Goal: Transaction & Acquisition: Purchase product/service

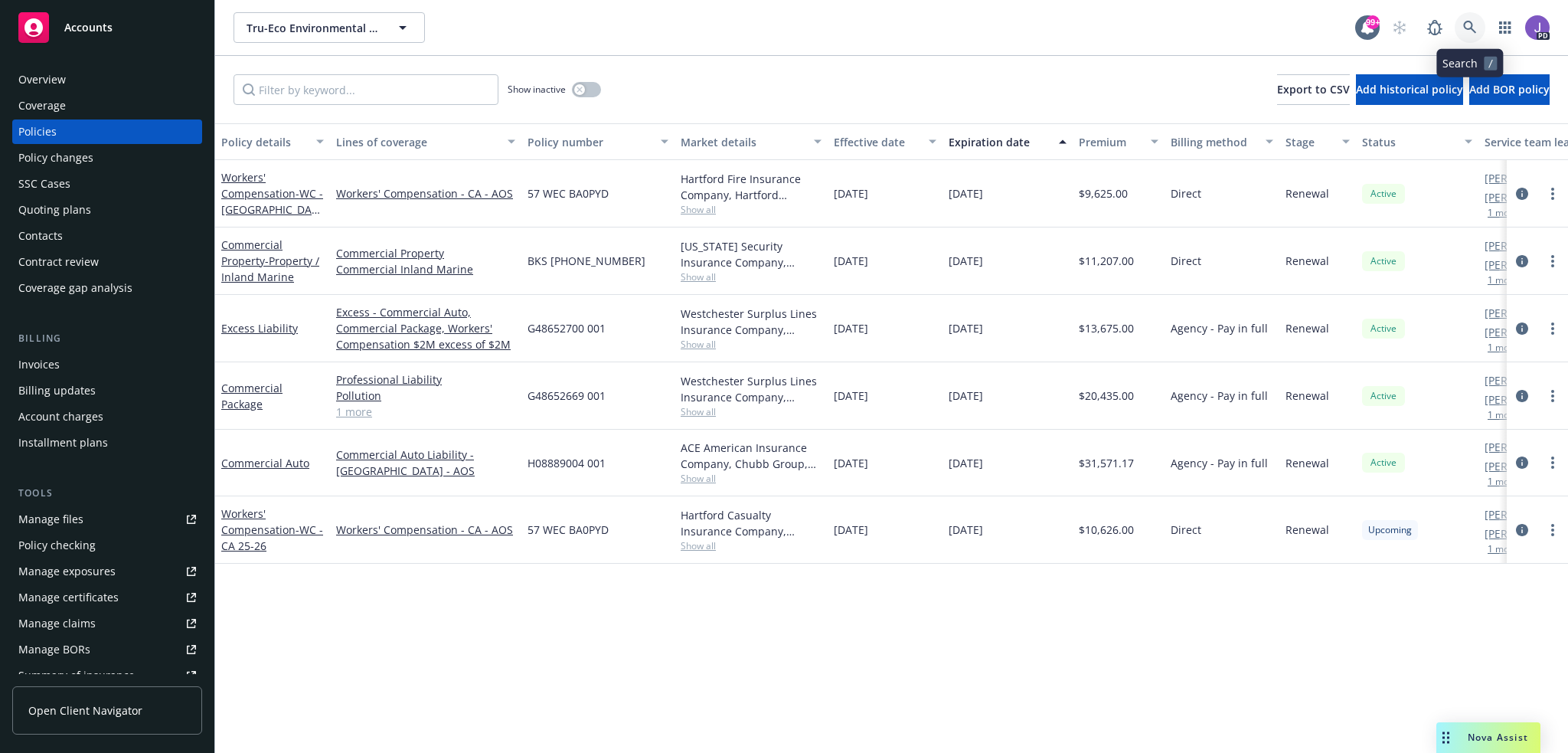
click at [1474, 24] on icon at bounding box center [1470, 27] width 14 height 14
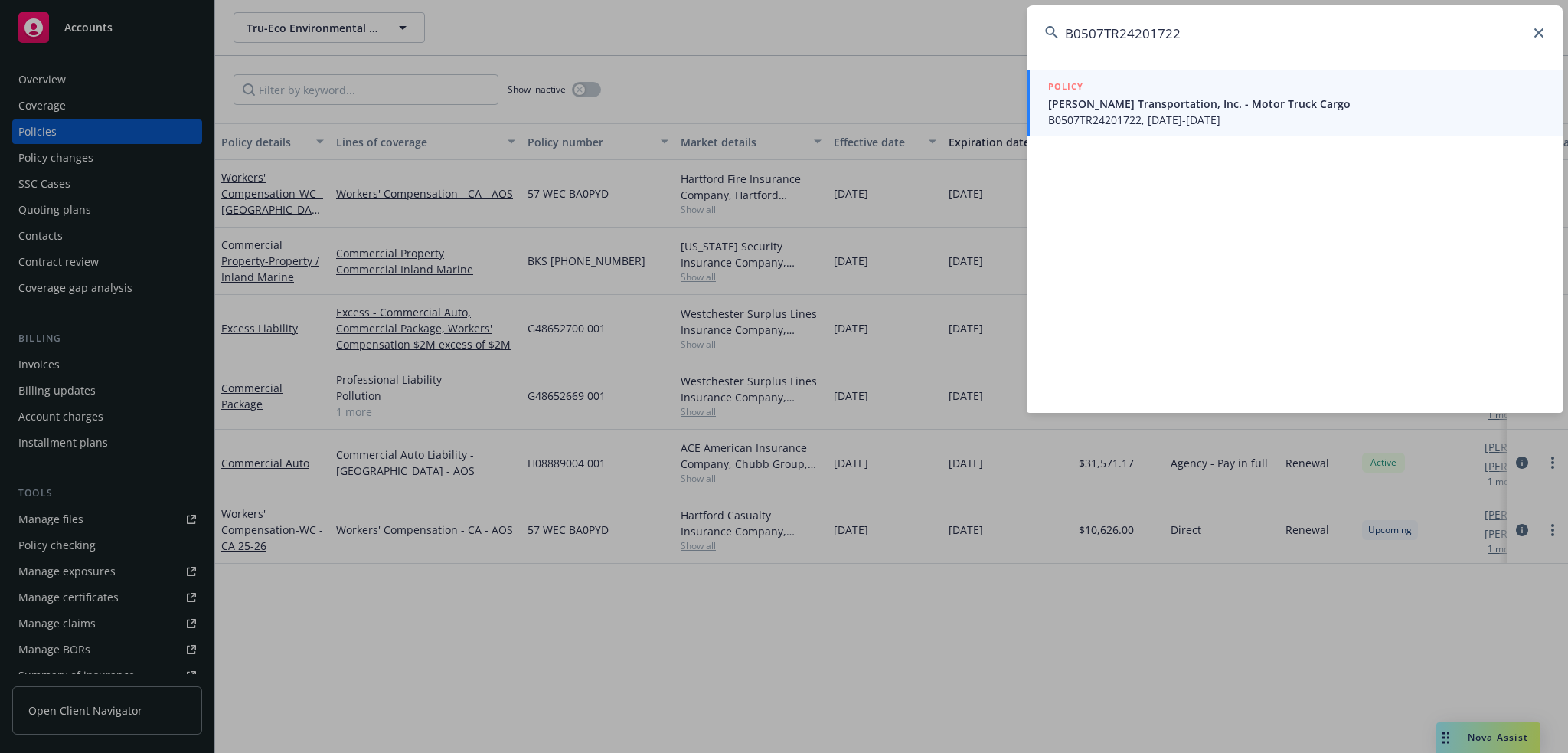
type input "B0507TR24201722"
click at [1152, 100] on span "[PERSON_NAME] Transportation, Inc. - Motor Truck Cargo" at bounding box center [1297, 103] width 496 height 16
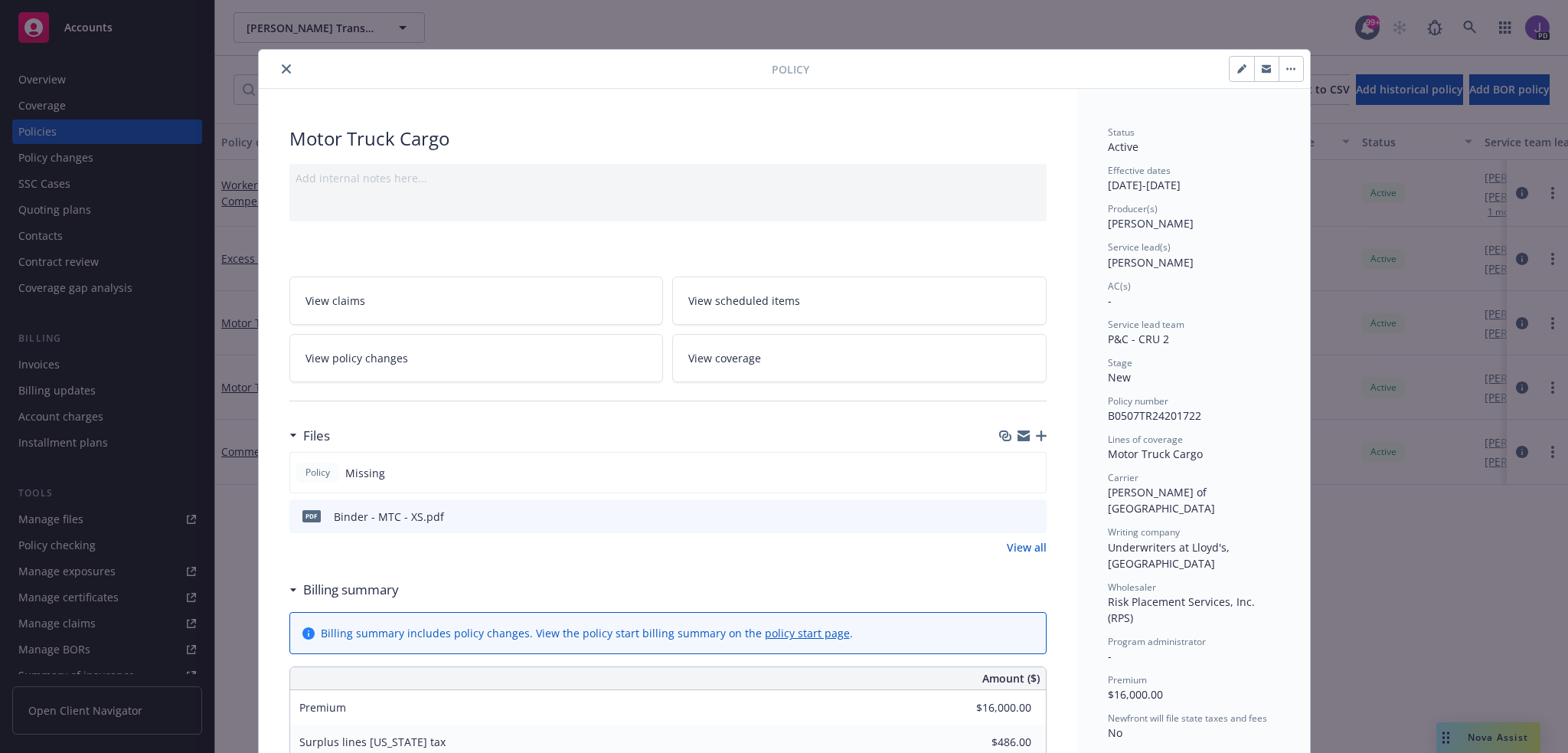
drag, startPoint x: 278, startPoint y: 64, endPoint x: 744, endPoint y: 74, distance: 466.1
click at [282, 64] on icon "close" at bounding box center [286, 69] width 9 height 9
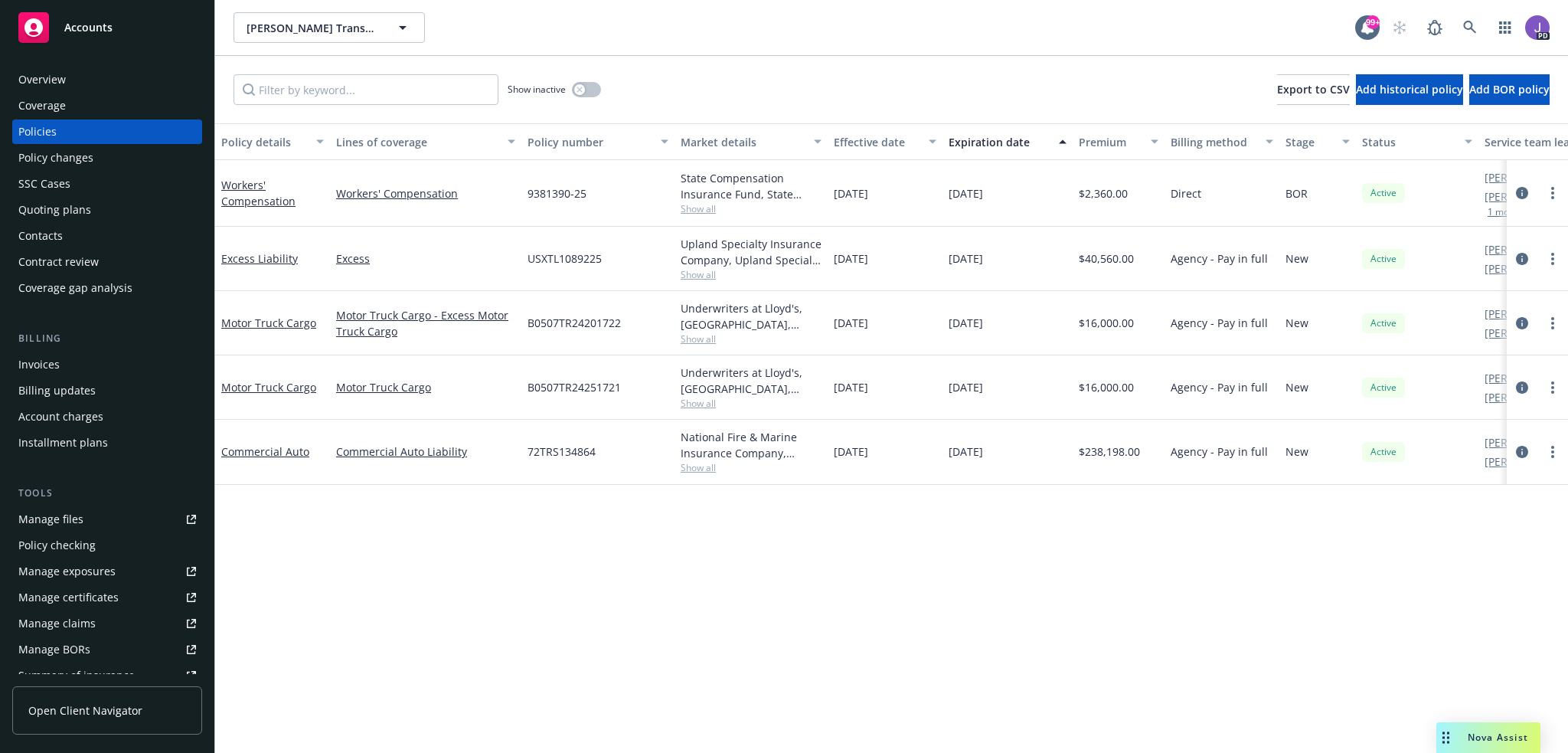
click at [753, 91] on div "Show inactive Export to CSV Add historical policy Add BOR policy" at bounding box center [892, 89] width 1353 height 67
click at [1464, 24] on icon at bounding box center [1469, 27] width 13 height 13
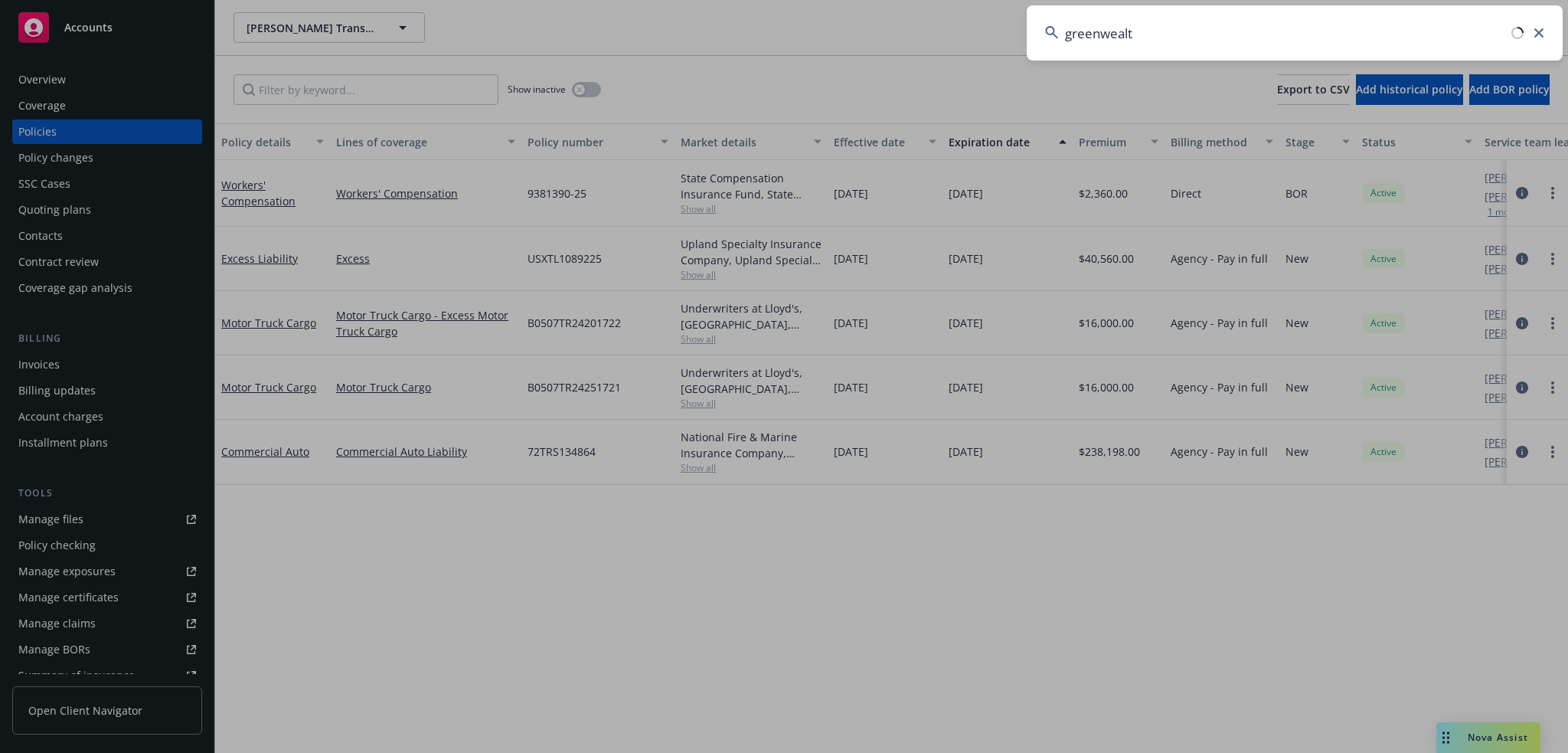
type input "greenwealth"
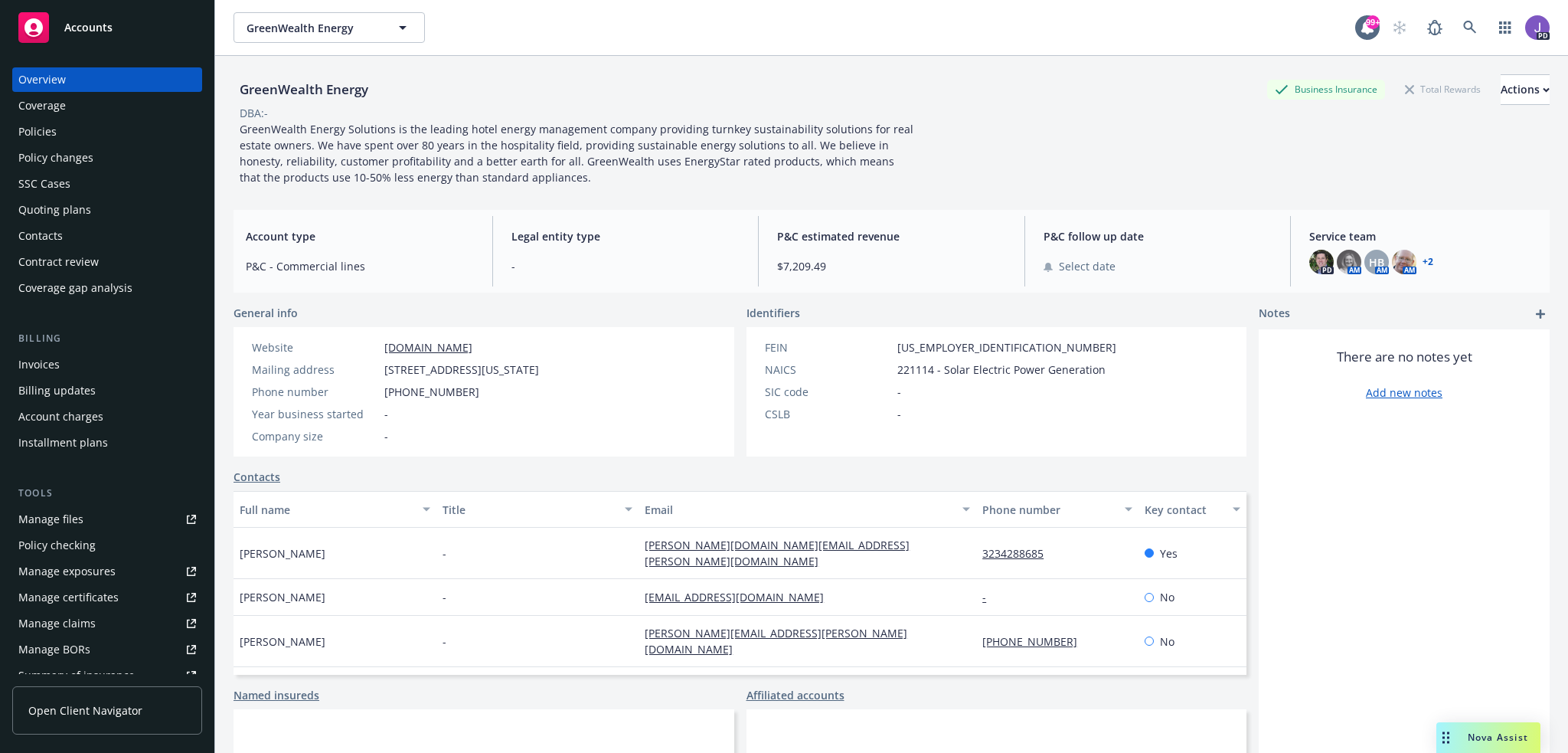
click at [59, 223] on div "Contacts" at bounding box center [40, 235] width 45 height 25
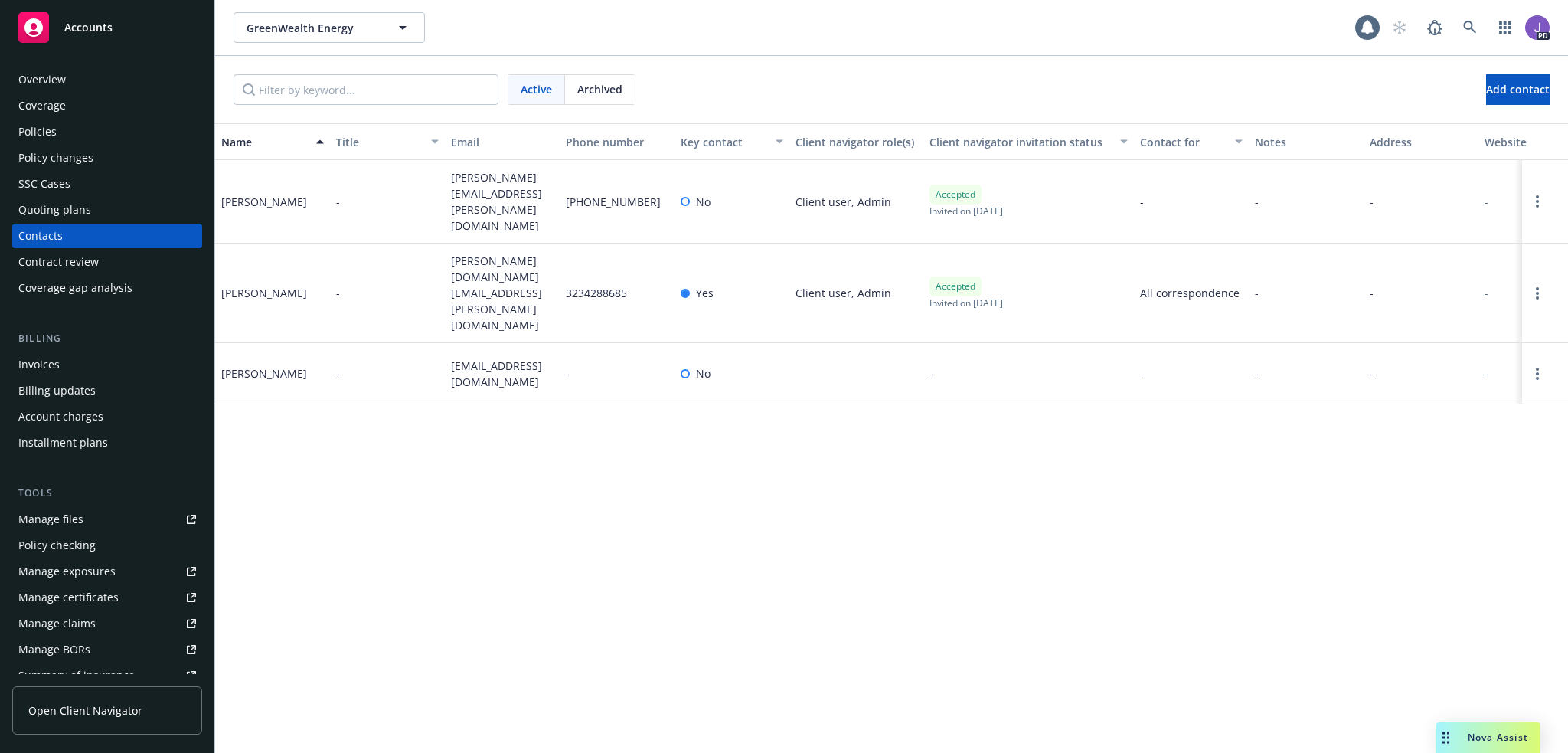
click at [61, 210] on div "Quoting plans" at bounding box center [54, 210] width 73 height 25
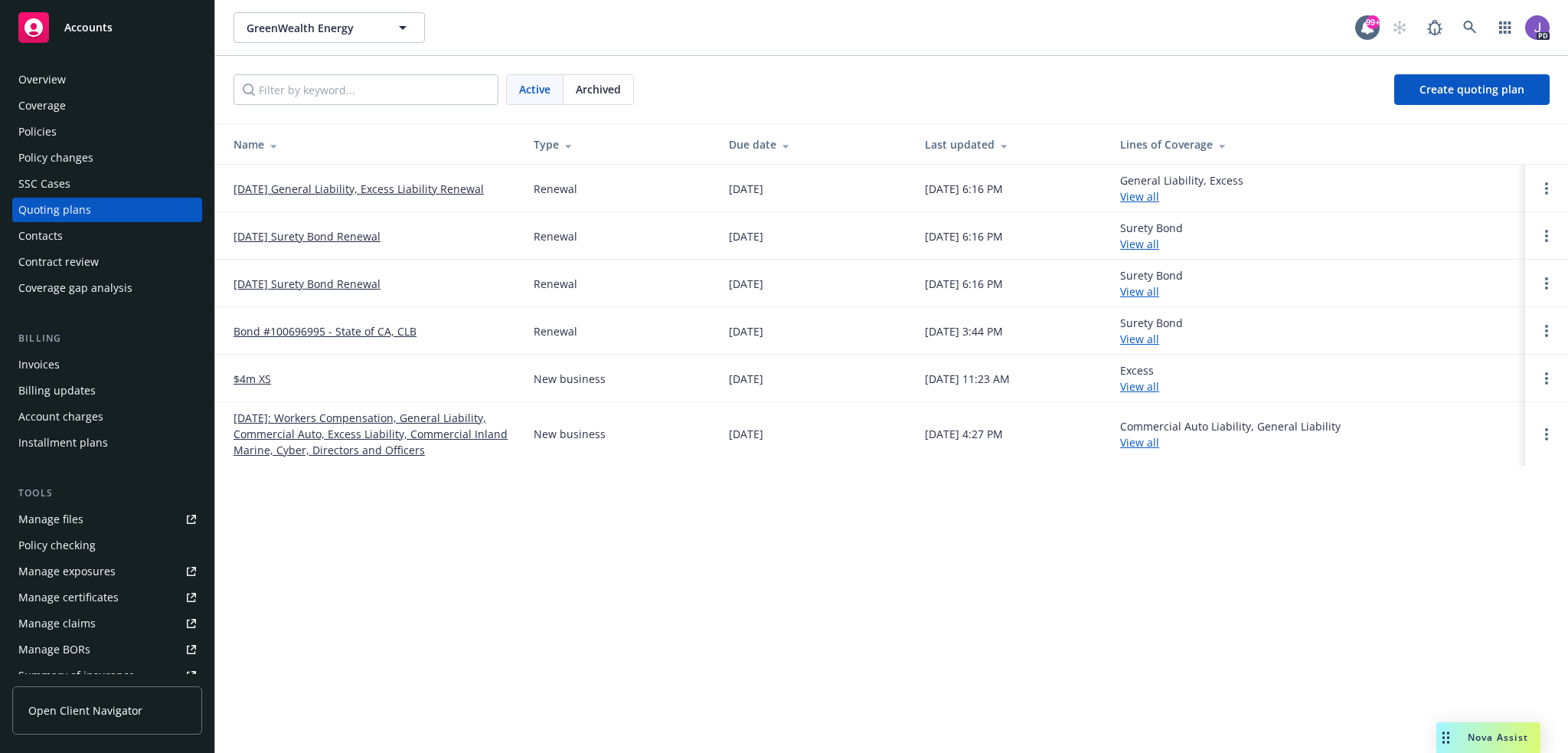
click at [252, 376] on link "$4m XS" at bounding box center [252, 379] width 38 height 16
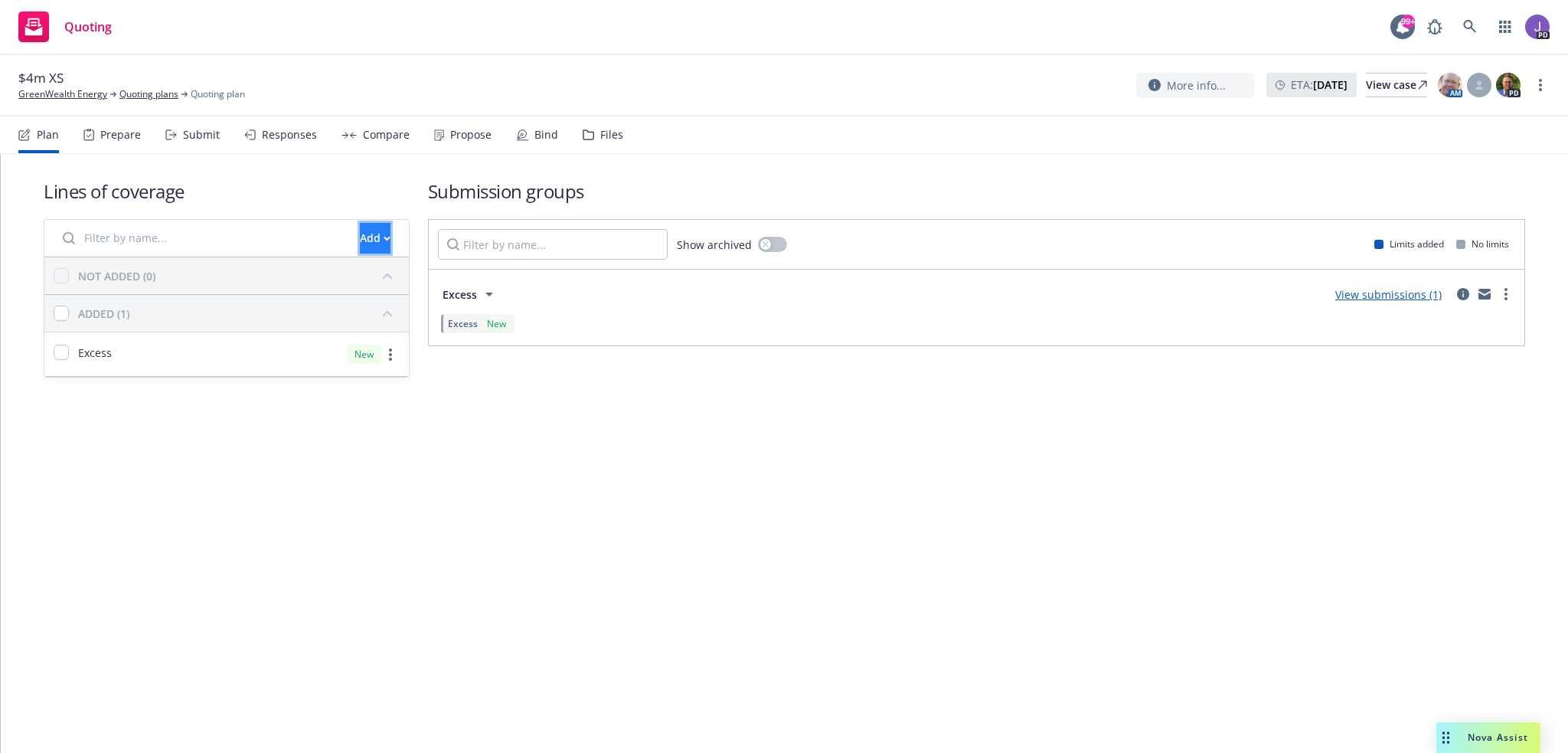
click at [360, 229] on div "Add" at bounding box center [375, 238] width 31 height 29
click at [406, 282] on span "Create new business lines of coverage" at bounding box center [428, 277] width 234 height 15
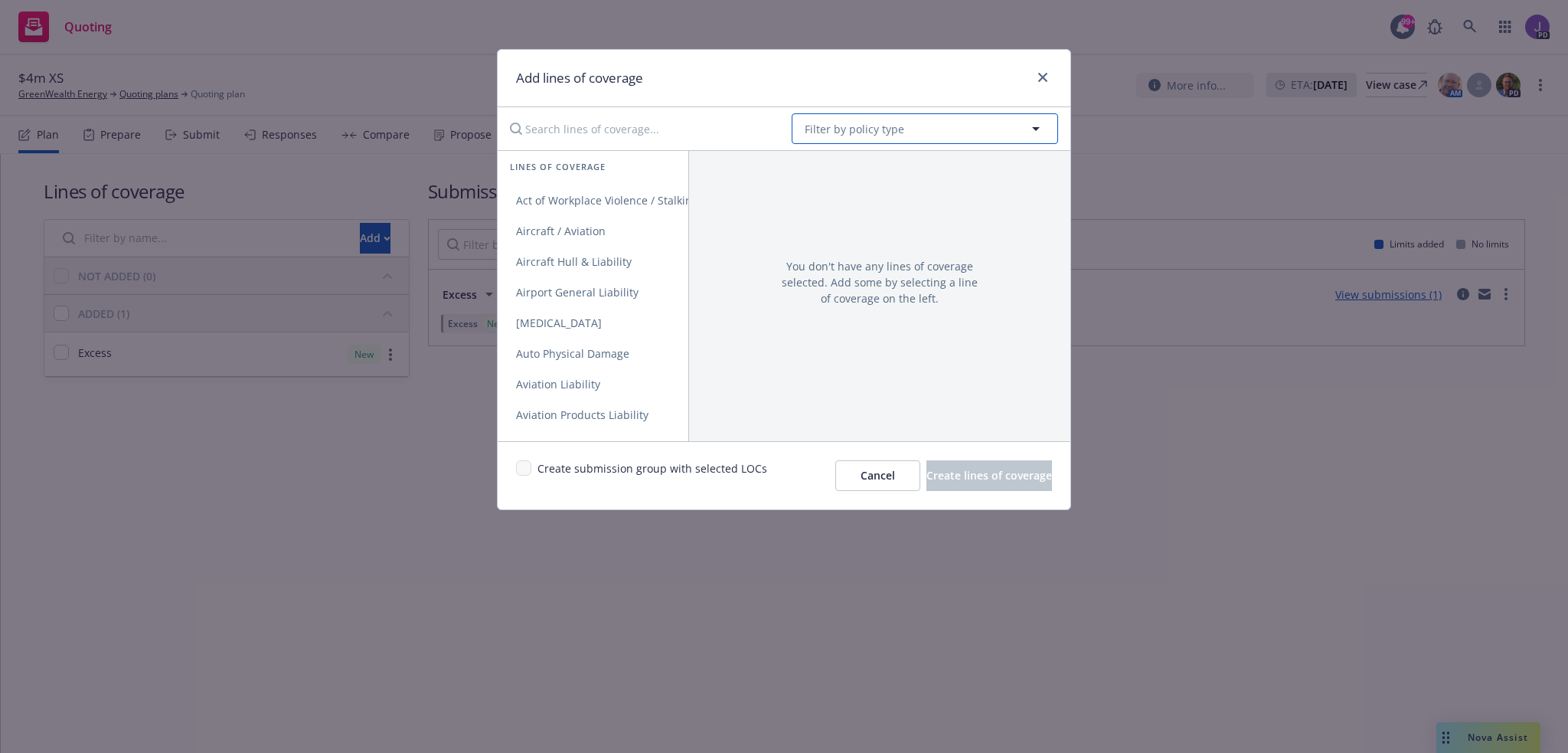
click at [842, 126] on span "Filter by policy type" at bounding box center [854, 129] width 100 height 16
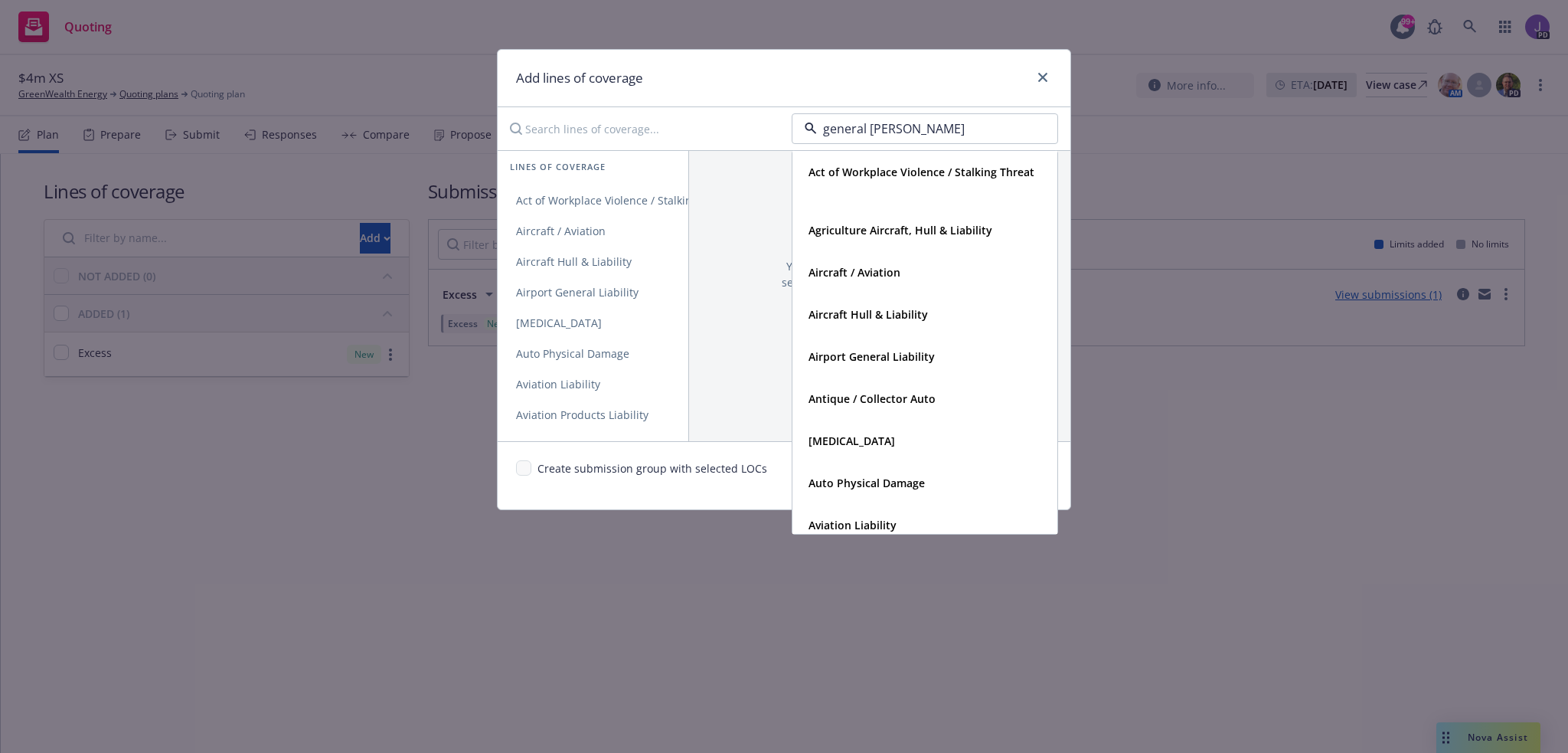
type input "general lia"
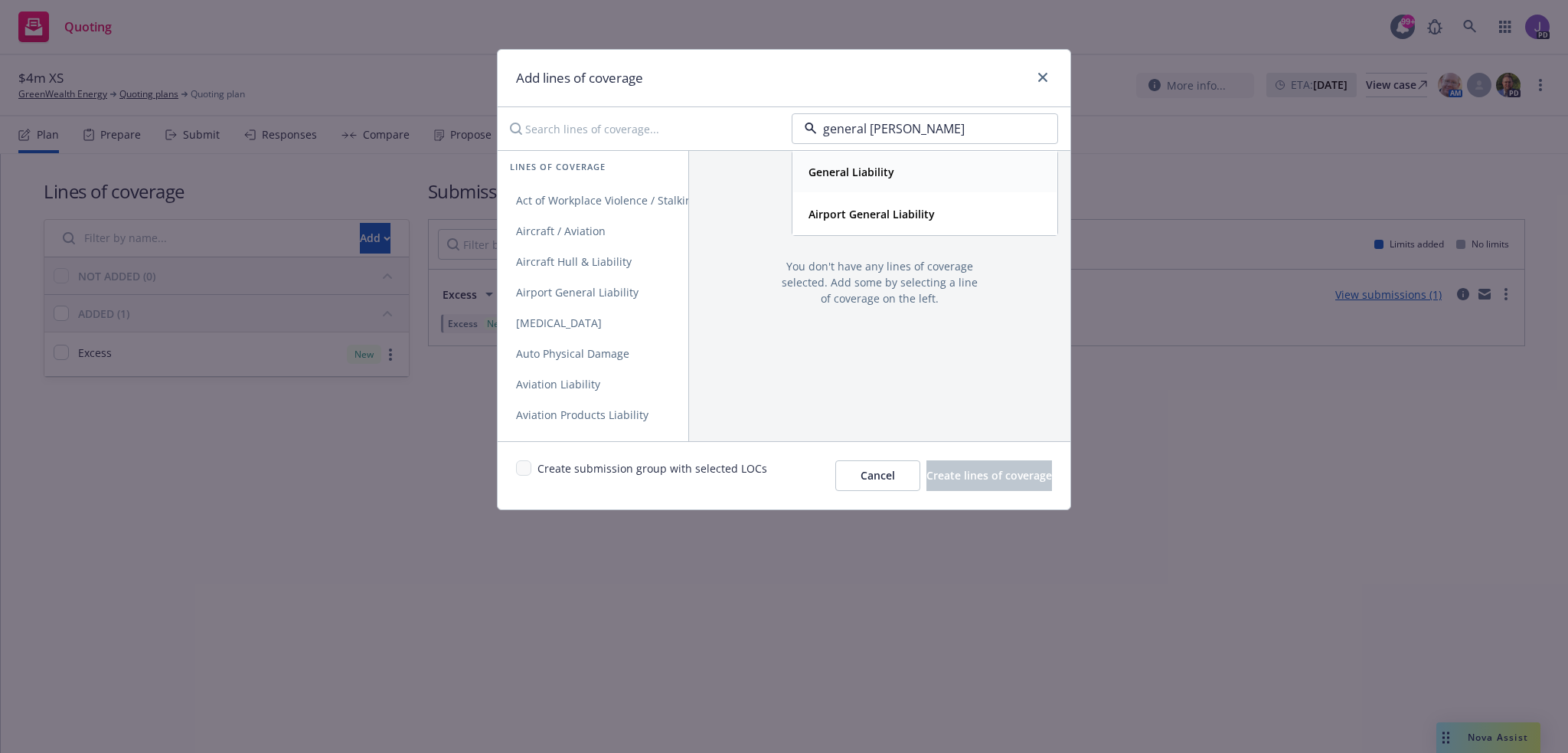
click at [834, 167] on strong "General Liability" at bounding box center [852, 172] width 86 height 15
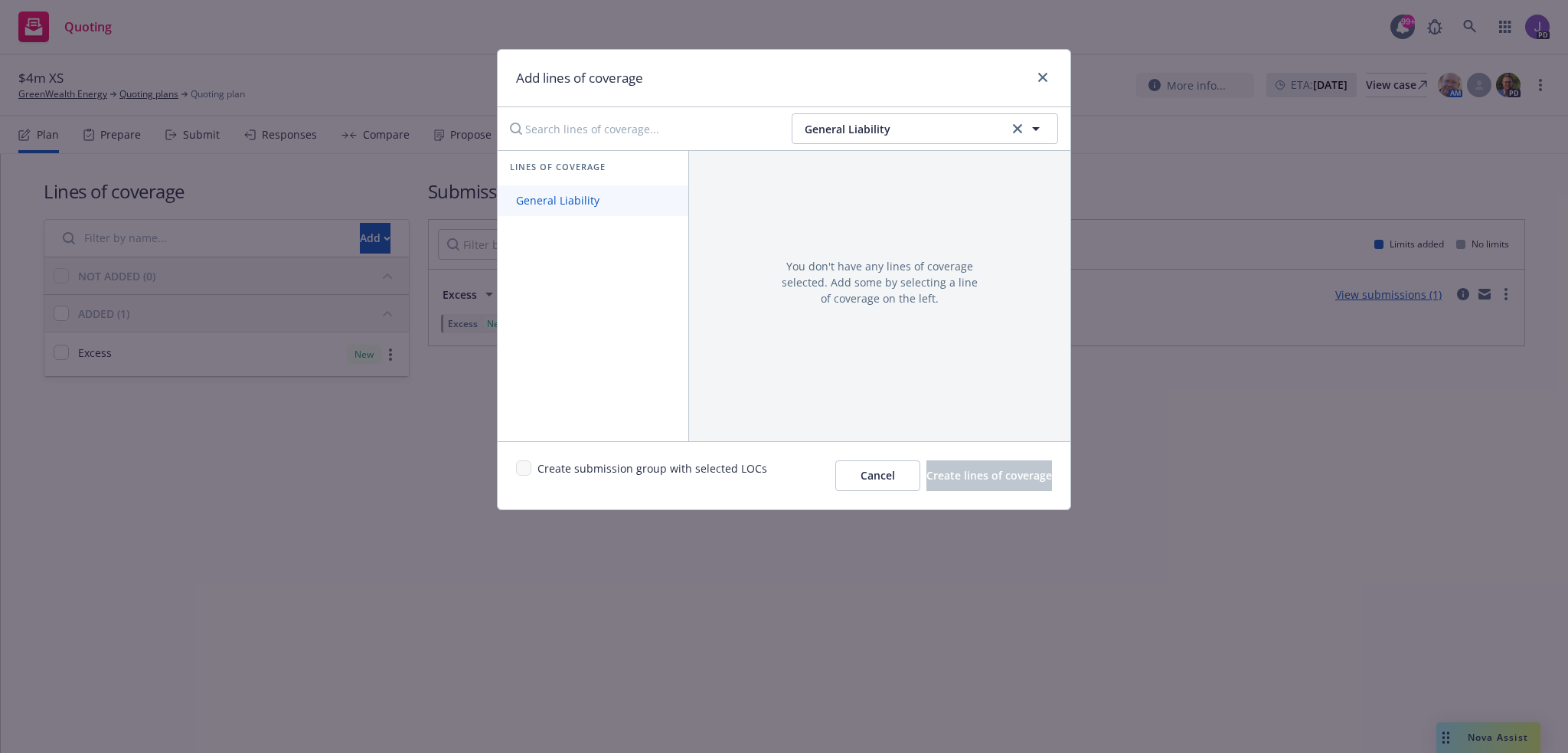
click at [594, 198] on span "General Liability" at bounding box center [558, 200] width 120 height 15
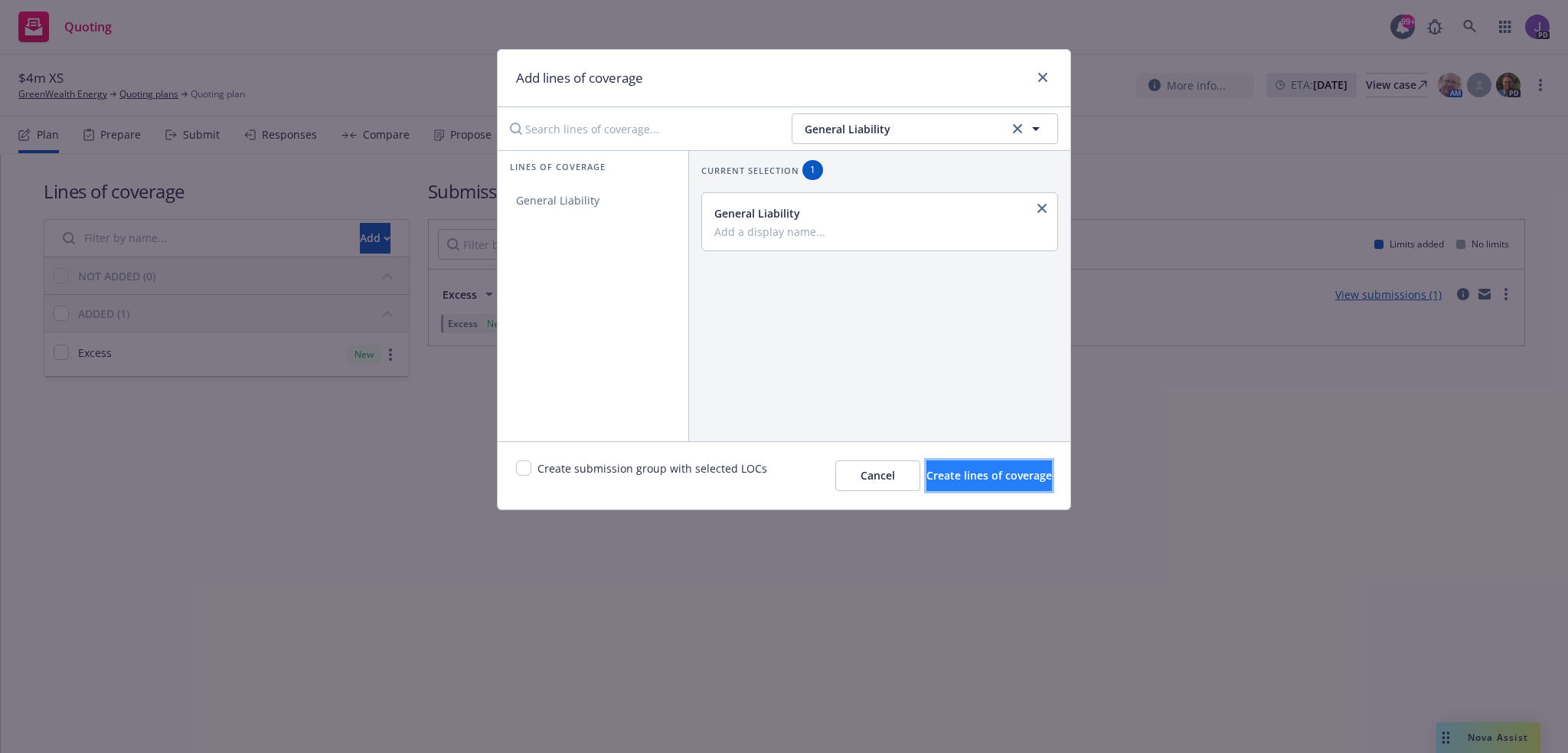
click at [955, 478] on span "Create lines of coverage" at bounding box center [989, 475] width 125 height 15
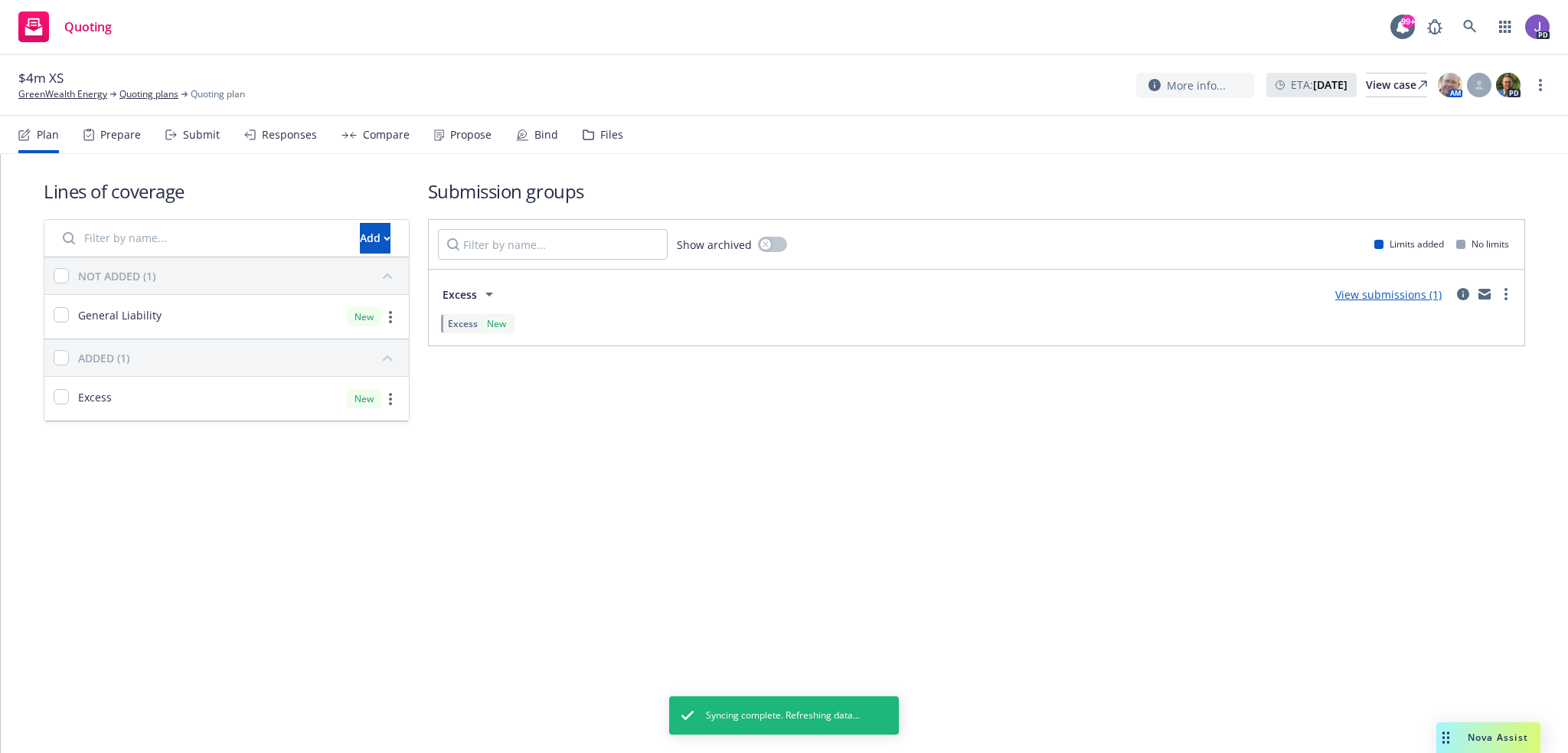
click at [113, 137] on div "Prepare" at bounding box center [120, 135] width 40 height 12
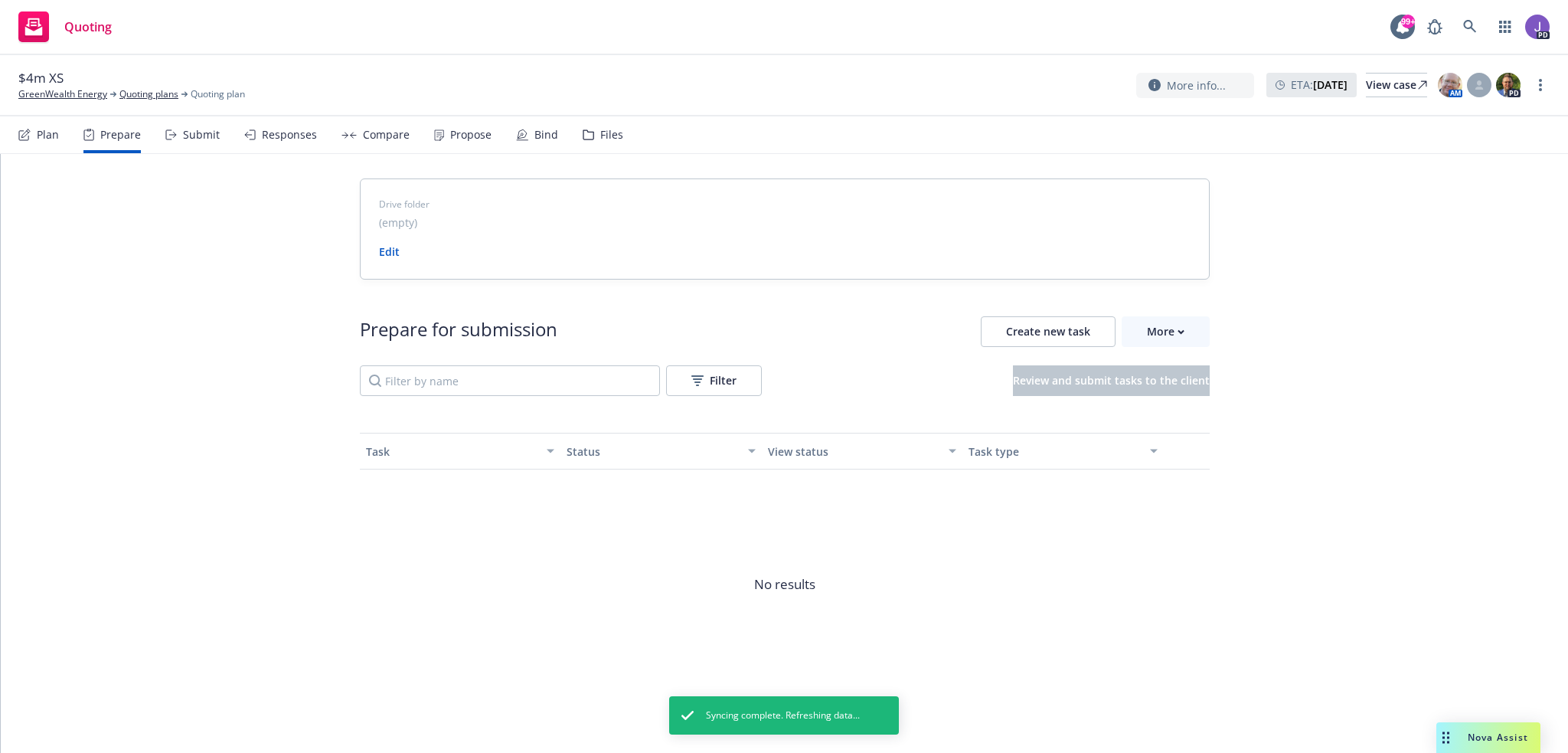
click at [190, 131] on div "Submit" at bounding box center [201, 135] width 37 height 12
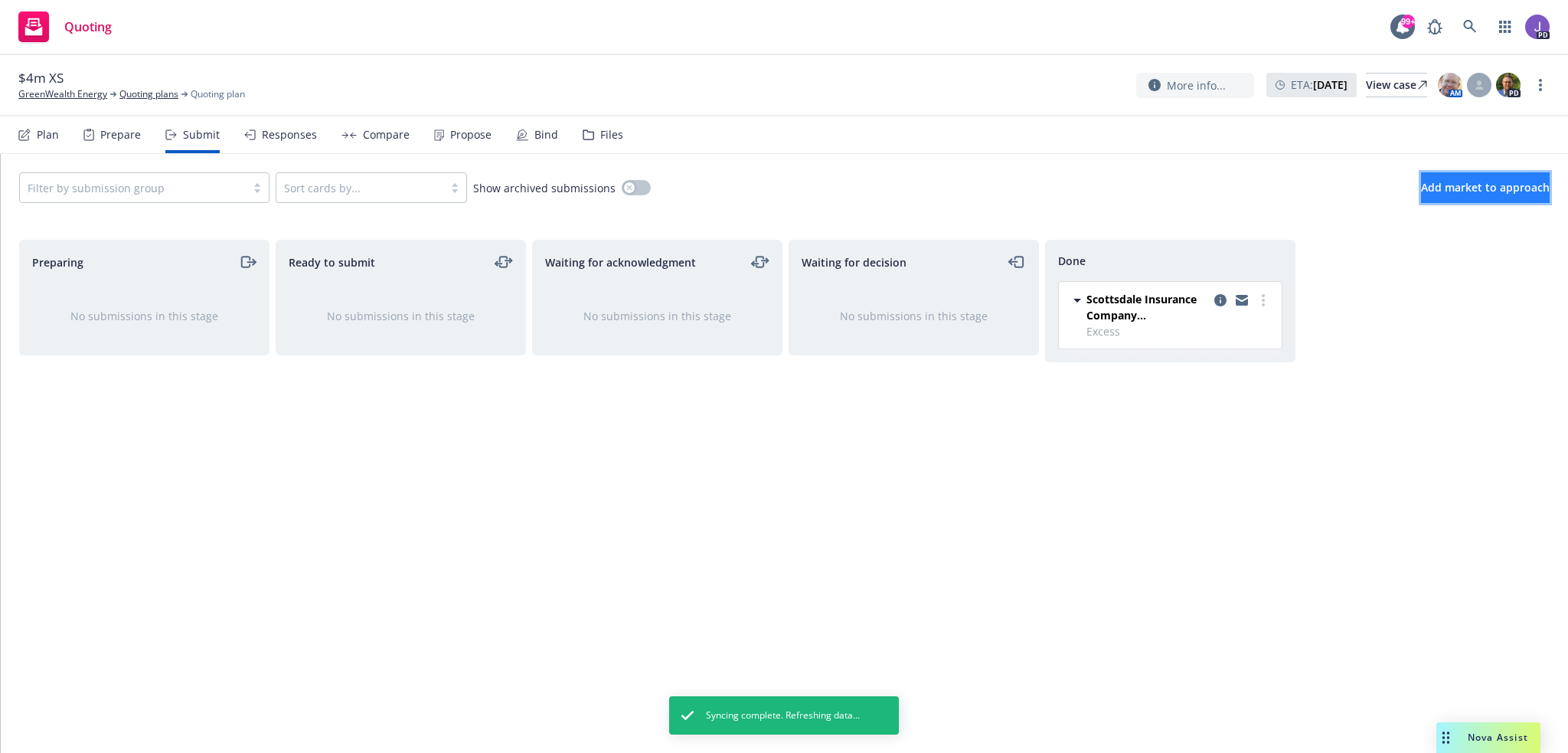
click at [1464, 189] on span "Add market to approach" at bounding box center [1486, 187] width 129 height 15
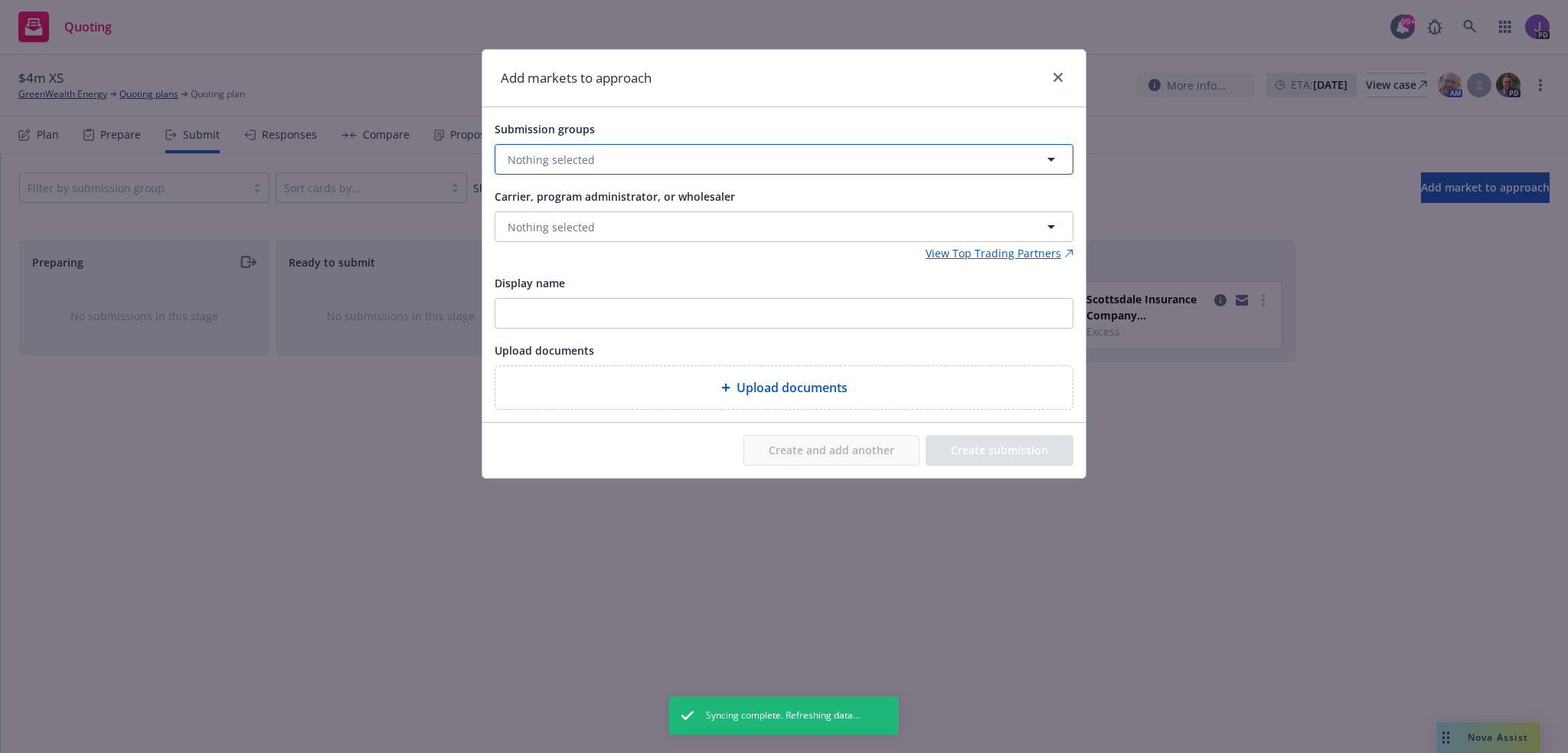
click at [628, 148] on button "Nothing selected" at bounding box center [784, 160] width 579 height 31
click at [708, 449] on div "Create and add another Create submission" at bounding box center [784, 450] width 579 height 31
click at [1052, 78] on link "close" at bounding box center [1058, 76] width 18 height 18
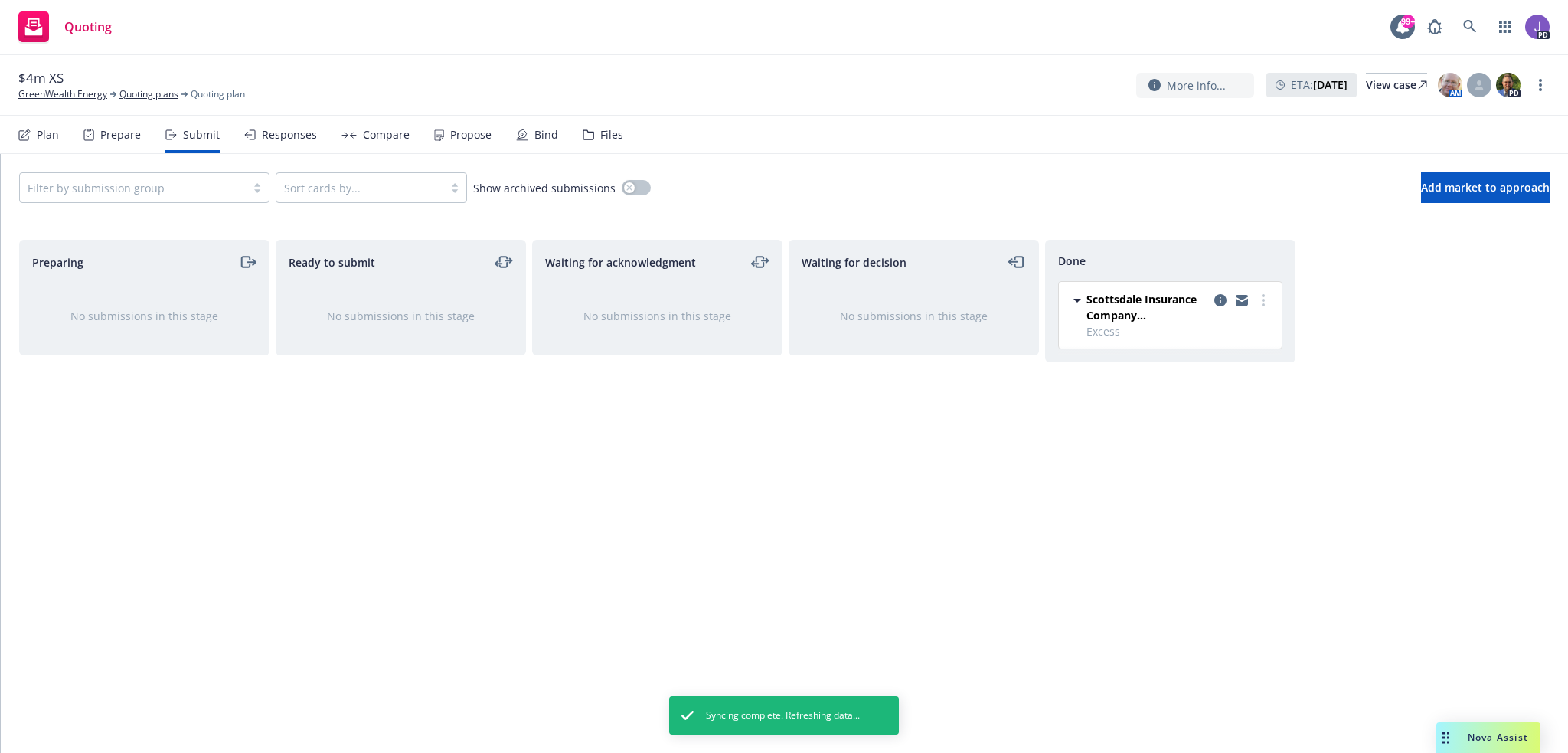
click at [123, 137] on div "Prepare" at bounding box center [120, 135] width 40 height 12
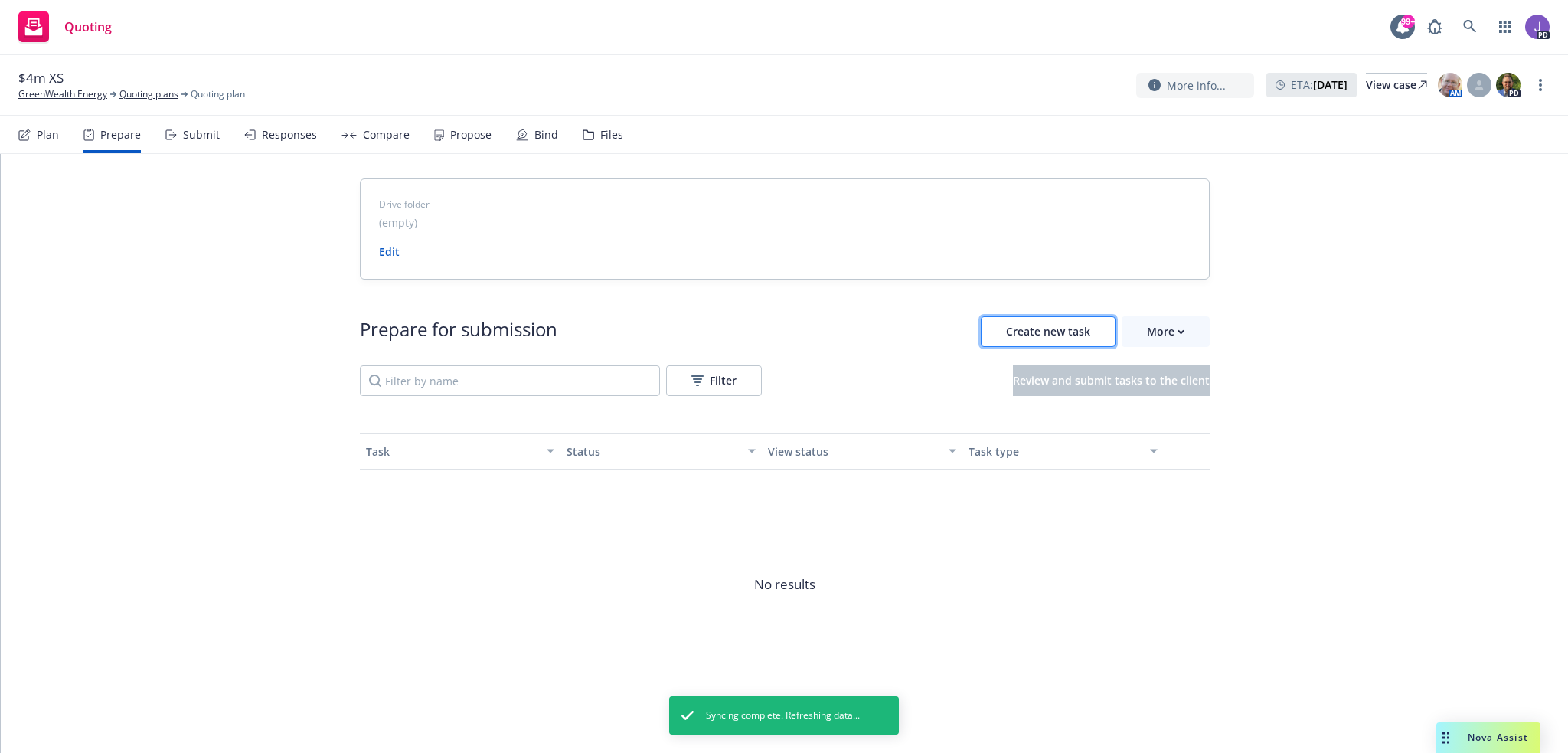
click at [1048, 329] on span "Create new task" at bounding box center [1048, 331] width 84 height 15
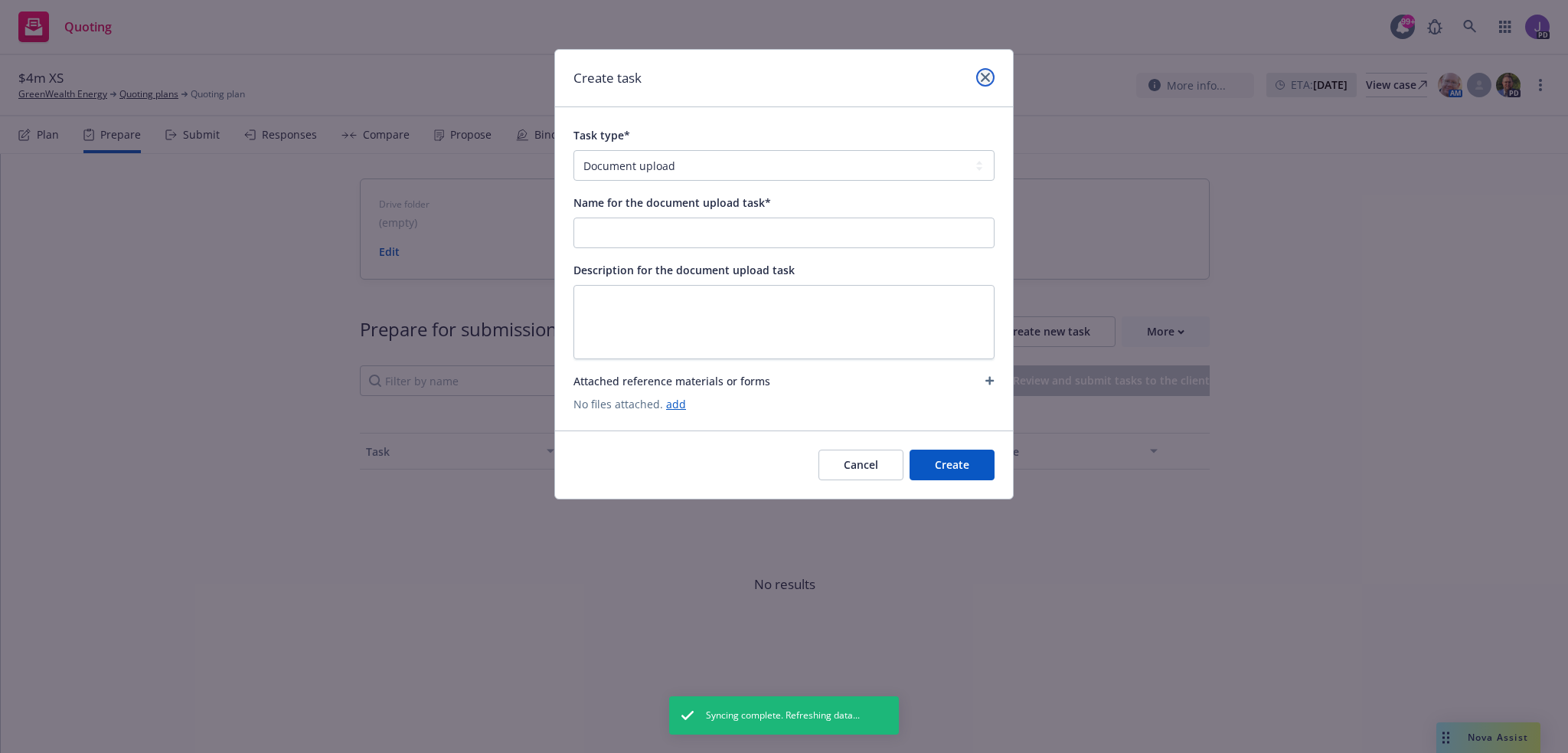
click at [984, 74] on icon "close" at bounding box center [985, 77] width 9 height 9
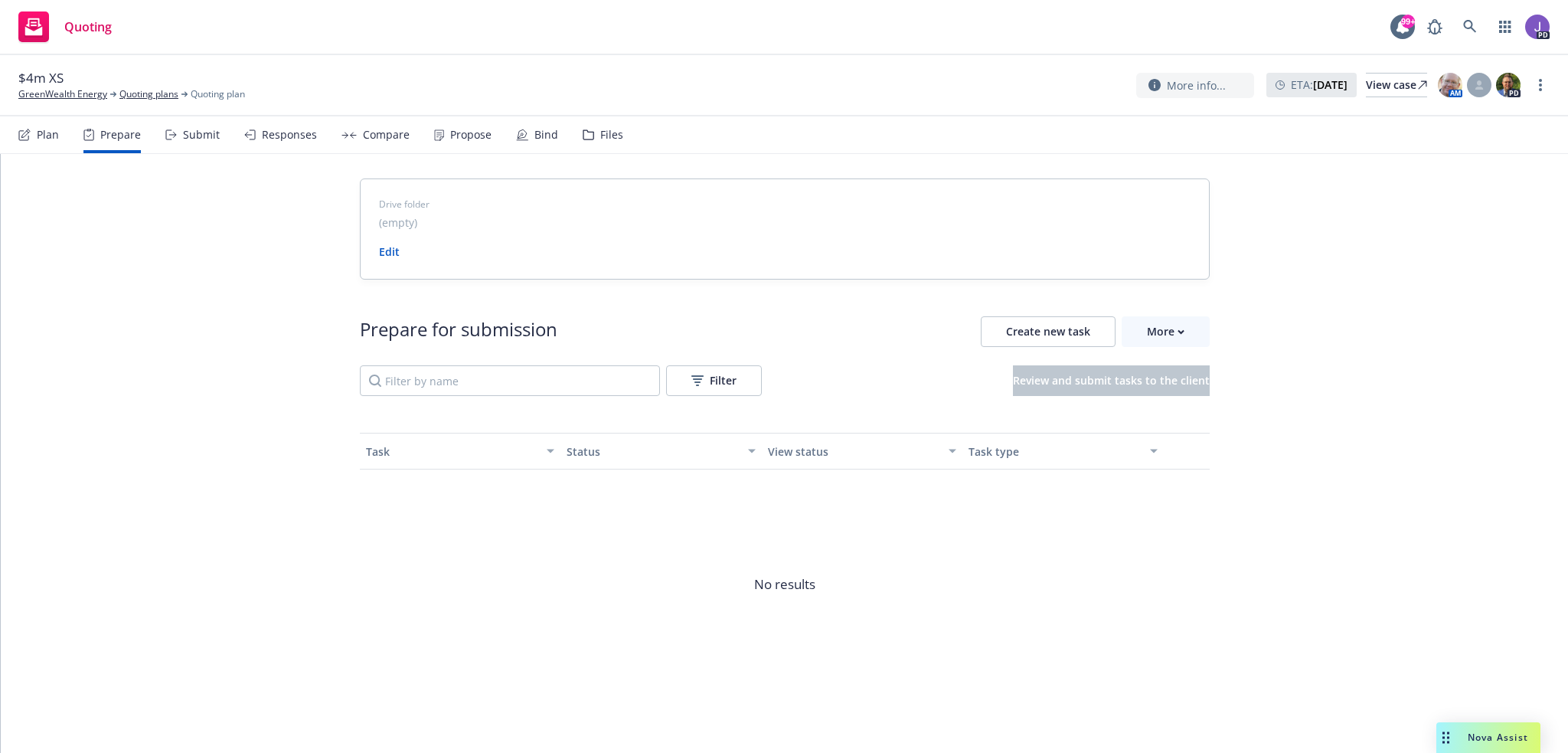
click at [1158, 307] on div "Prepare for submission Create new task More Filter Review and submit tasks to t…" at bounding box center [785, 507] width 850 height 456
click at [1158, 326] on div "More" at bounding box center [1166, 331] width 38 height 29
click at [446, 530] on span "No results" at bounding box center [785, 584] width 850 height 229
click at [39, 134] on div "Plan" at bounding box center [48, 135] width 22 height 12
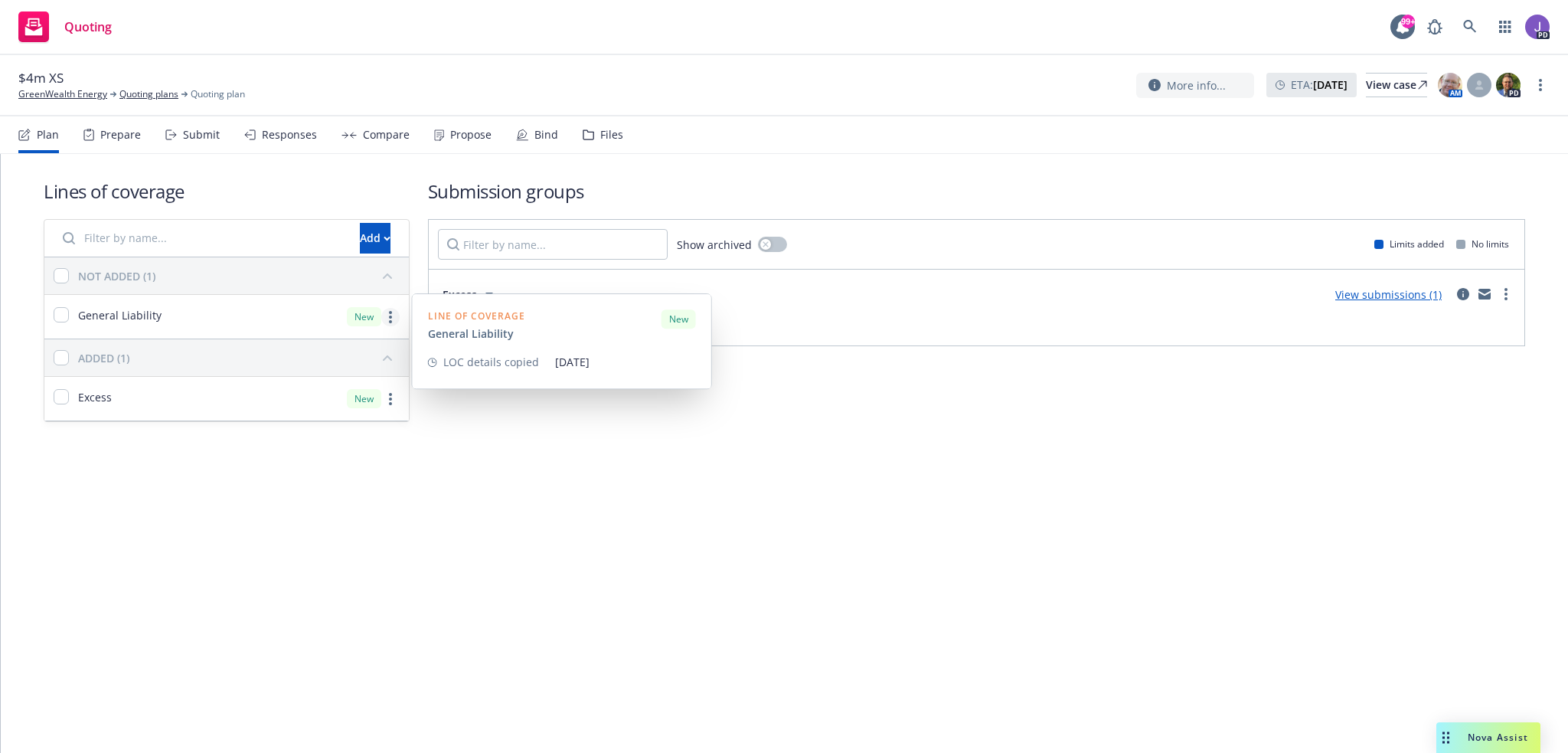
click at [389, 320] on circle "more" at bounding box center [391, 322] width 3 height 3
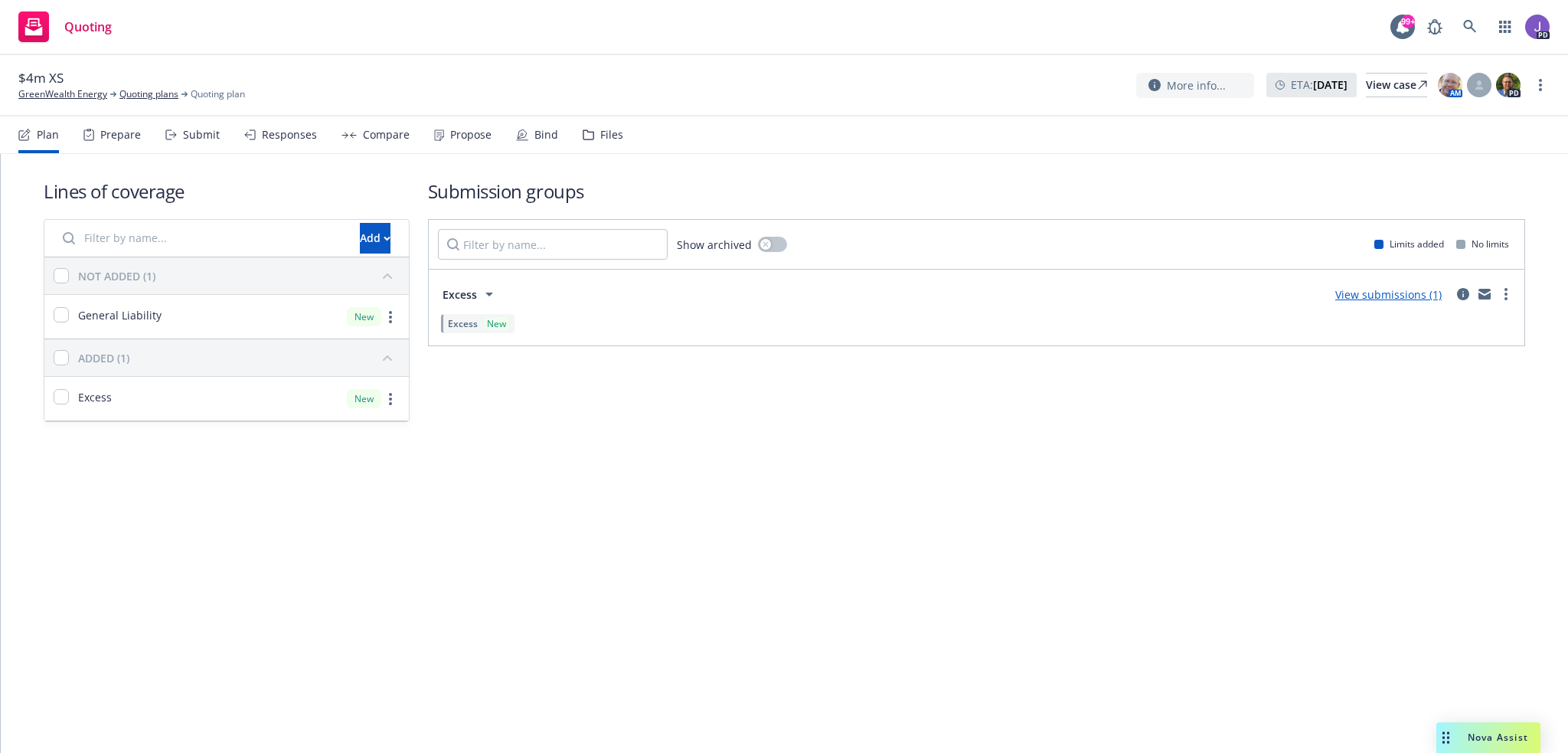
click at [120, 465] on div "Lines of coverage Add NOT ADDED (1) General Liability New ADDED (1) Excess New …" at bounding box center [784, 321] width 1567 height 336
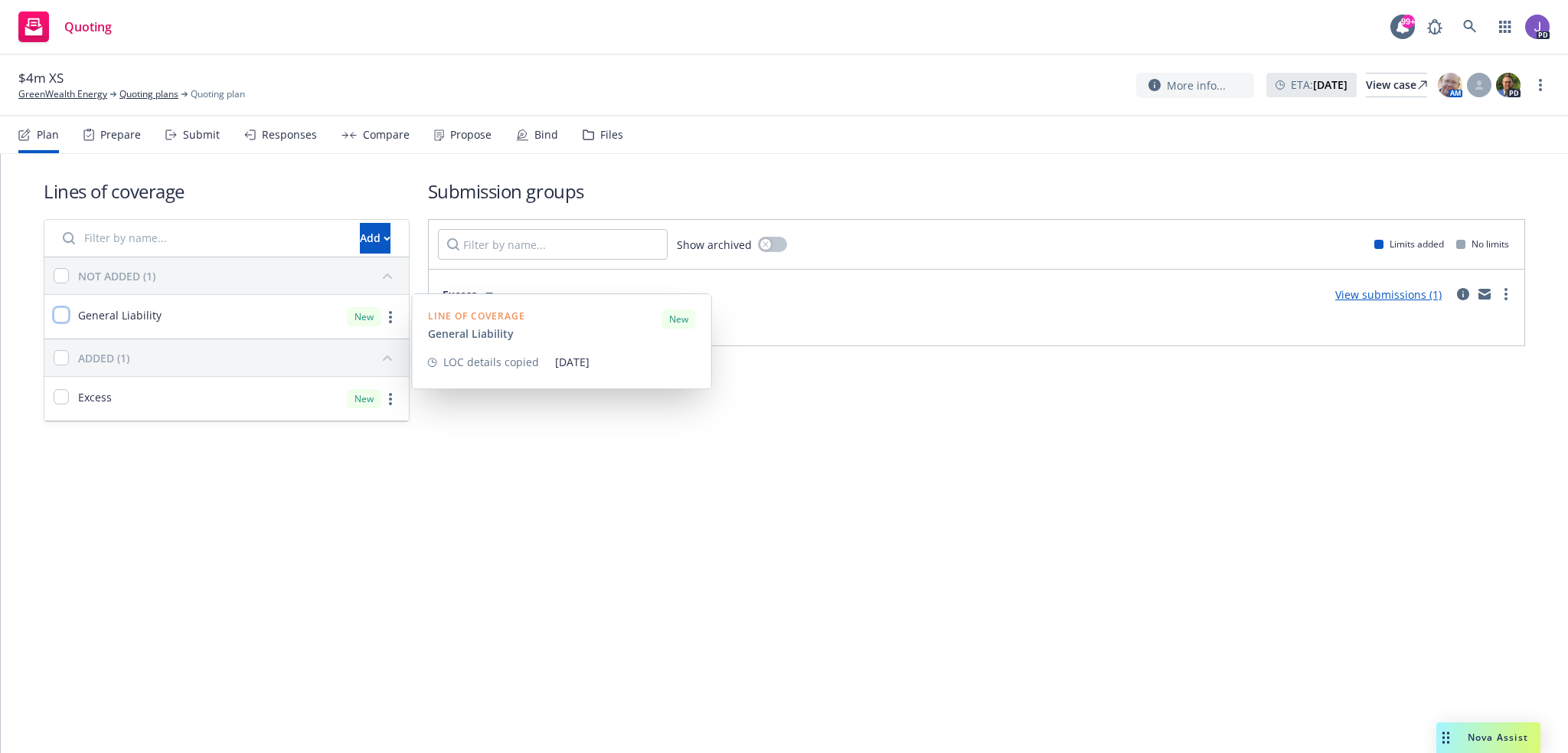
click at [61, 311] on input "checkbox" at bounding box center [61, 315] width 15 height 15
checkbox input "true"
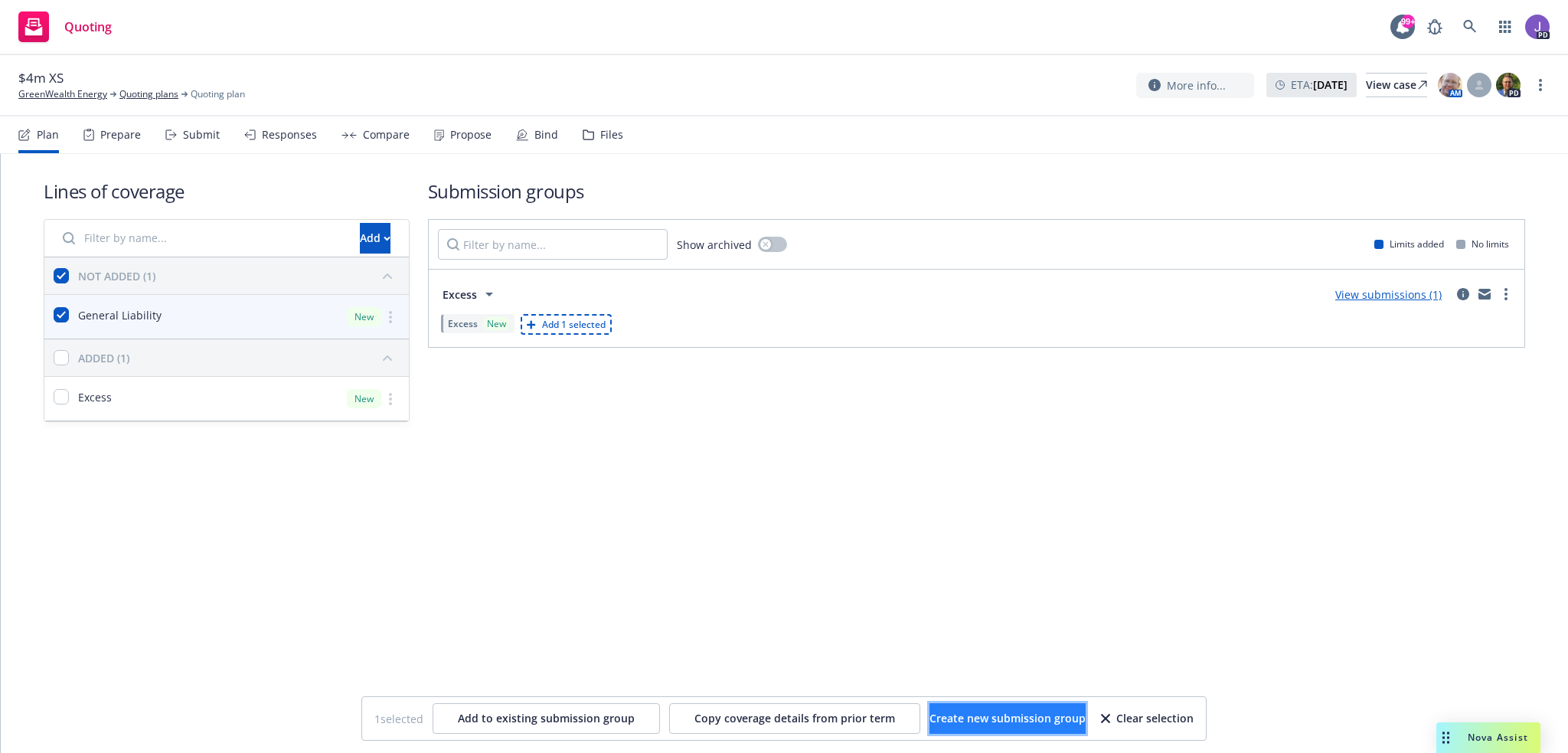
click at [961, 713] on span "Create new submission group" at bounding box center [1007, 717] width 156 height 15
checkbox input "false"
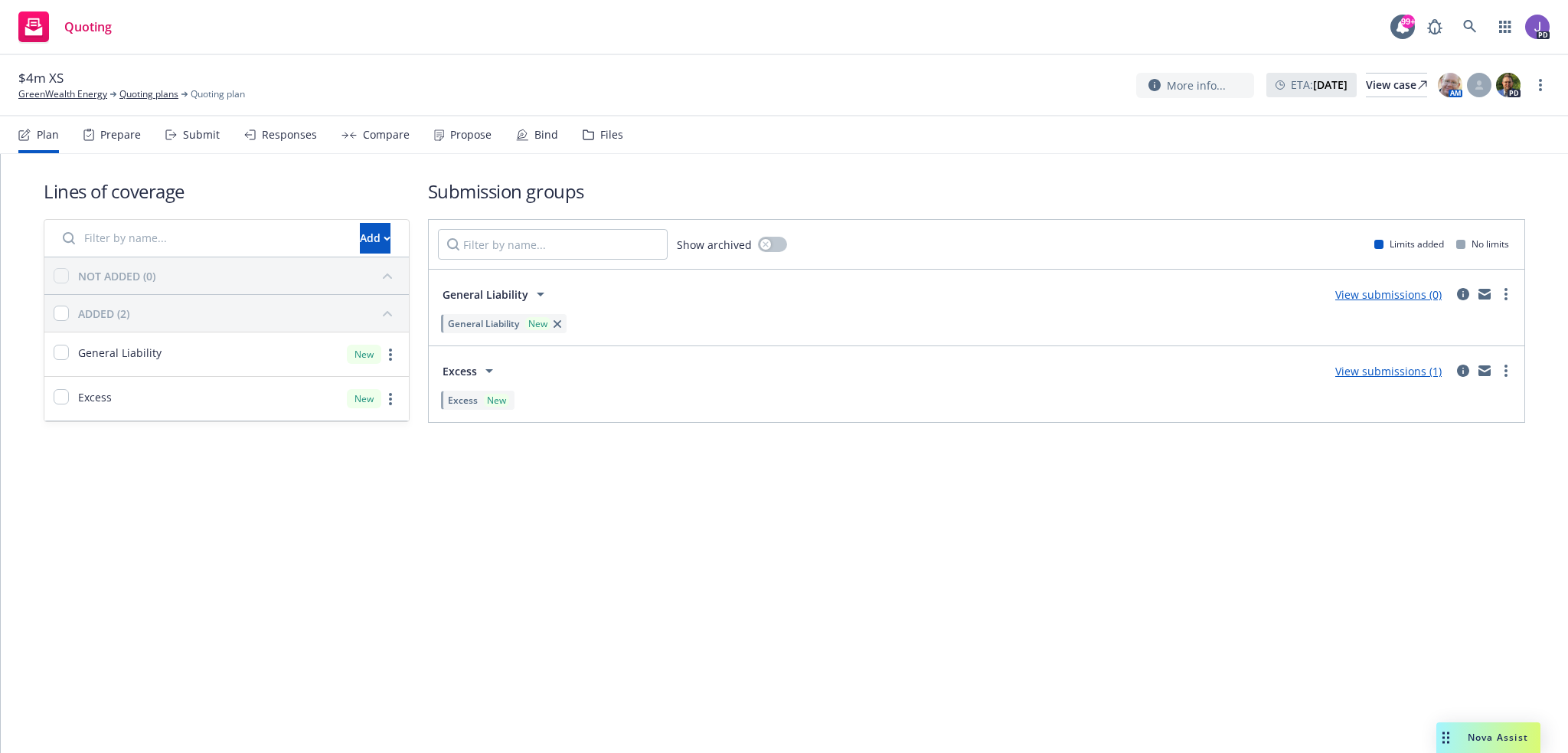
click at [202, 129] on div "Submit" at bounding box center [201, 135] width 37 height 12
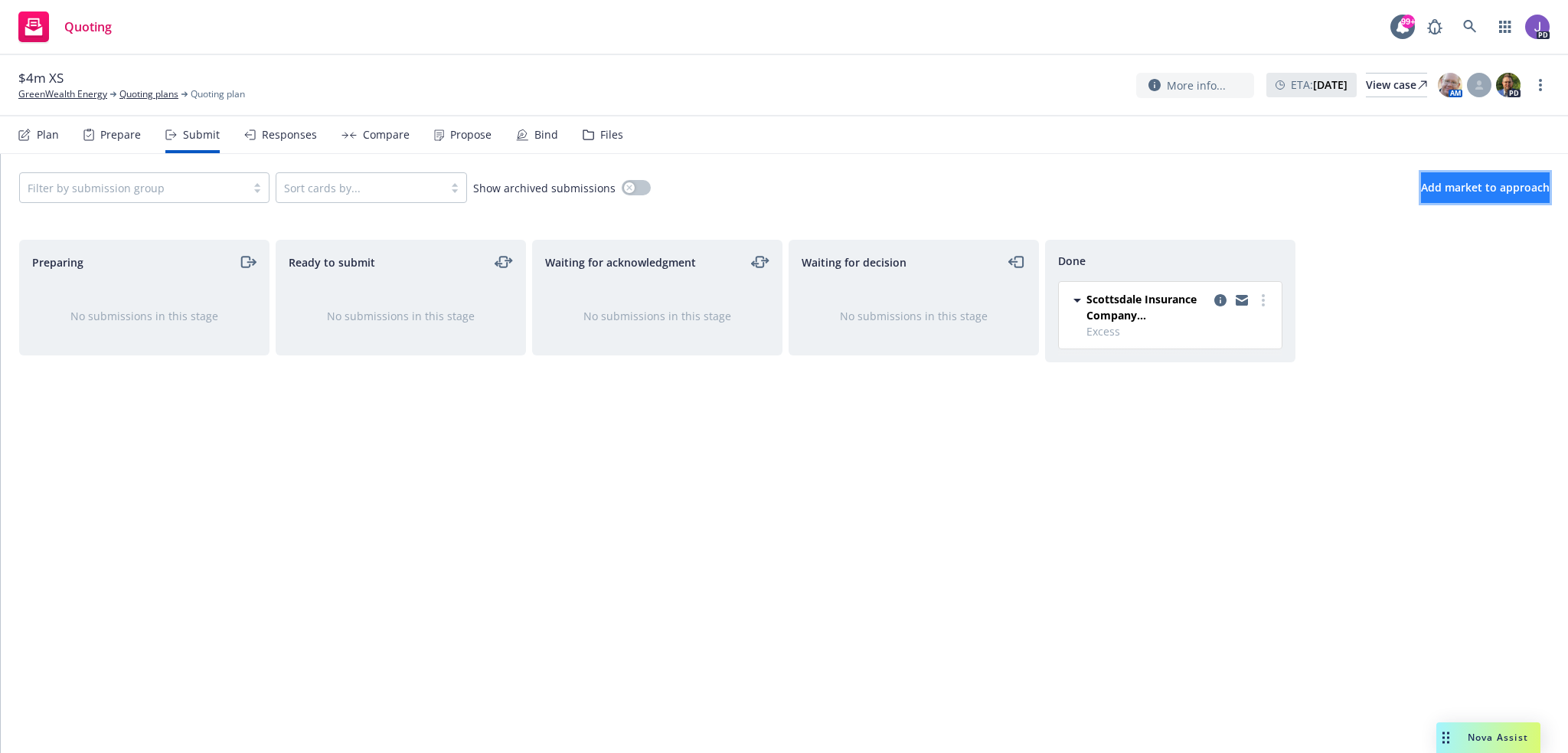
click at [1421, 193] on button "Add market to approach" at bounding box center [1486, 188] width 129 height 31
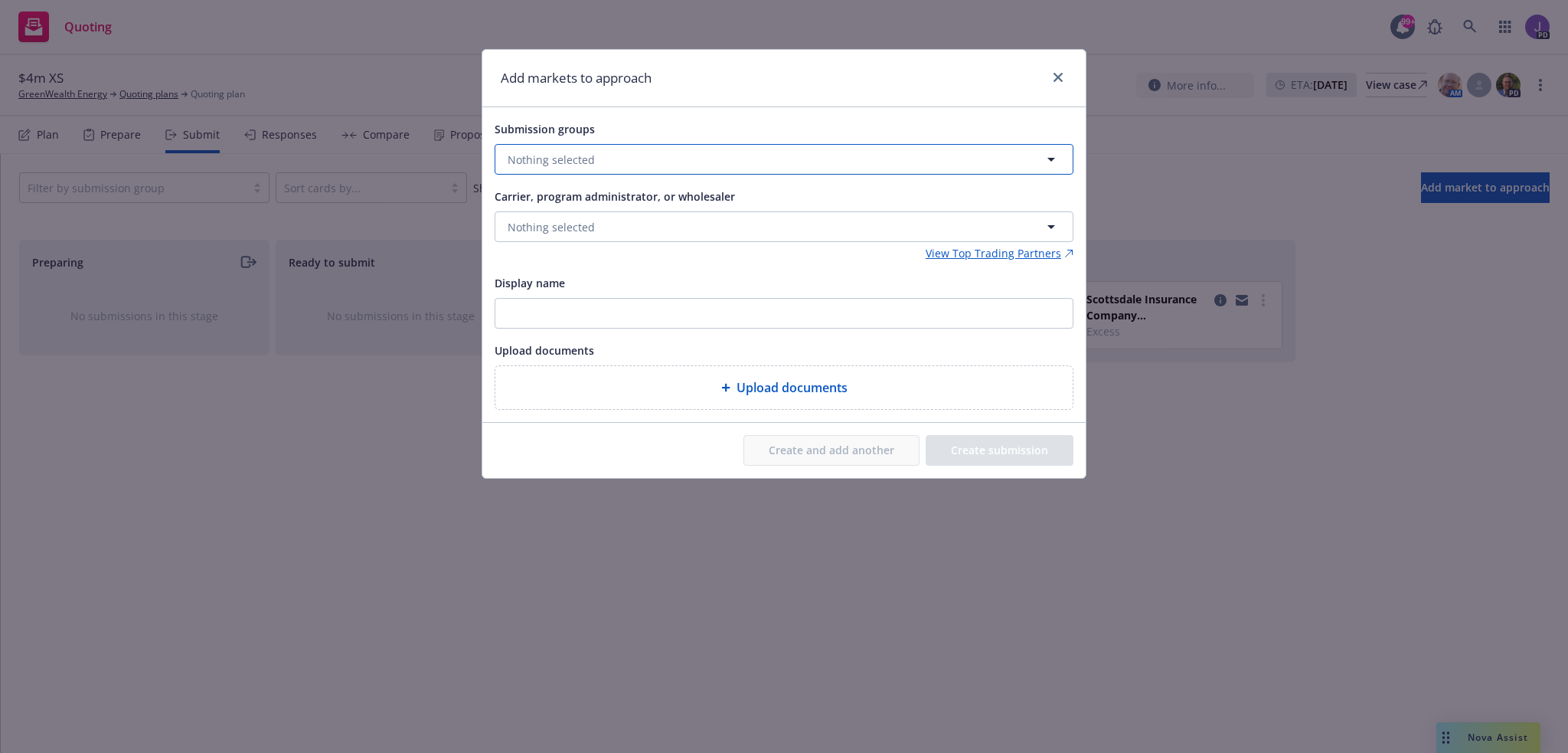
click at [567, 158] on span "Nothing selected" at bounding box center [551, 160] width 88 height 16
click at [513, 301] on input "checkbox" at bounding box center [520, 294] width 15 height 15
checkbox input "true"
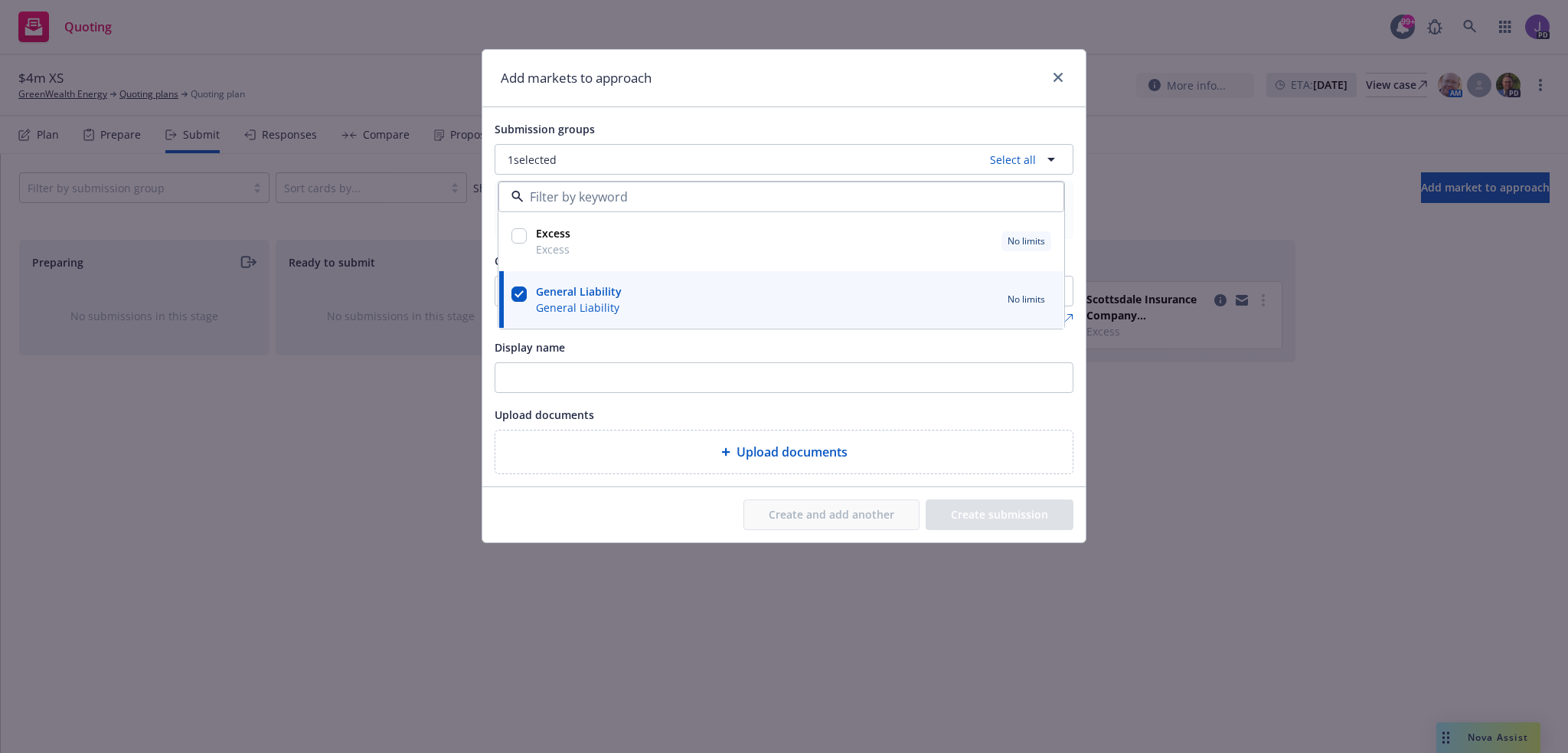
click at [659, 347] on div "Display name" at bounding box center [784, 346] width 579 height 18
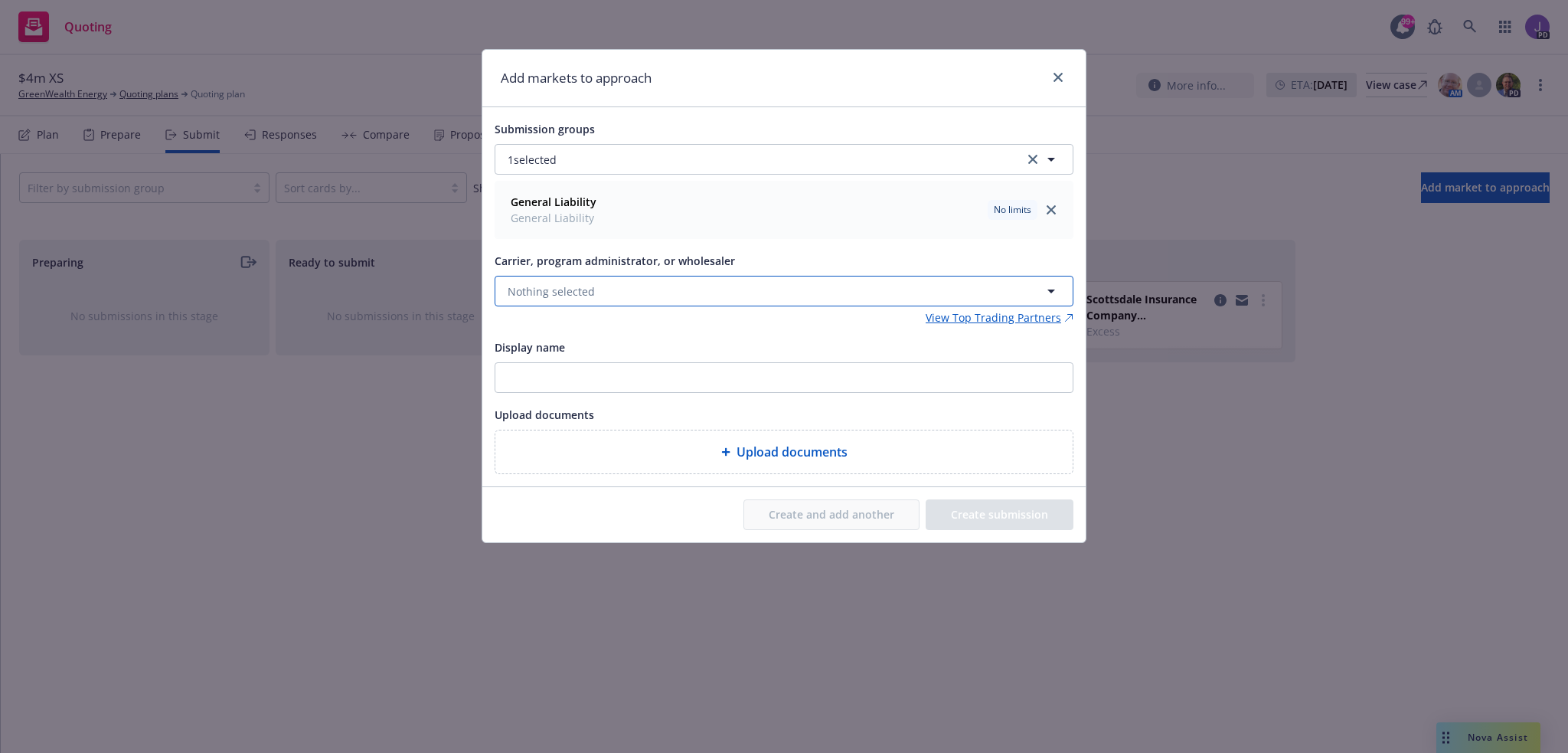
click at [567, 288] on span "Nothing selected" at bounding box center [551, 291] width 88 height 16
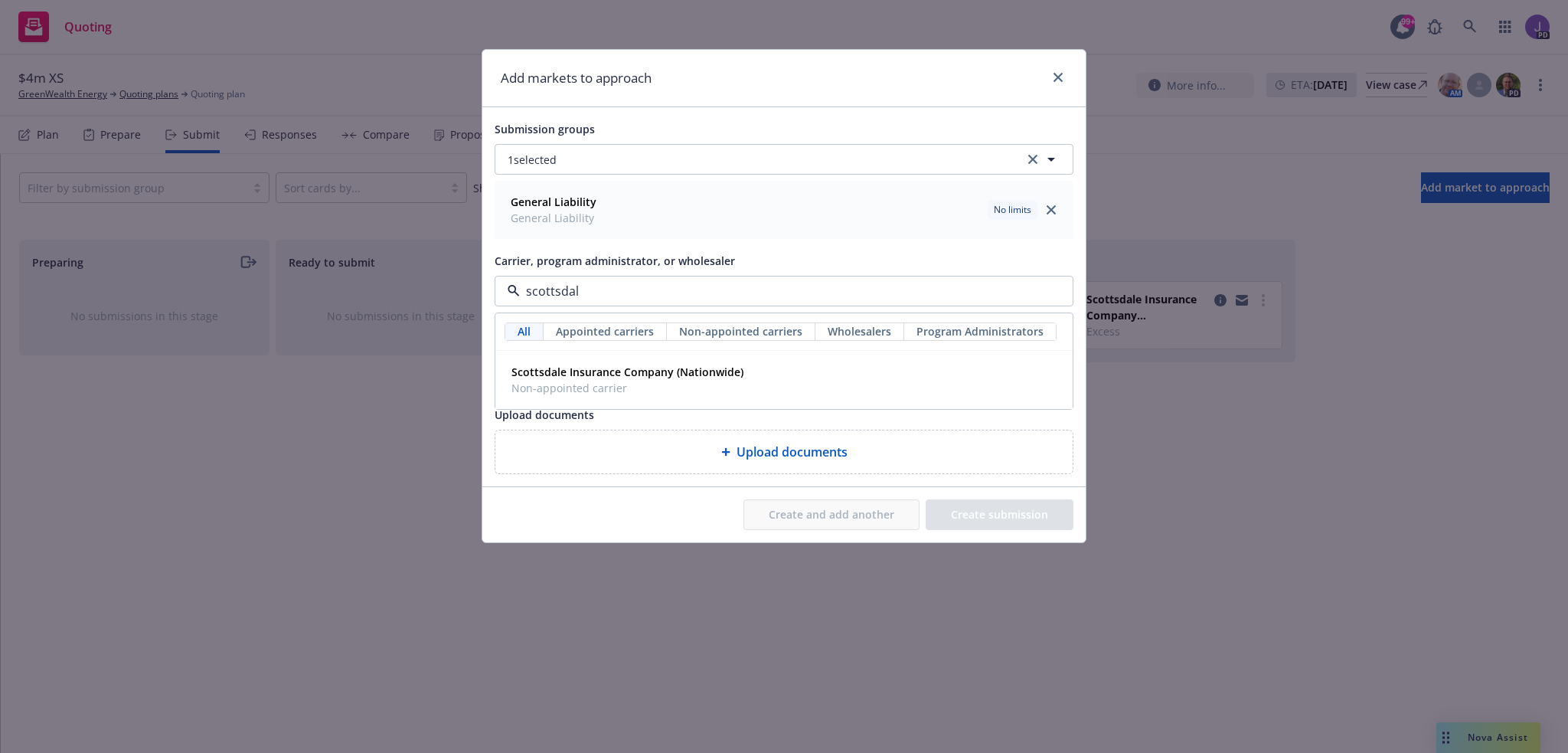
type input "scottsdale"
click at [572, 357] on div "Scottsdale Insurance Company (Nationwide) Non-appointed carrier" at bounding box center [784, 380] width 576 height 57
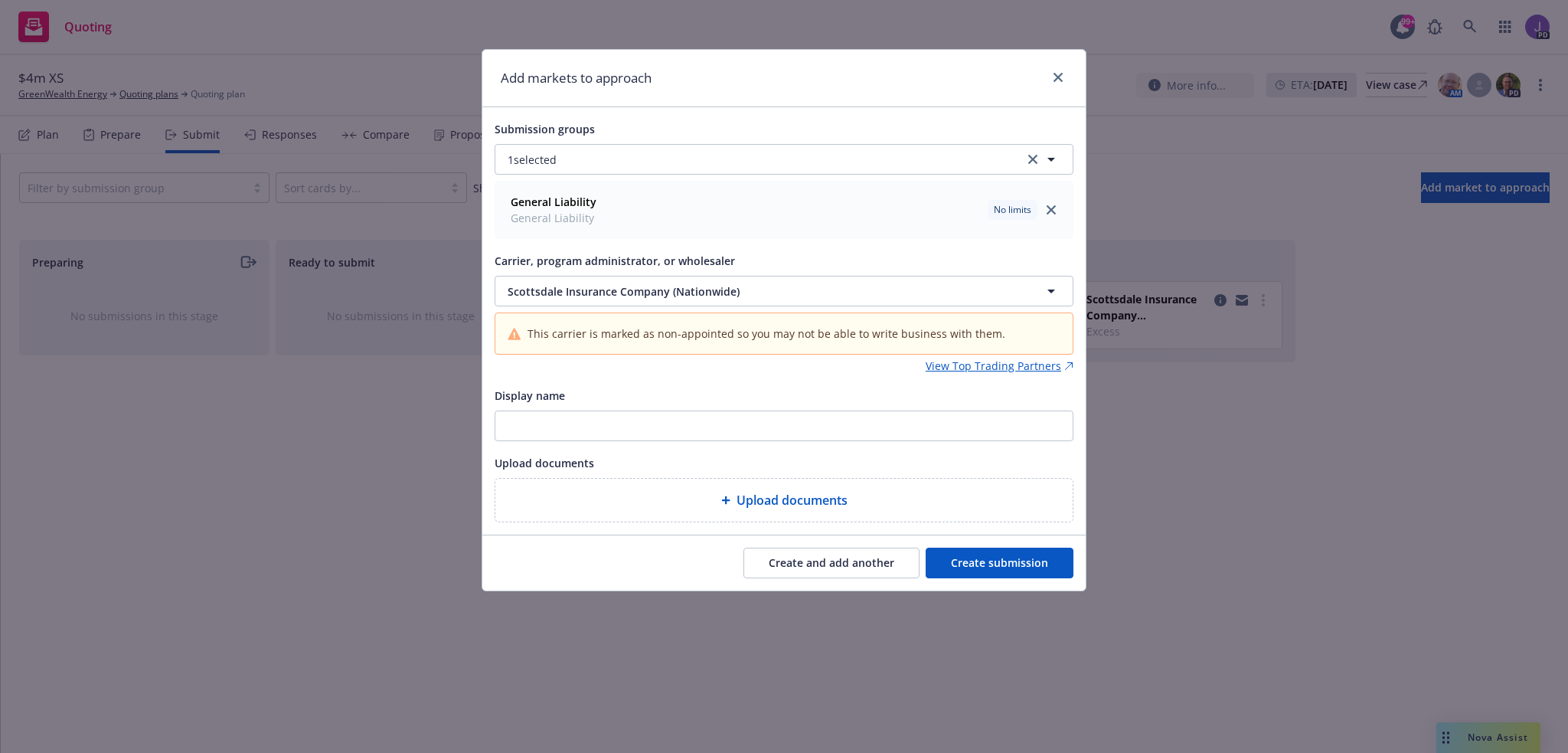
click at [985, 566] on button "Create submission" at bounding box center [1000, 563] width 148 height 31
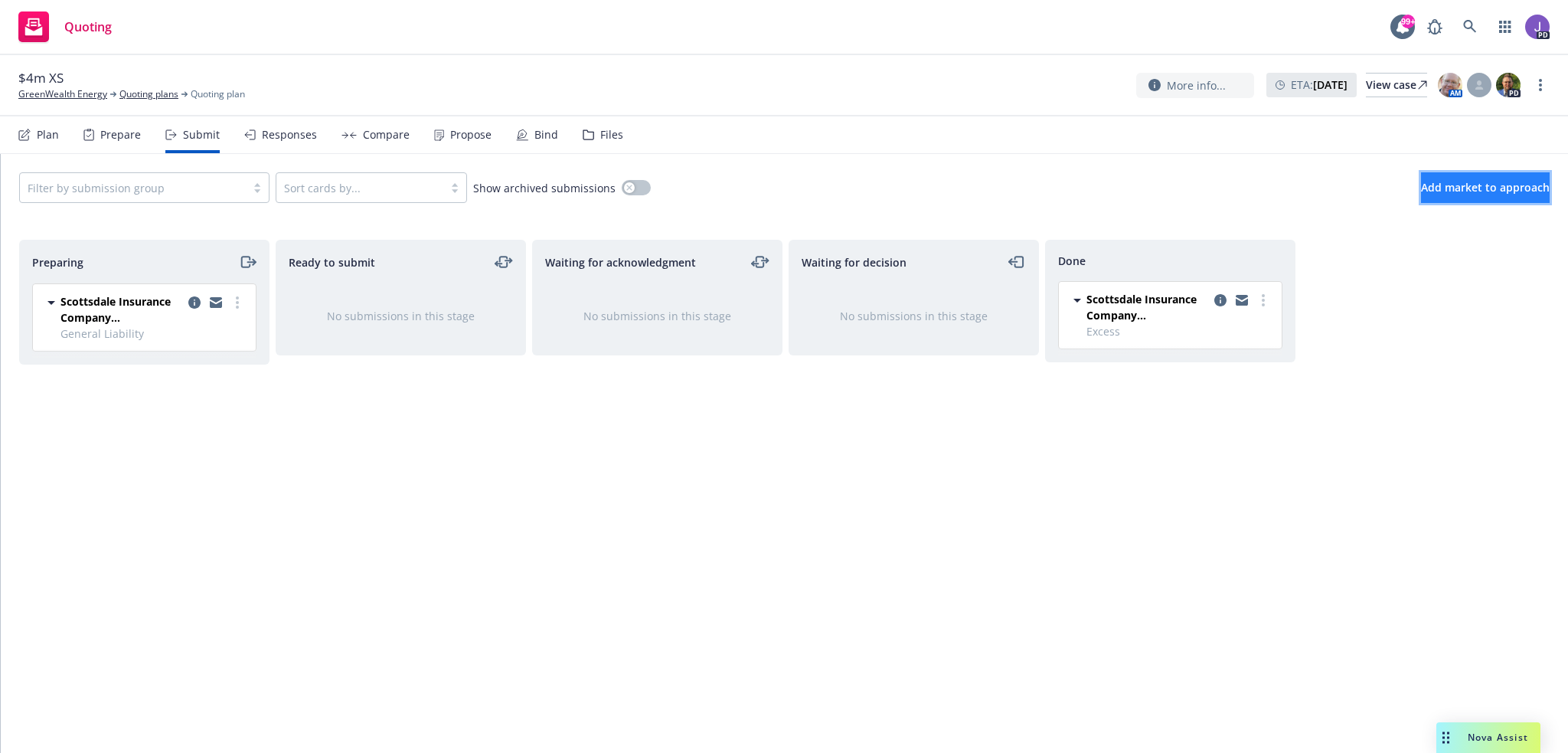
click at [1495, 194] on button "Add market to approach" at bounding box center [1486, 188] width 129 height 31
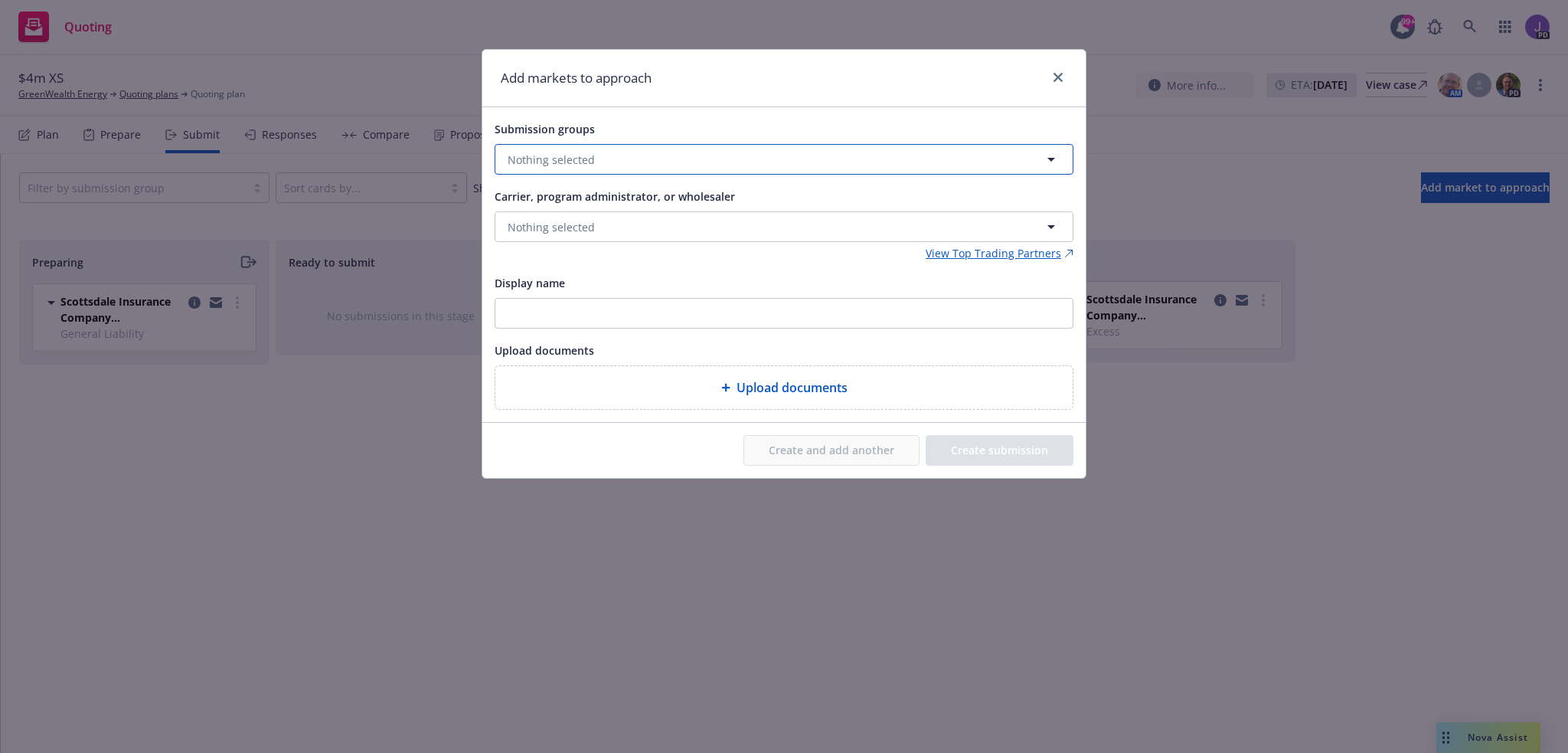
click at [662, 161] on button "Nothing selected" at bounding box center [784, 160] width 579 height 31
click at [593, 239] on div "Excess Excess No limits" at bounding box center [792, 241] width 525 height 39
checkbox input "true"
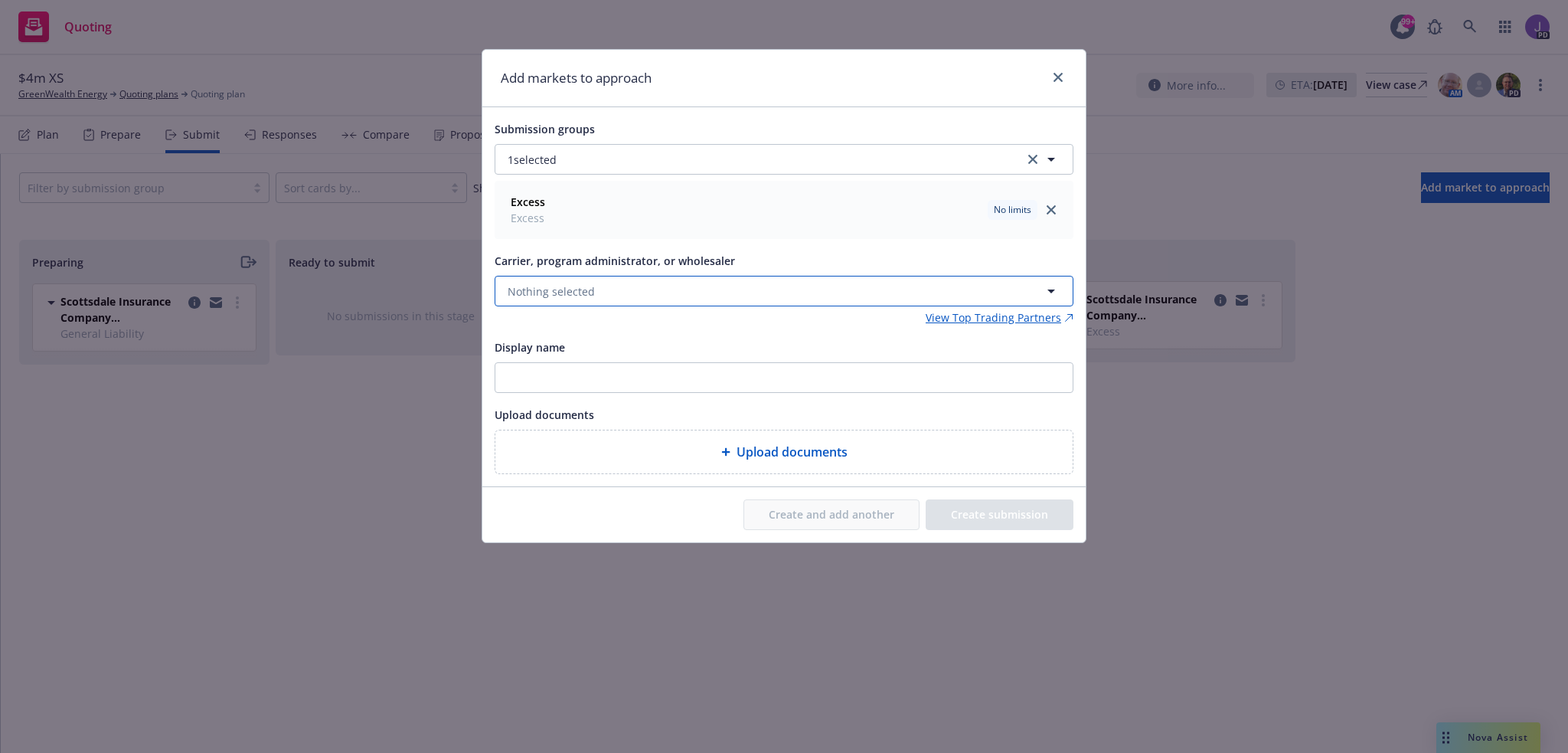
click at [599, 286] on button "Nothing selected" at bounding box center [784, 291] width 579 height 31
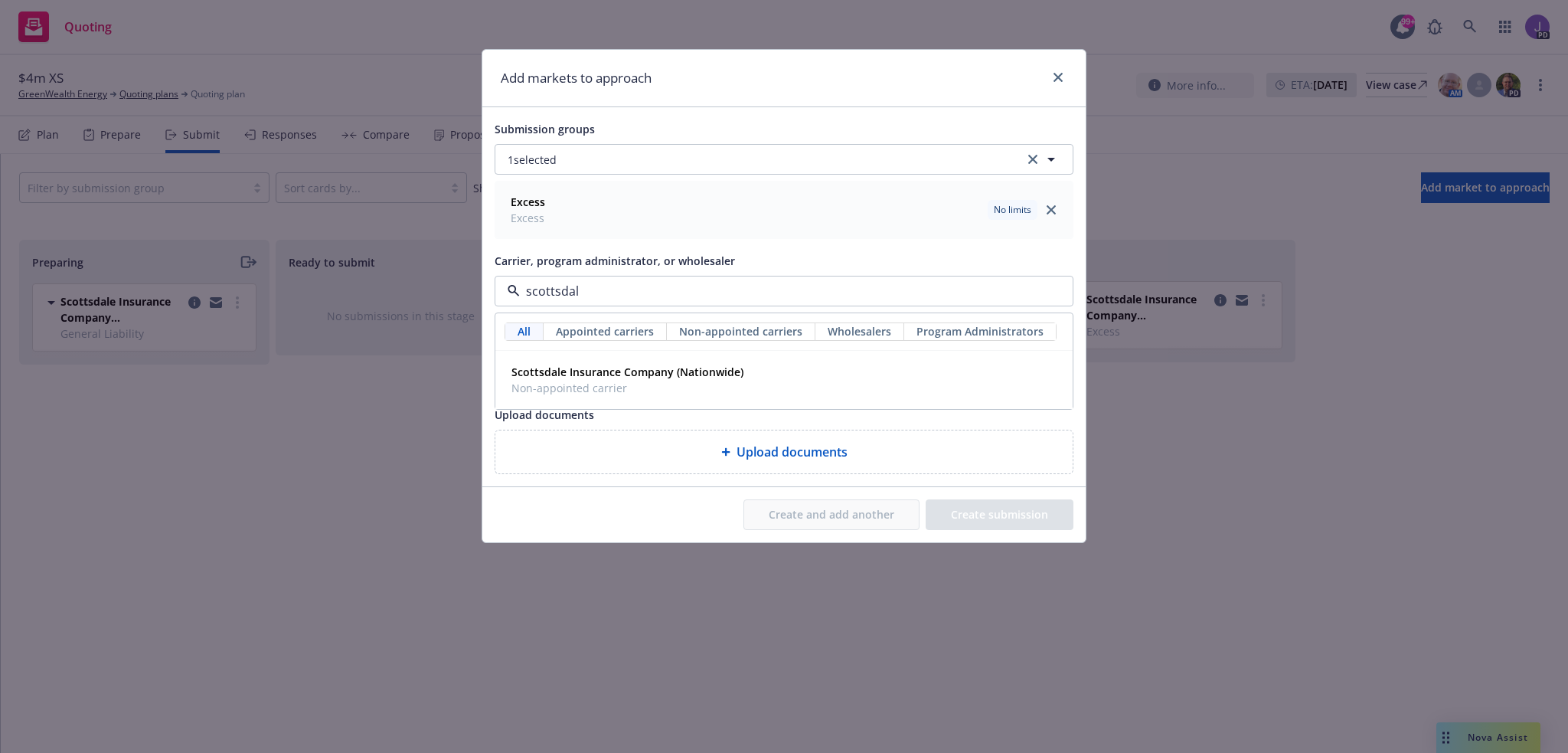
type input "scottsdale"
click at [605, 374] on strong "Scottsdale Insurance Company (Nationwide)" at bounding box center [628, 371] width 232 height 15
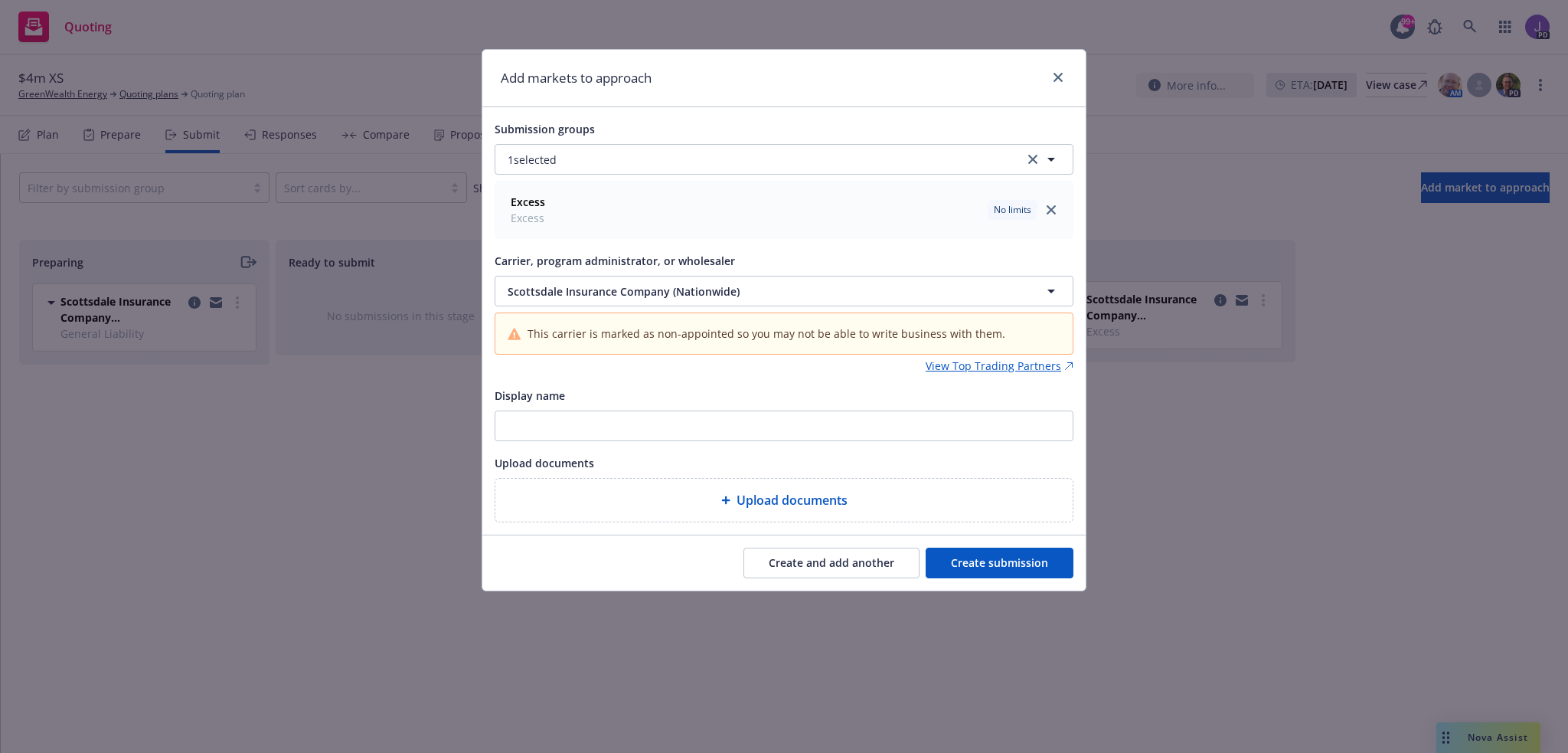
click at [983, 562] on button "Create submission" at bounding box center [1000, 563] width 148 height 31
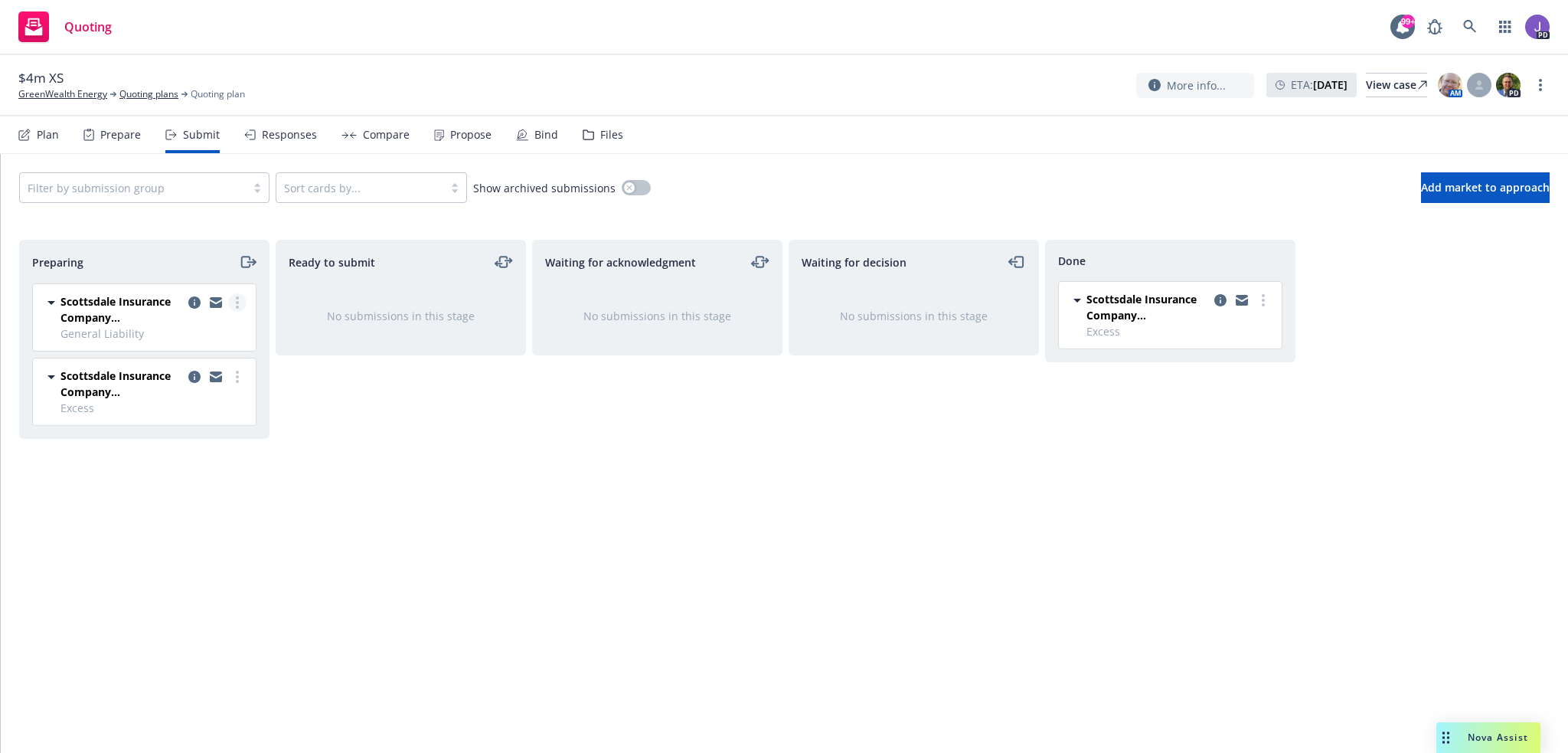
click at [234, 306] on link "more" at bounding box center [237, 302] width 18 height 18
click at [179, 428] on span "Add accepted decision" at bounding box center [169, 424] width 153 height 15
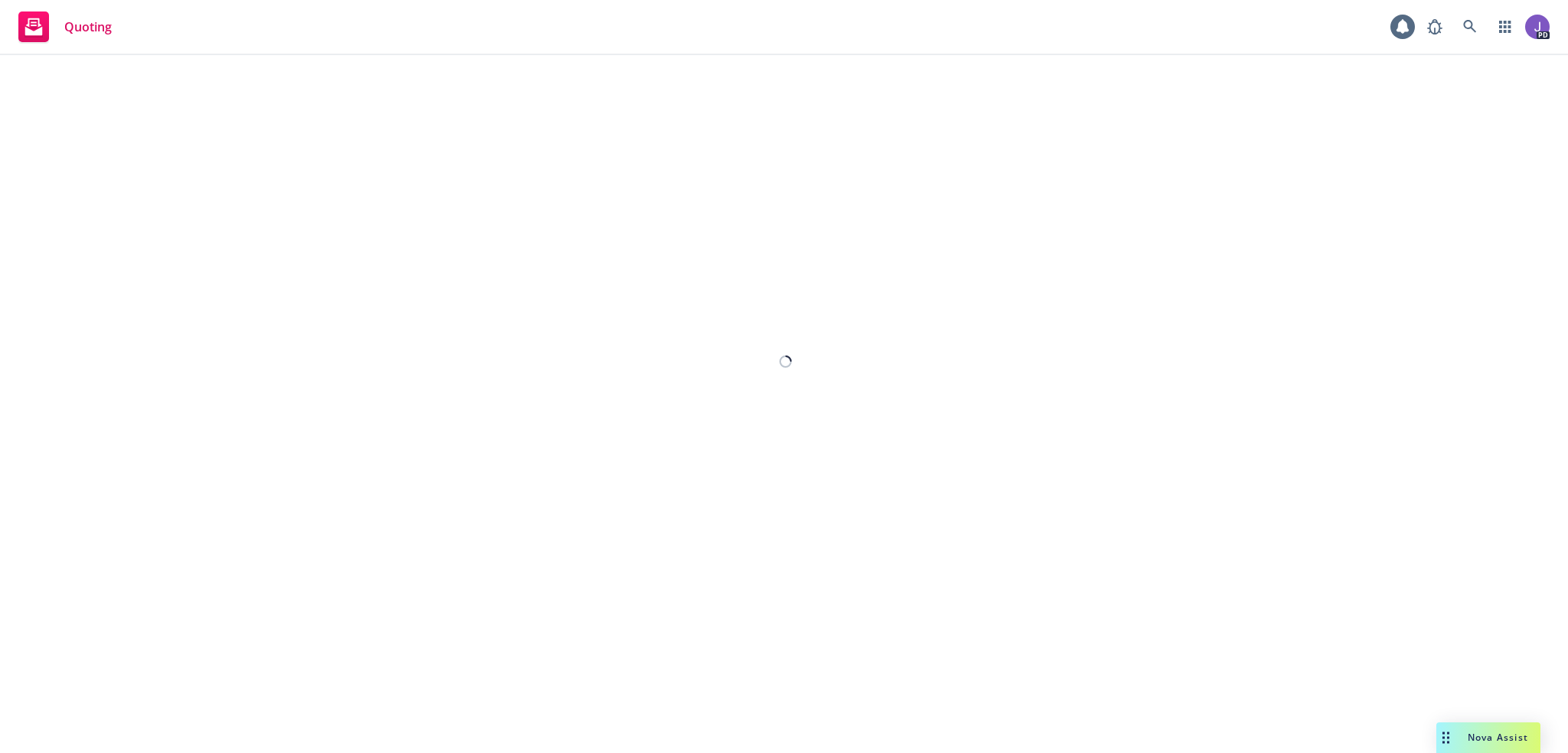
select select "12"
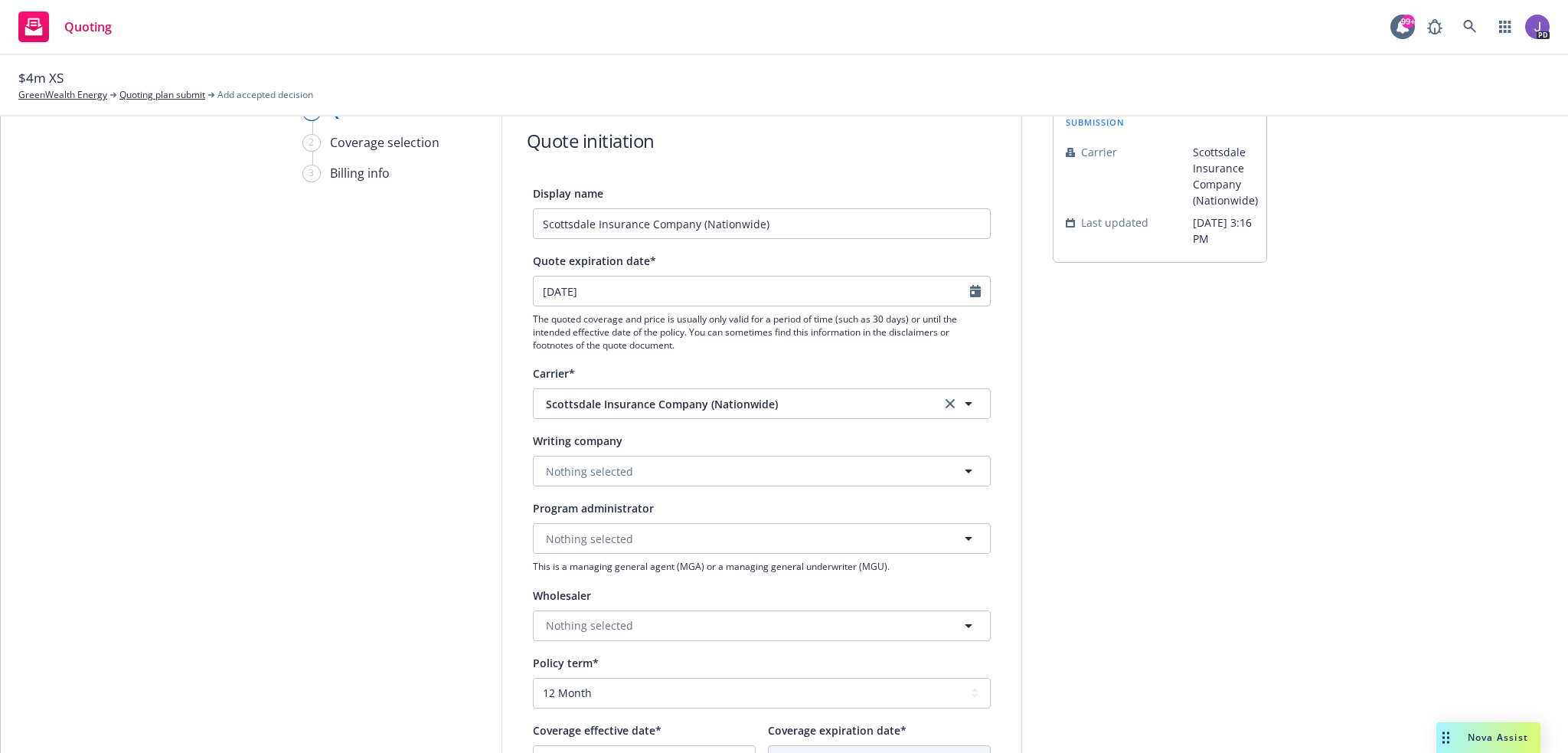
scroll to position [153, 0]
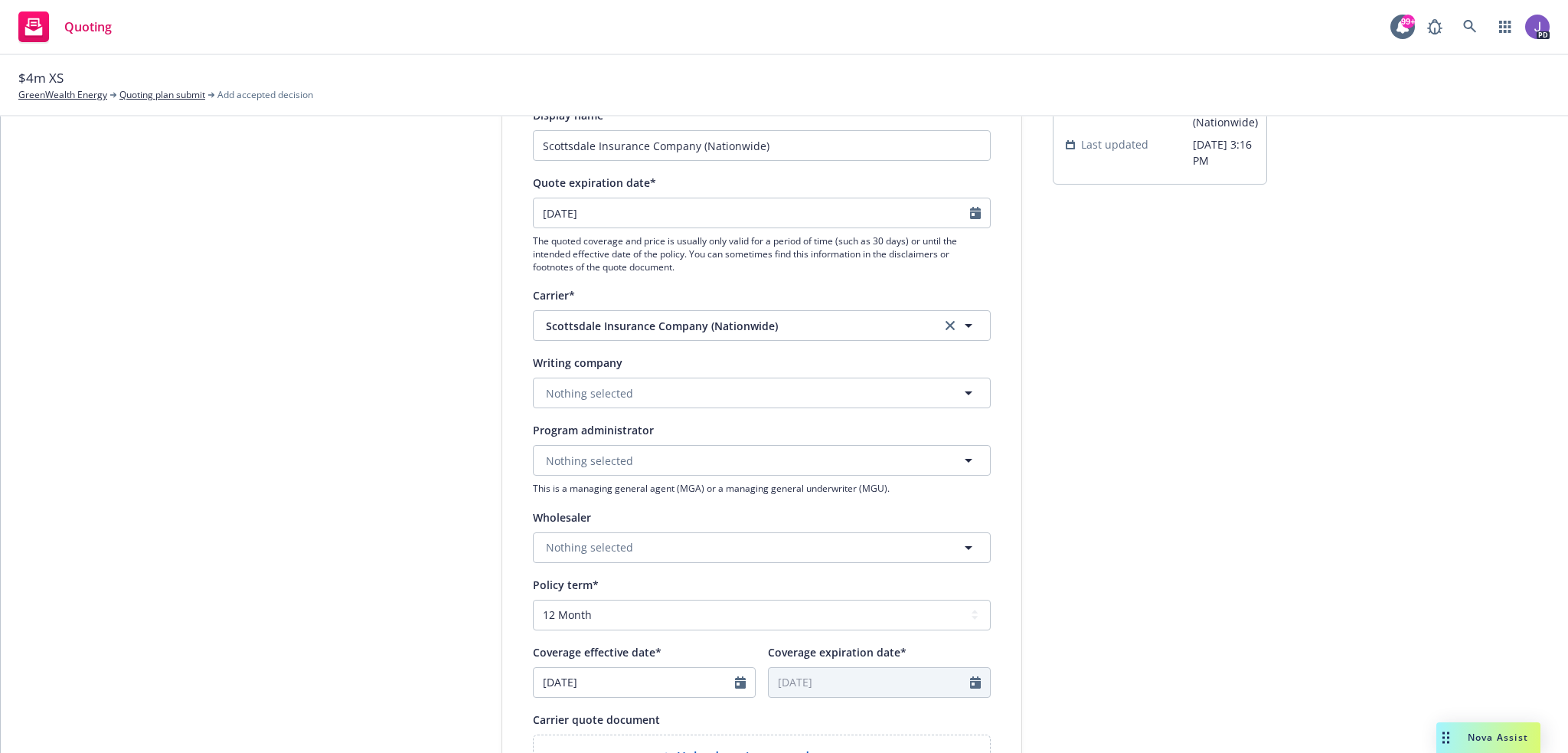
click at [597, 374] on div "Writing company Nothing selected" at bounding box center [762, 380] width 458 height 55
click at [591, 388] on span "Nothing selected" at bounding box center [590, 393] width 88 height 16
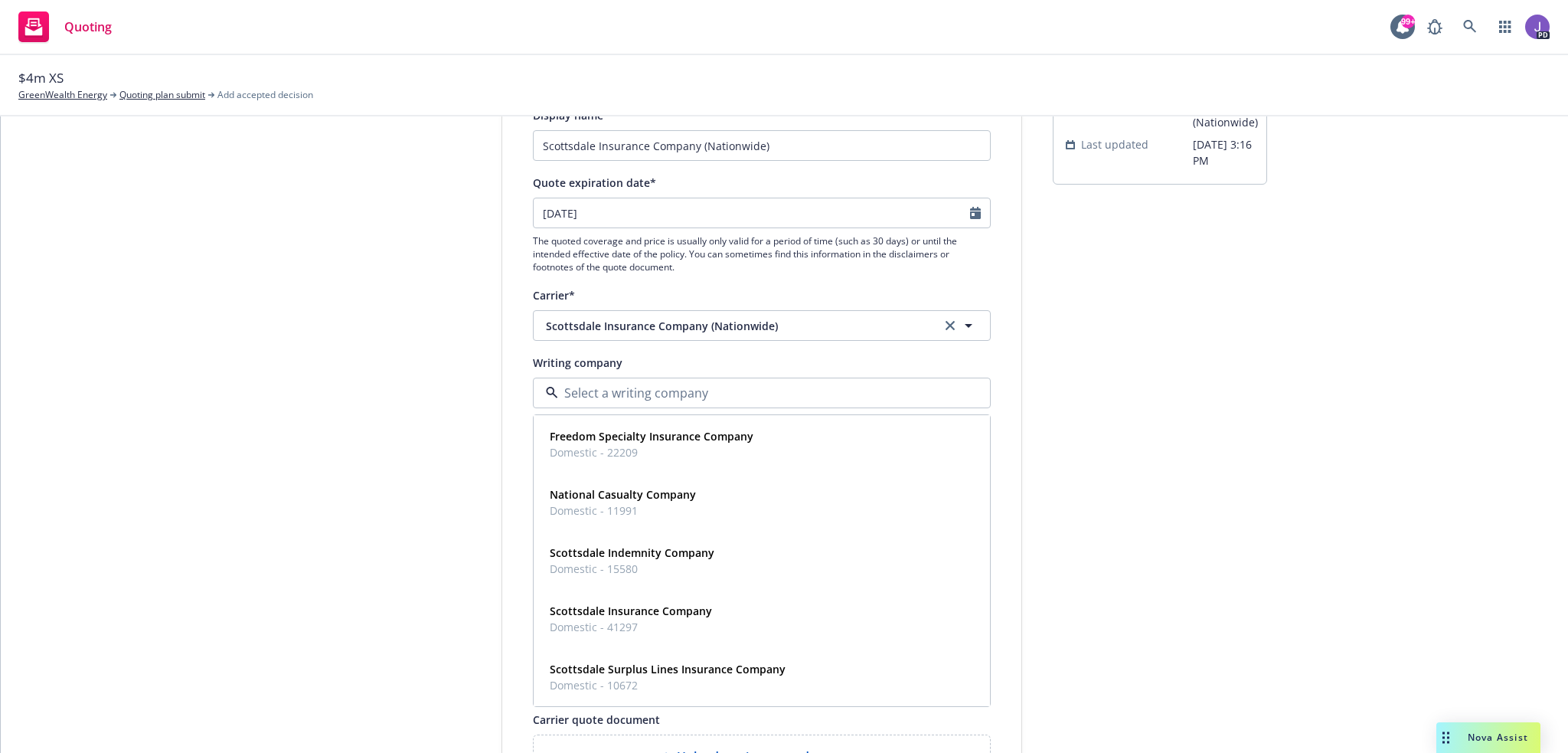
paste input "Scottsdale Insurance Company"
type input "Scottsdale Insurance Company"
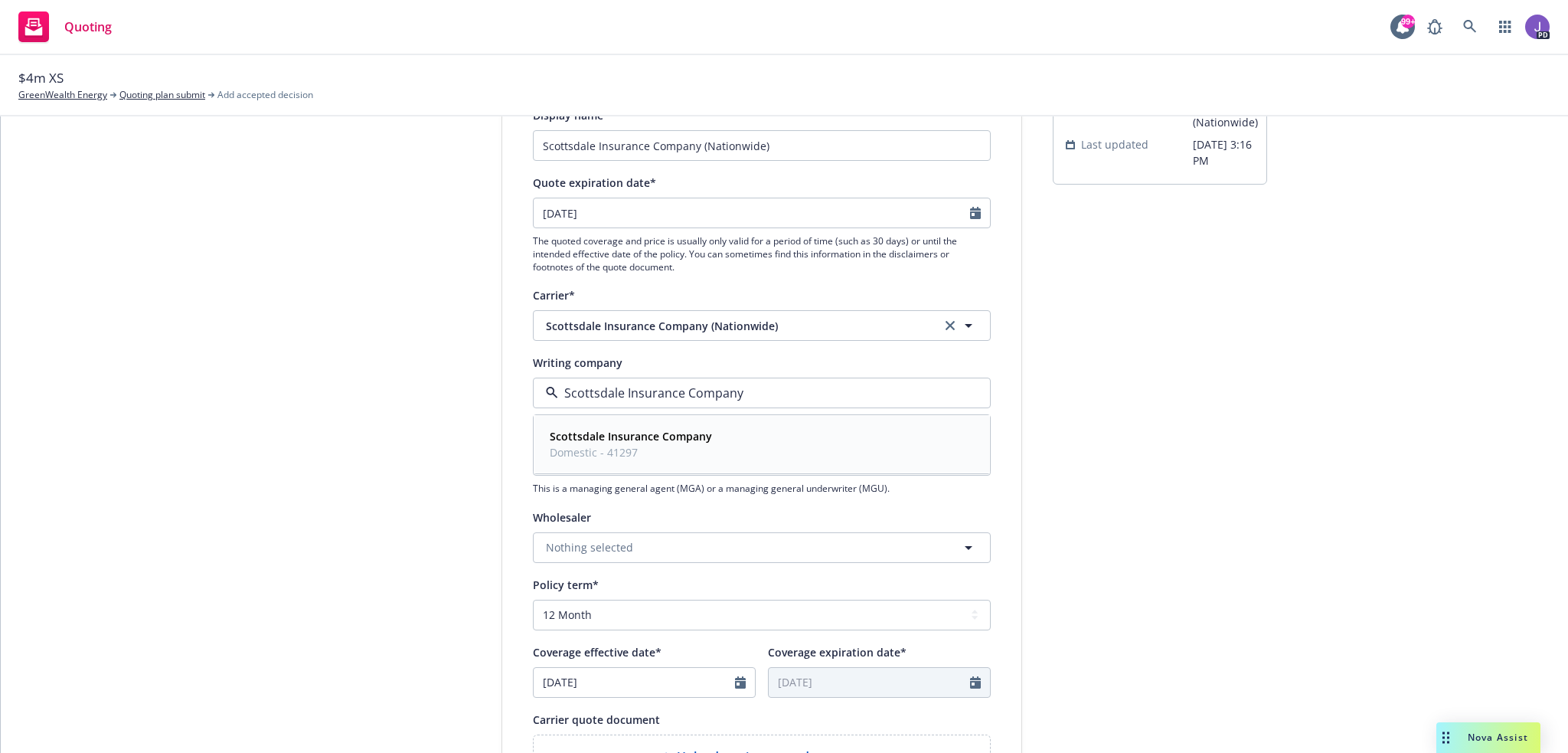
click at [590, 441] on strong "Scottsdale Insurance Company" at bounding box center [630, 435] width 162 height 15
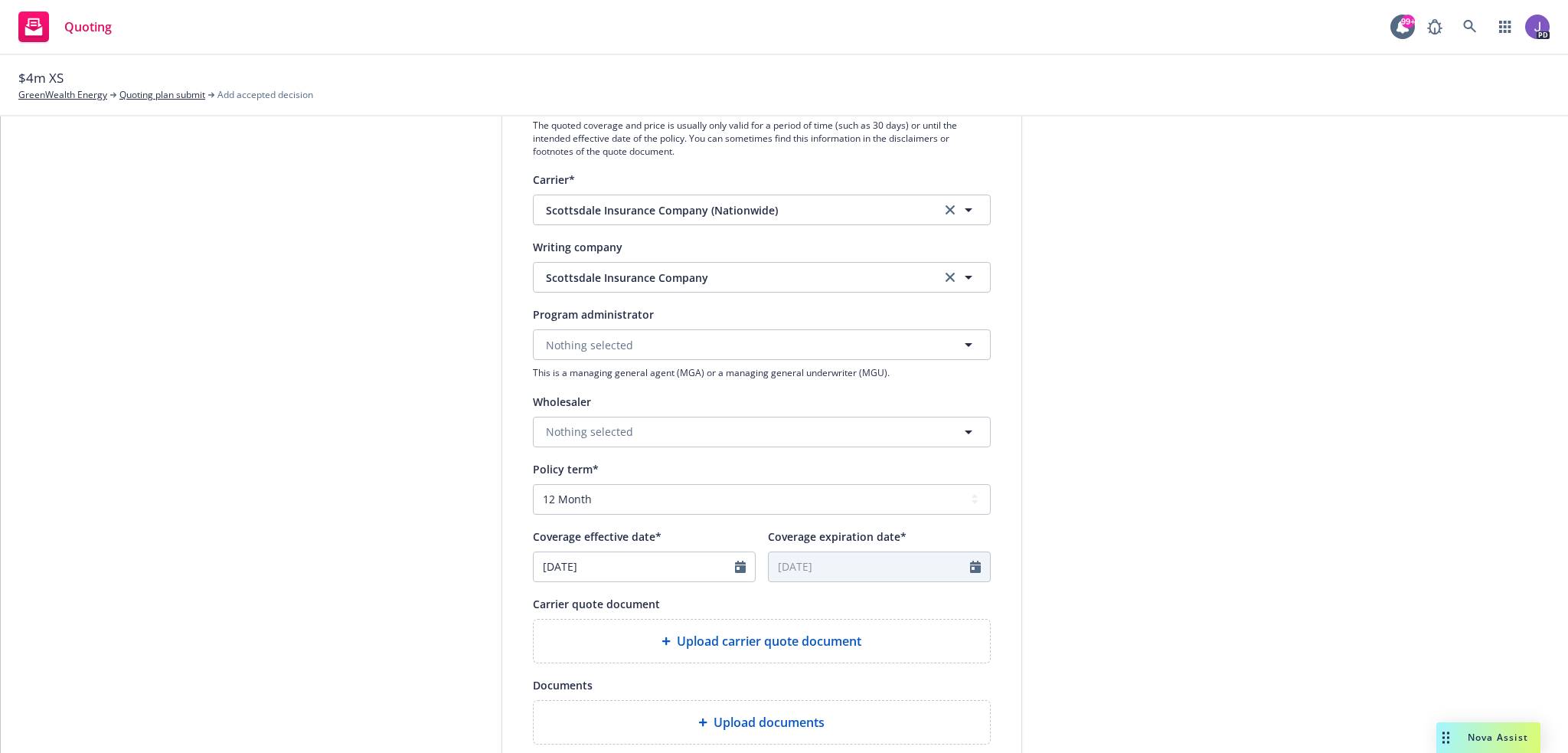
scroll to position [307, 0]
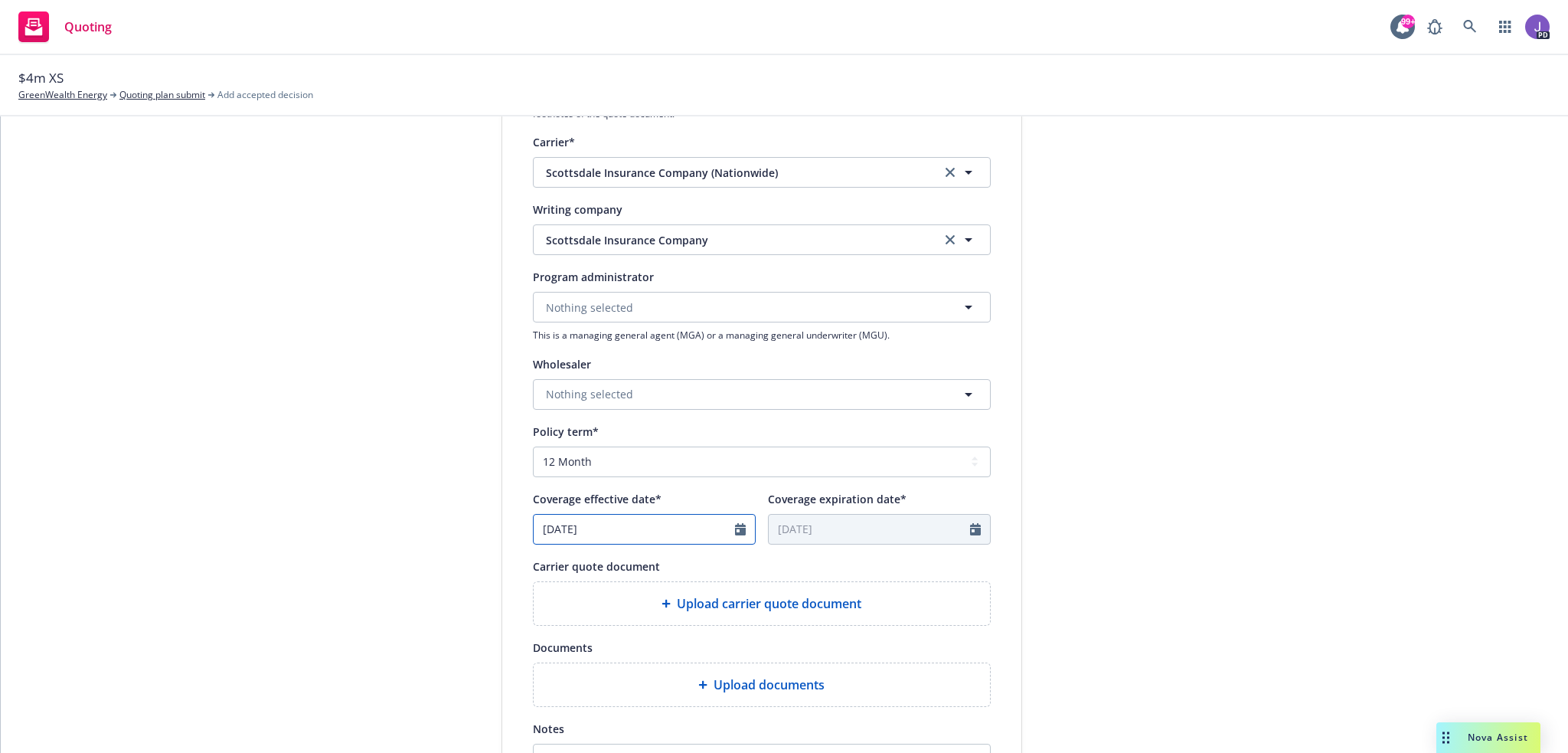
click at [735, 526] on icon "Calendar" at bounding box center [740, 529] width 10 height 12
select select "9"
click at [616, 710] on span "1" at bounding box center [627, 710] width 22 height 19
type input "10/01/2025"
type input "10/01/2026"
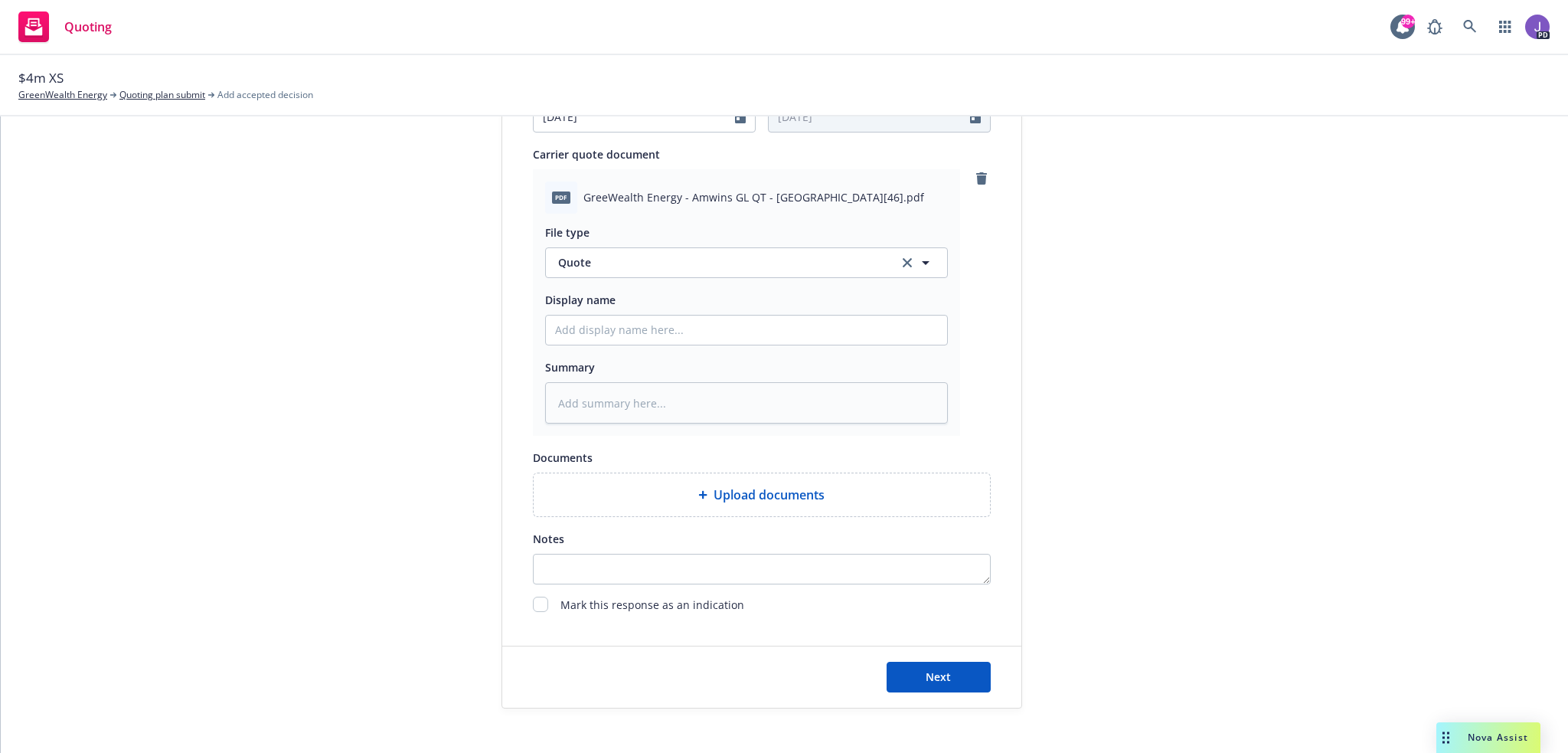
scroll to position [734, 0]
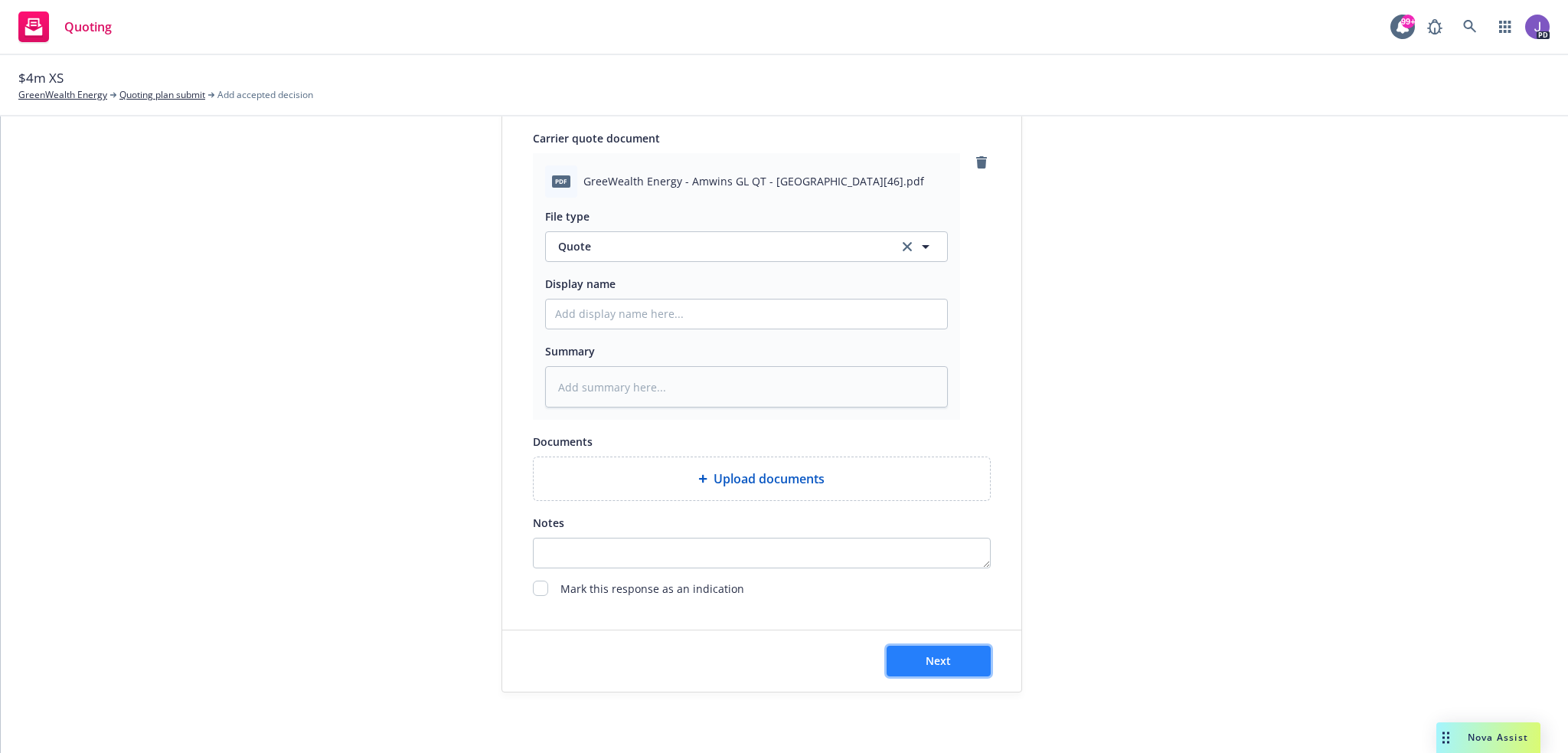
click at [958, 664] on button "Next" at bounding box center [939, 661] width 104 height 31
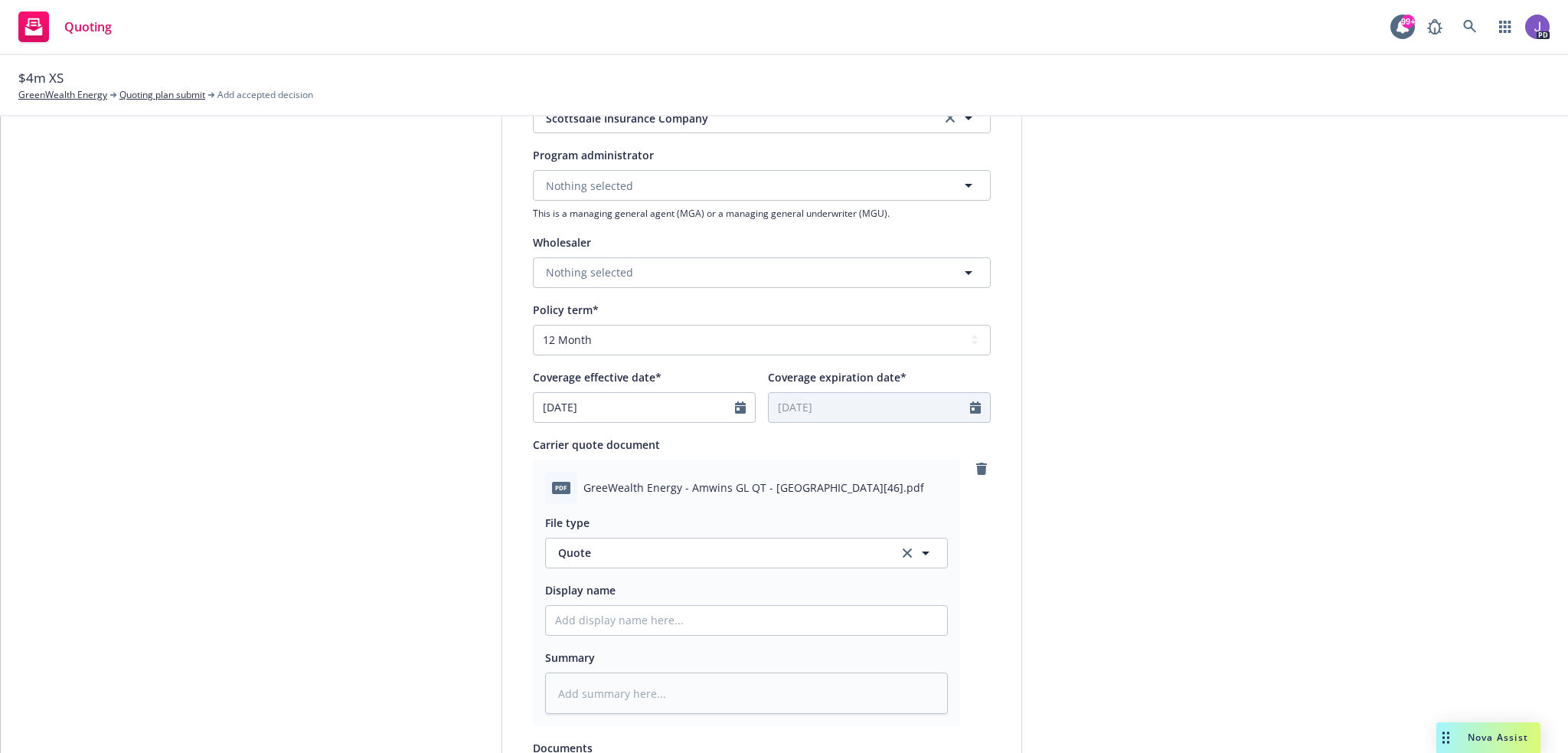
scroll to position [351, 0]
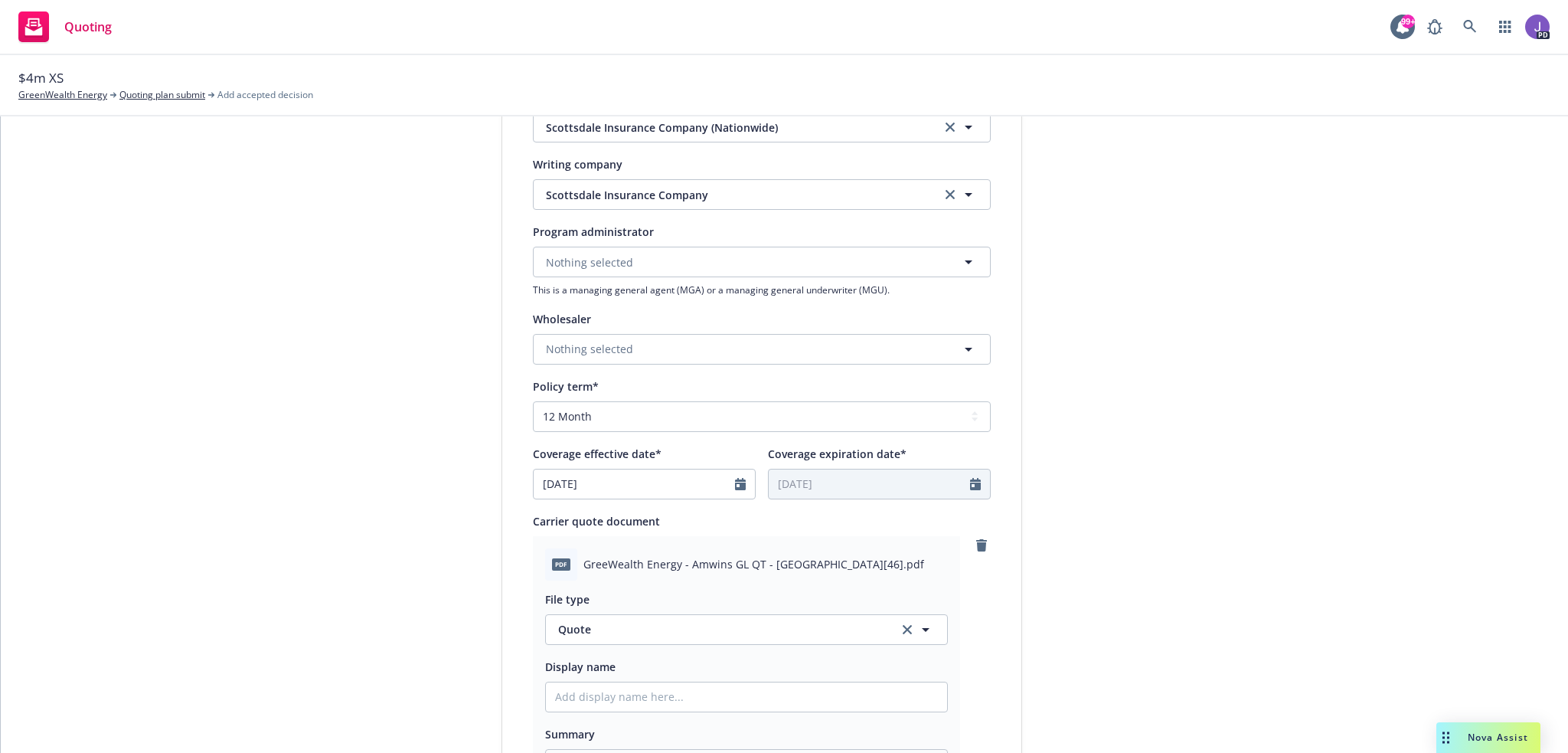
type textarea "x"
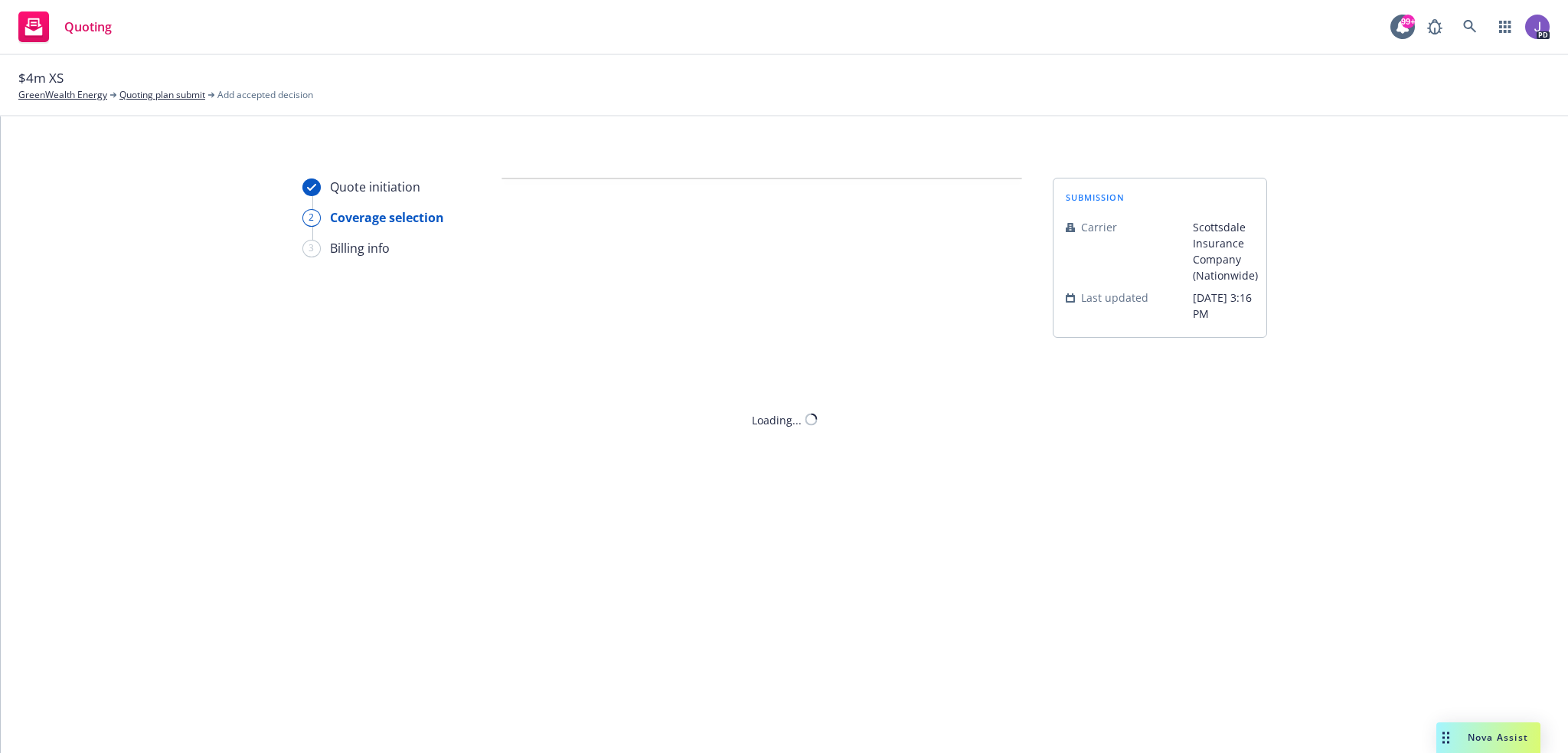
scroll to position [0, 0]
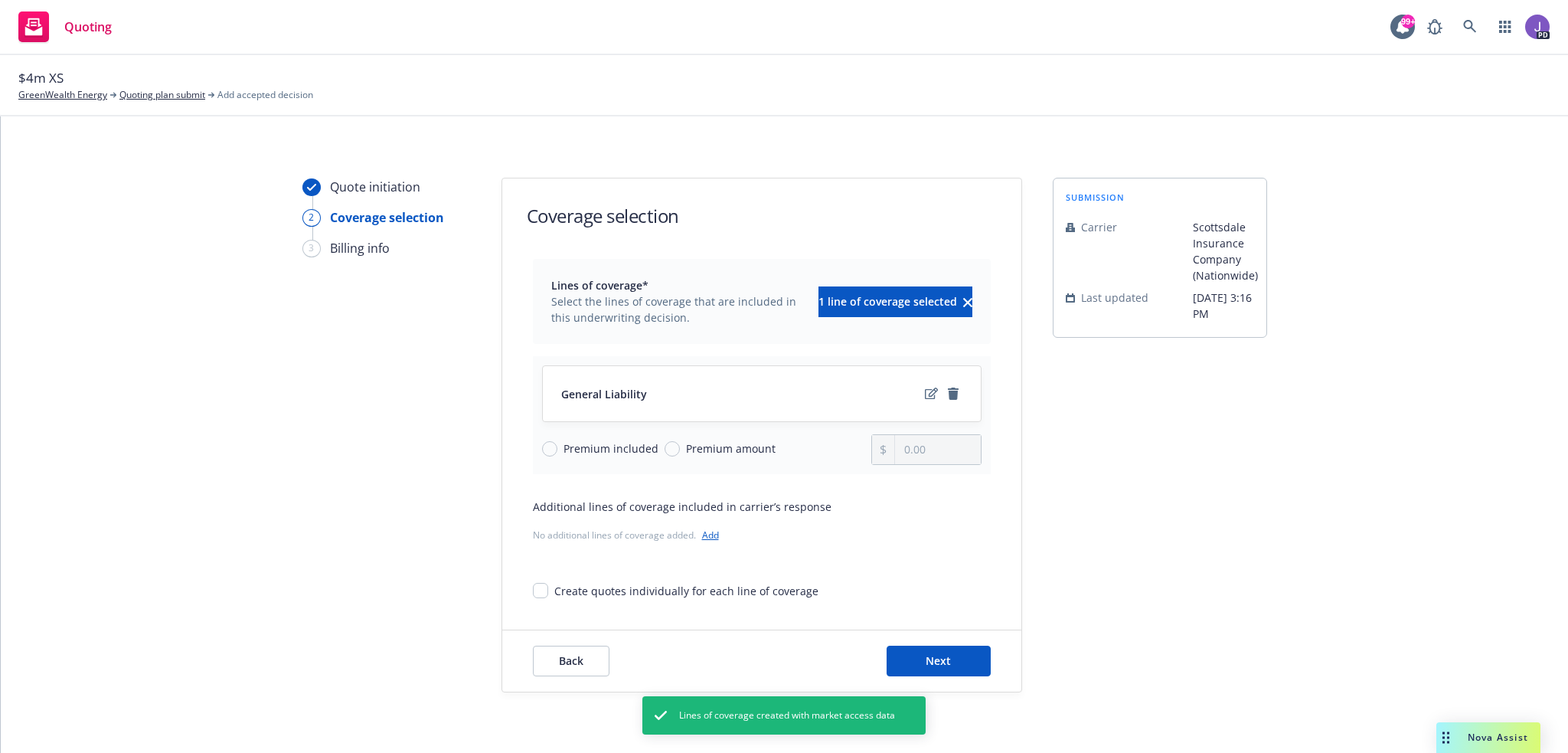
click at [738, 446] on span "Premium amount" at bounding box center [731, 448] width 89 height 16
click at [680, 446] on input "Premium amount" at bounding box center [672, 449] width 15 height 15
radio input "true"
drag, startPoint x: 953, startPoint y: 446, endPoint x: 882, endPoint y: 446, distance: 71.0
click at [882, 446] on div "0.00" at bounding box center [927, 450] width 110 height 31
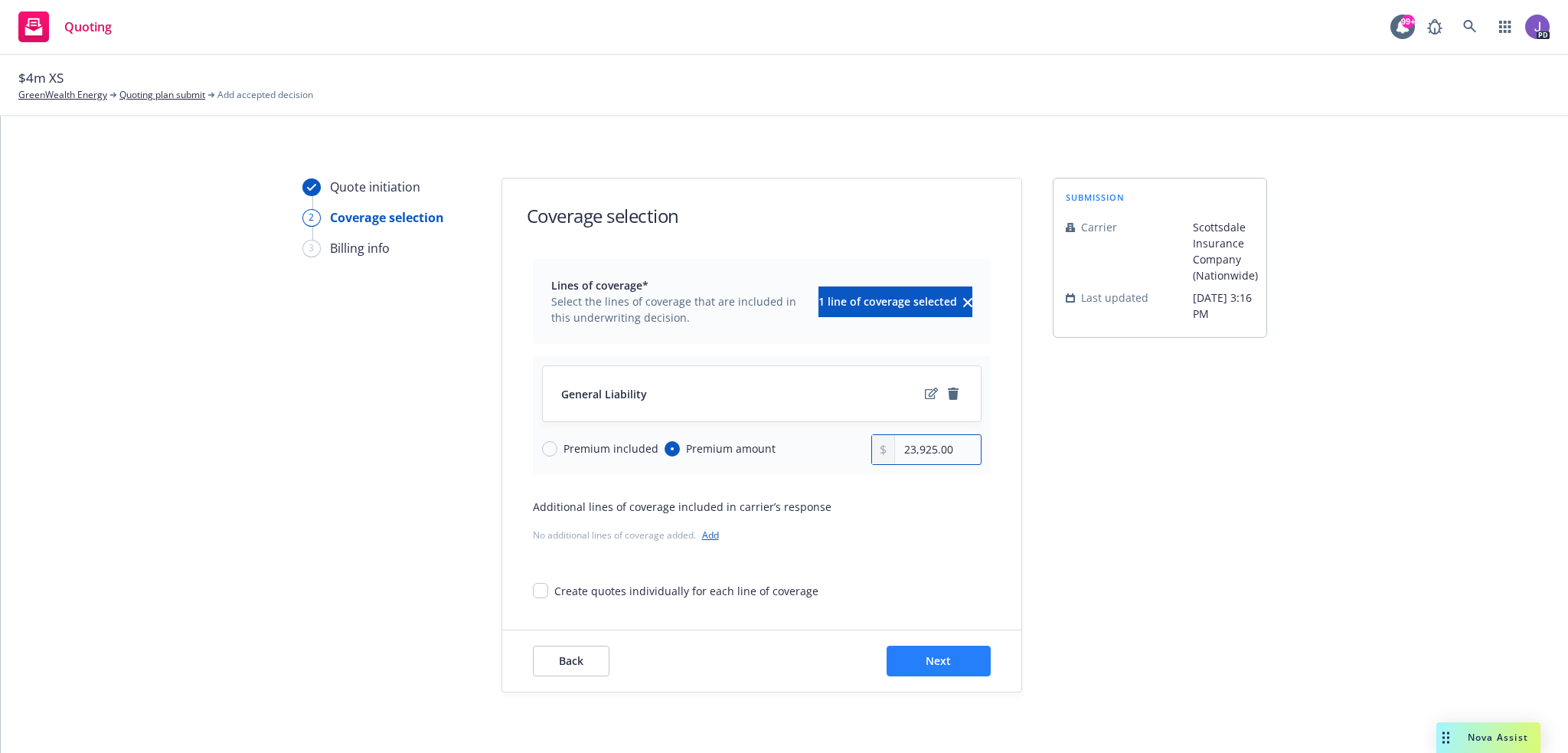
type input "23,925.00"
click at [946, 665] on span "Next" at bounding box center [938, 660] width 25 height 15
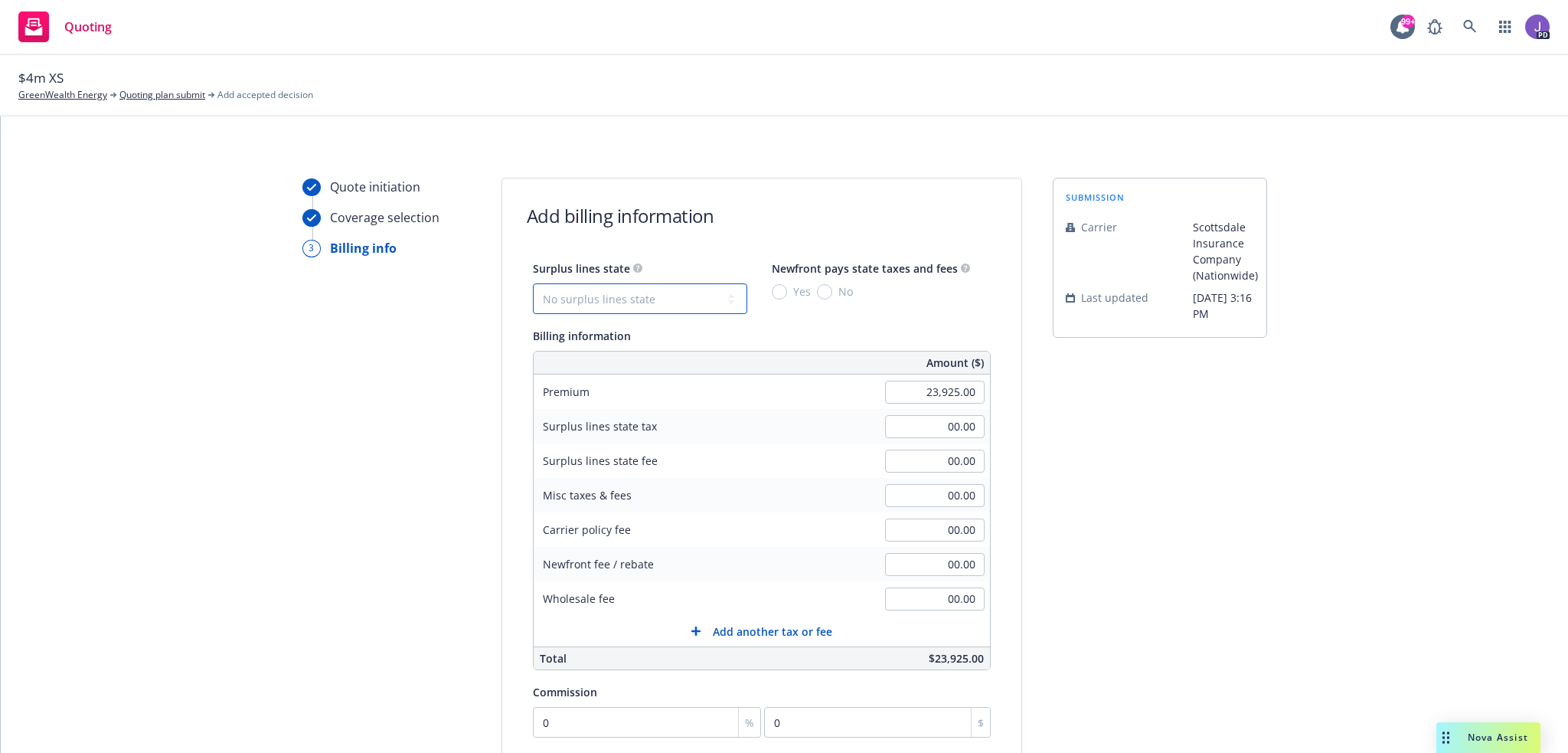
click at [711, 295] on select "No surplus lines state Alaska Alabama Arkansas Arizona California Colorado Conn…" at bounding box center [641, 299] width 215 height 31
select select "CA"
click at [533, 283] on select "No surplus lines state Alaska Alabama Arkansas Arizona California Colorado Conn…" at bounding box center [641, 299] width 215 height 31
type input "717.75"
type input "43.07"
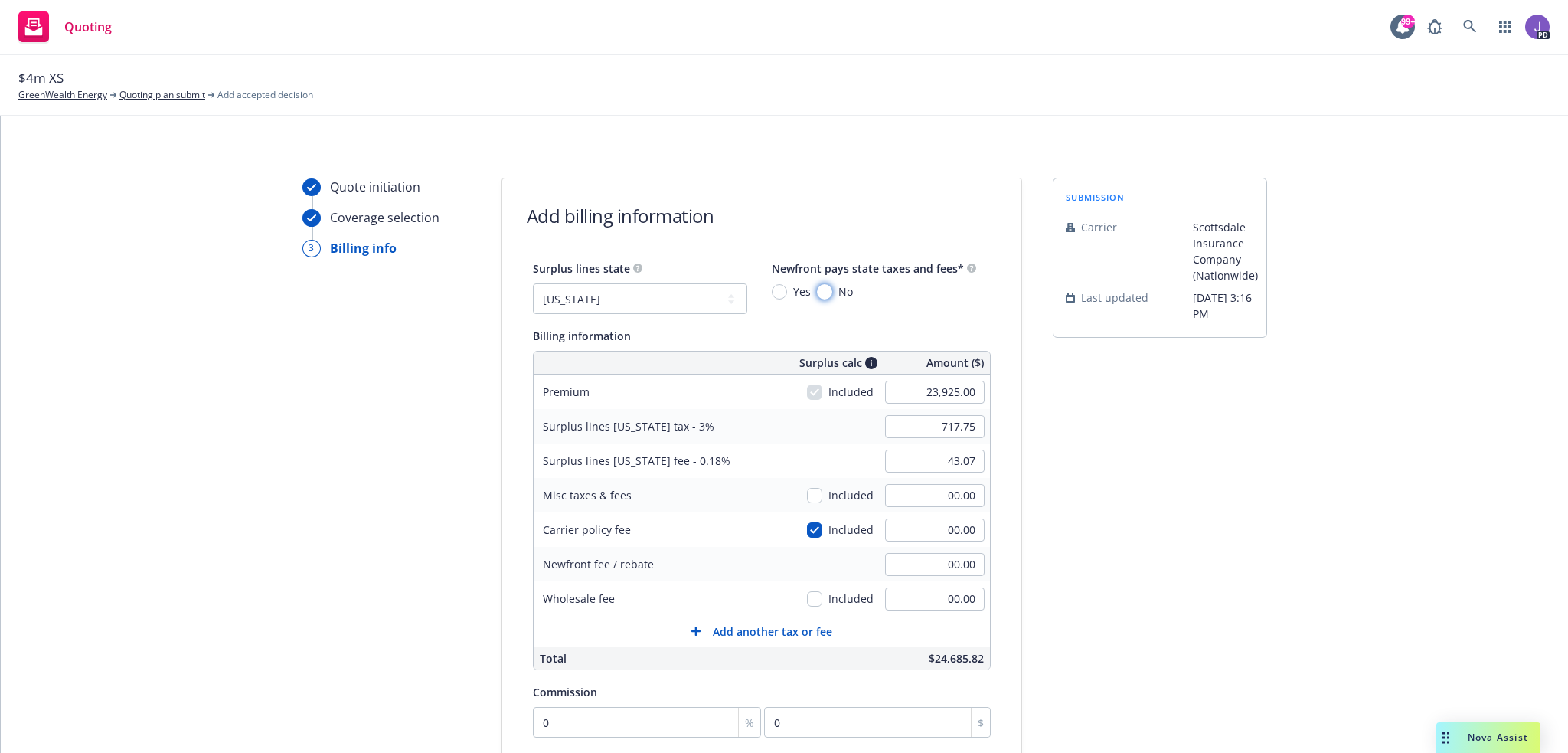
click at [817, 288] on input "No" at bounding box center [824, 292] width 15 height 15
radio input "true"
click at [903, 592] on input "00.00" at bounding box center [935, 598] width 100 height 23
type input "500.00"
click at [904, 531] on input "00.00" at bounding box center [935, 530] width 100 height 23
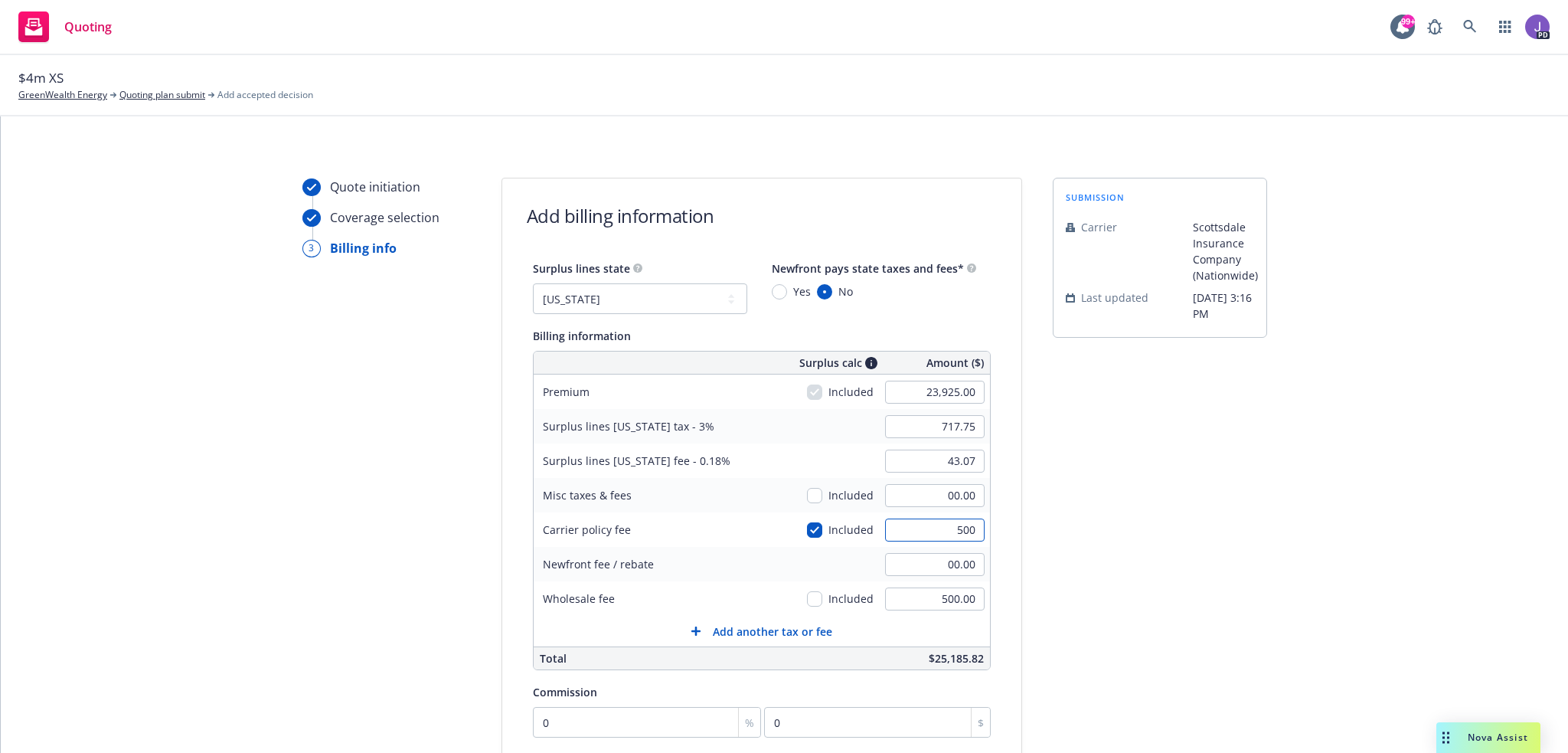
type input "500"
type input "732.75"
type input "43.97"
type input "500.00"
click at [915, 605] on input "500.00" at bounding box center [935, 598] width 100 height 23
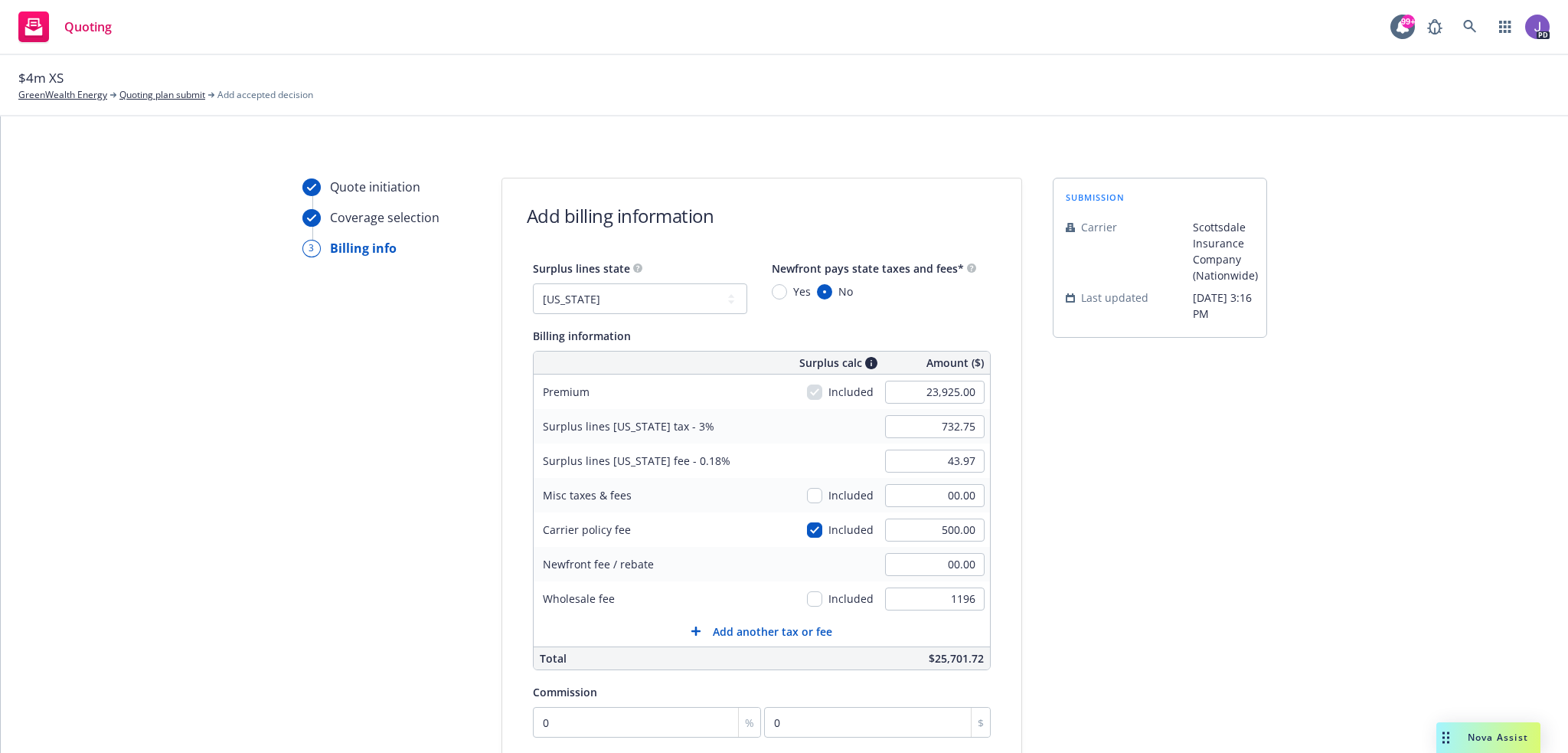
type input "1,196.00"
click at [643, 717] on input "0" at bounding box center [647, 722] width 229 height 31
type input "1"
type input "239.25"
type input "12"
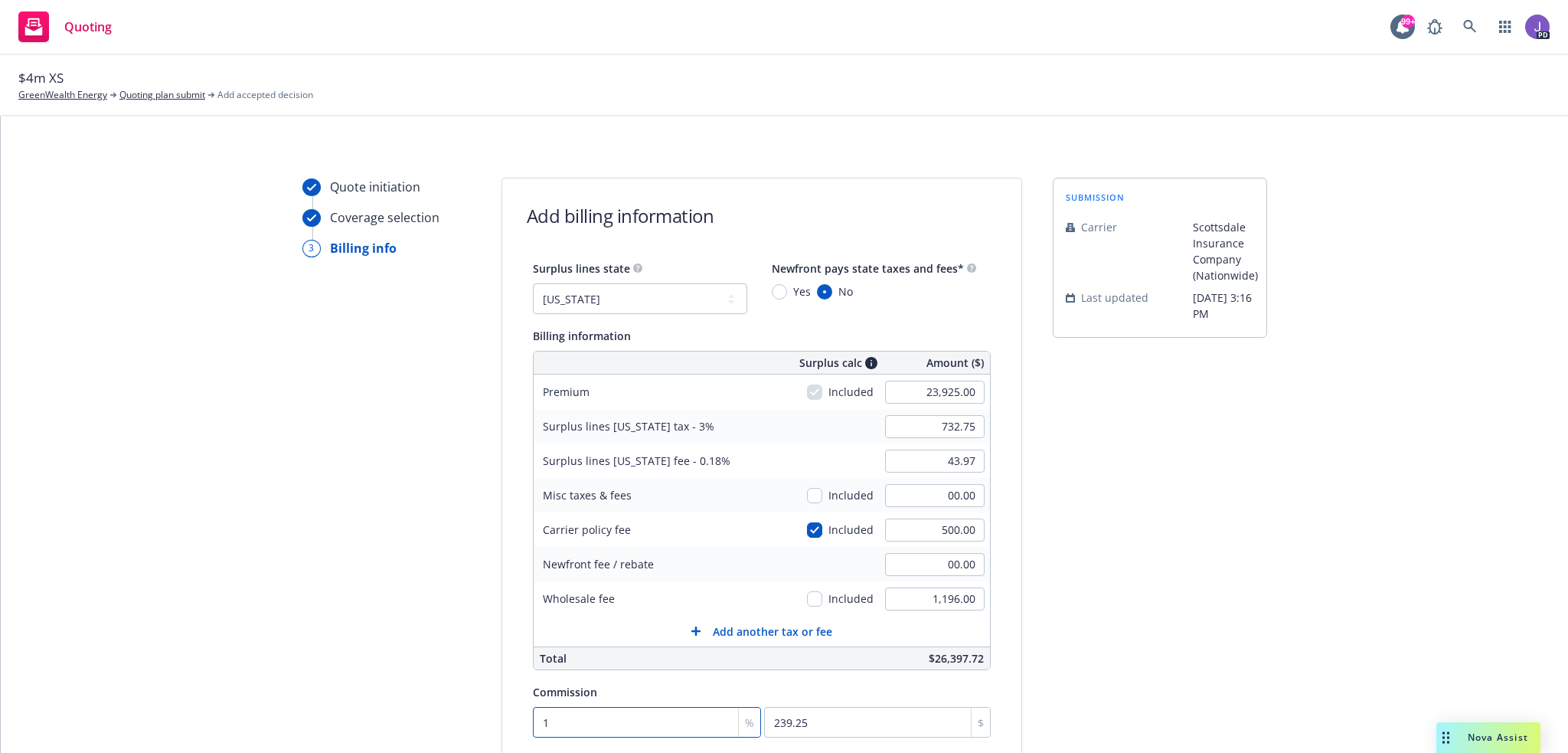
type input "2871"
type input "12.5"
type input "2990.63"
type input "12.5"
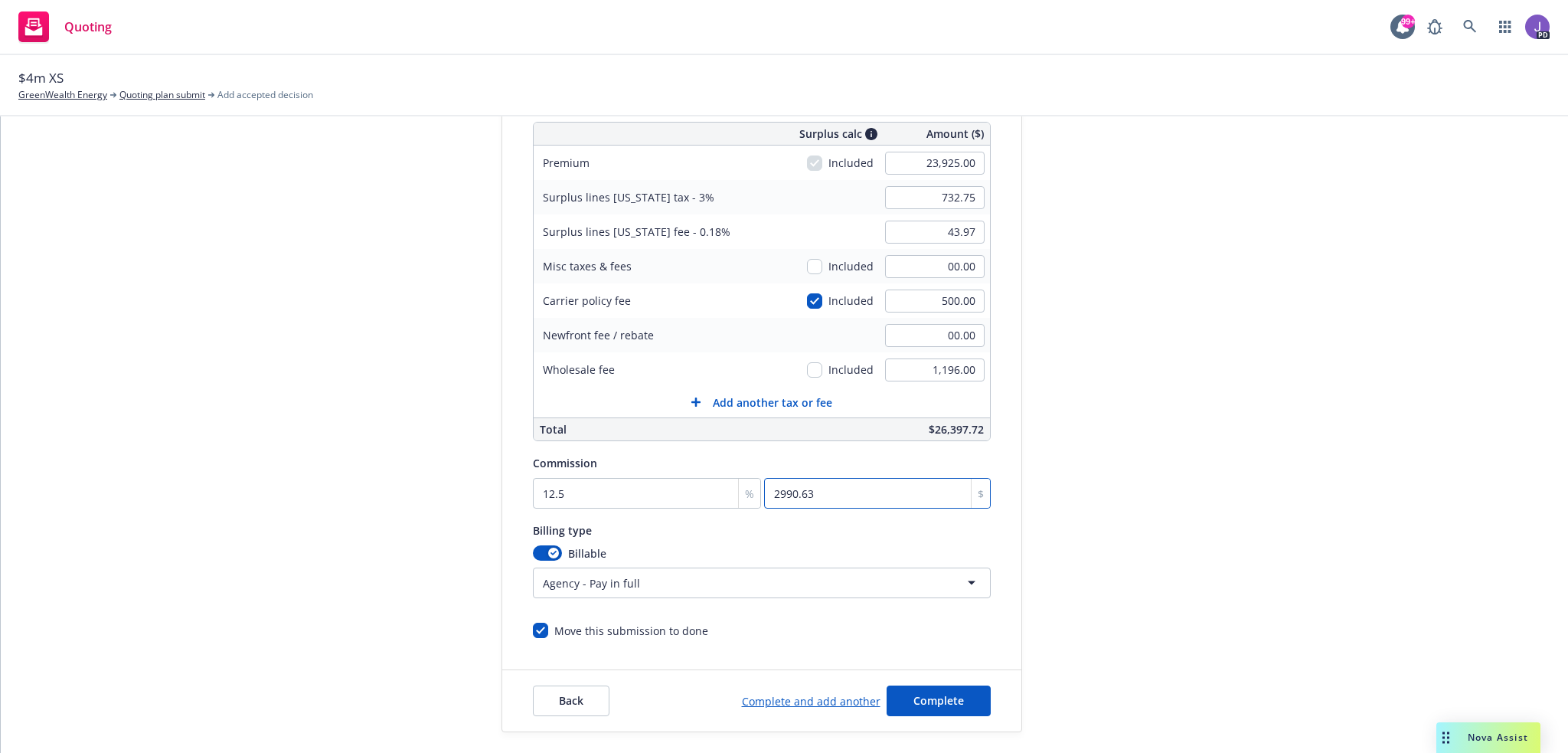
scroll to position [229, 0]
click at [924, 703] on span "Complete" at bounding box center [939, 699] width 51 height 15
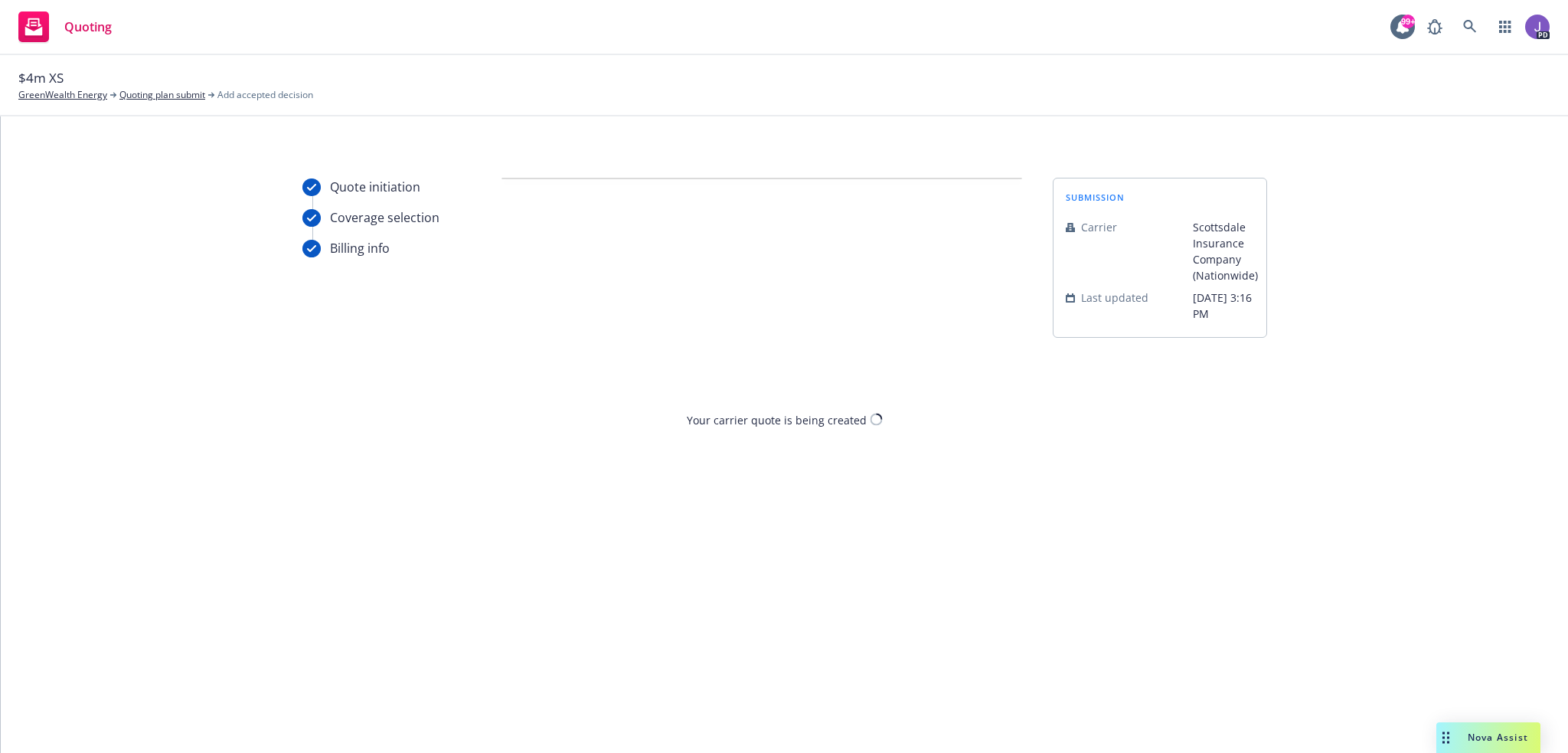
scroll to position [0, 0]
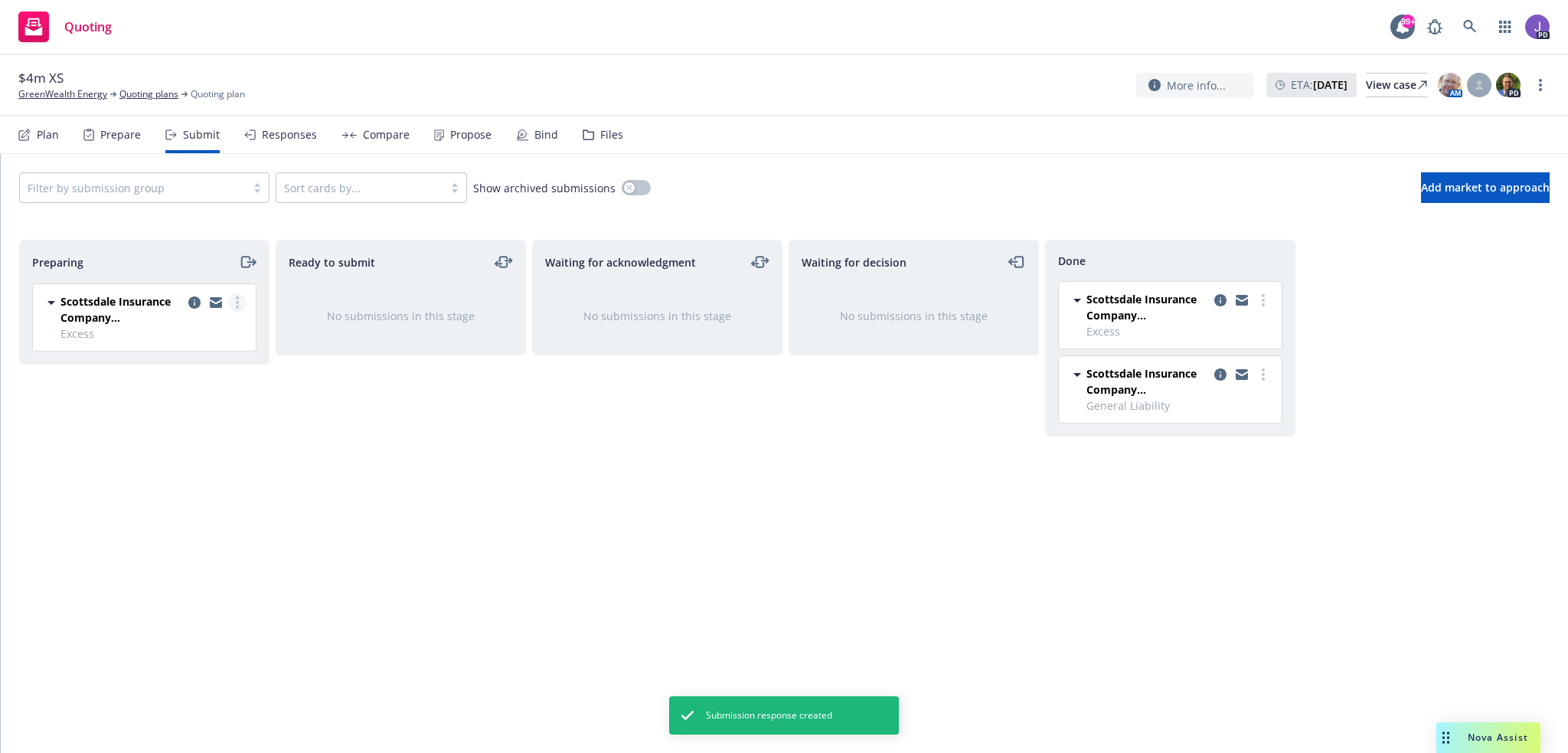
click at [236, 303] on icon "more" at bounding box center [238, 302] width 3 height 12
click at [199, 426] on span "Add accepted decision" at bounding box center [169, 424] width 153 height 15
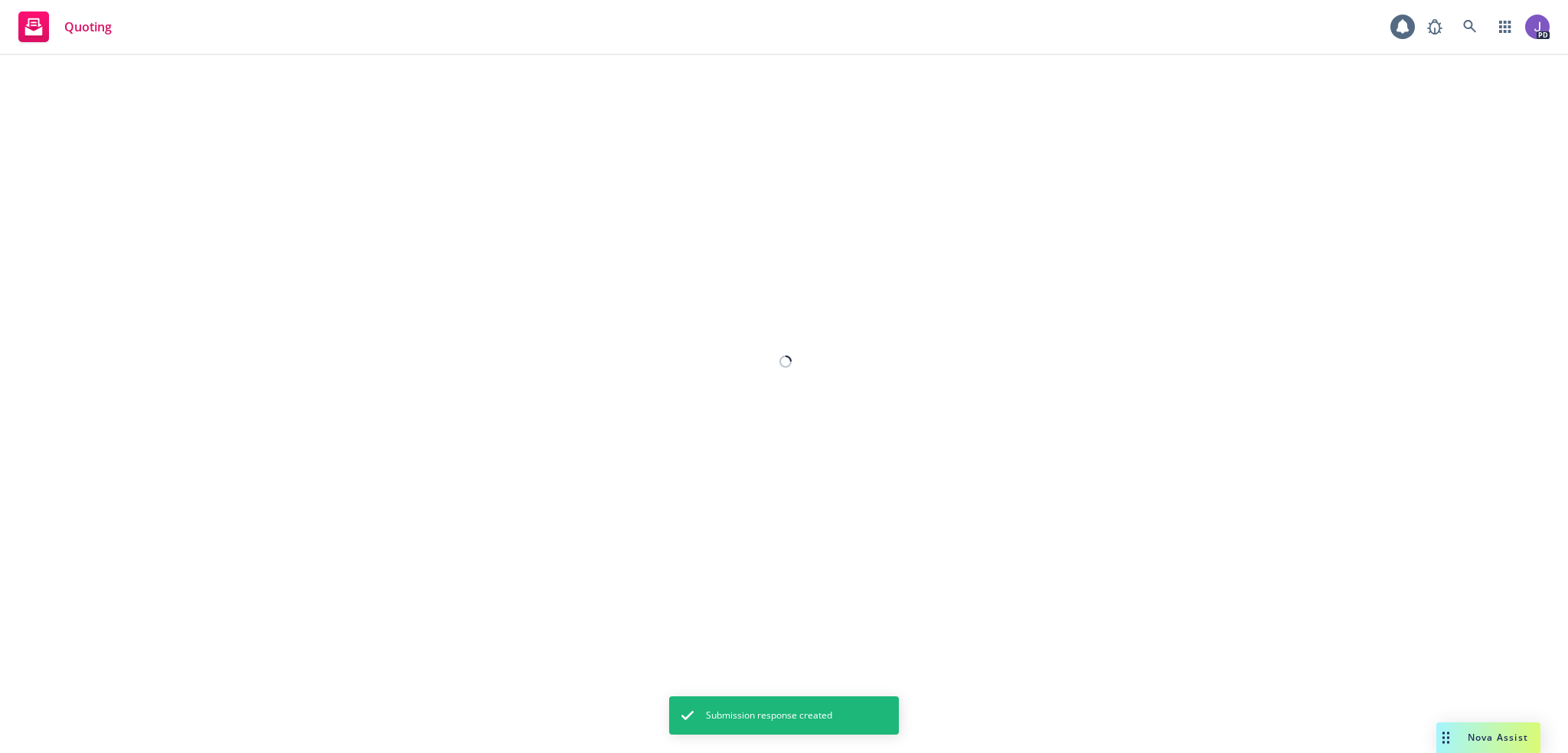
select select "12"
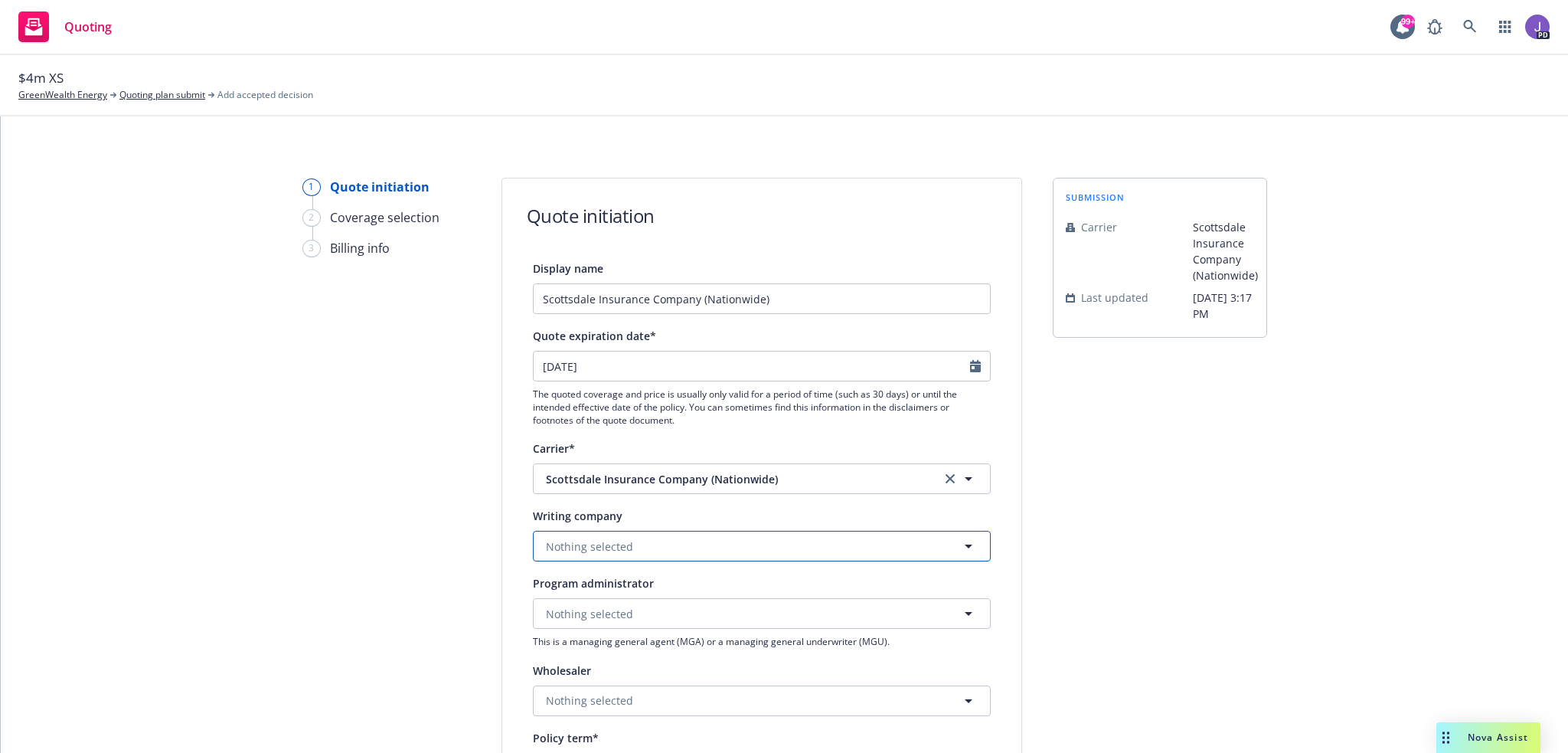
click at [743, 541] on button "Nothing selected" at bounding box center [762, 546] width 458 height 31
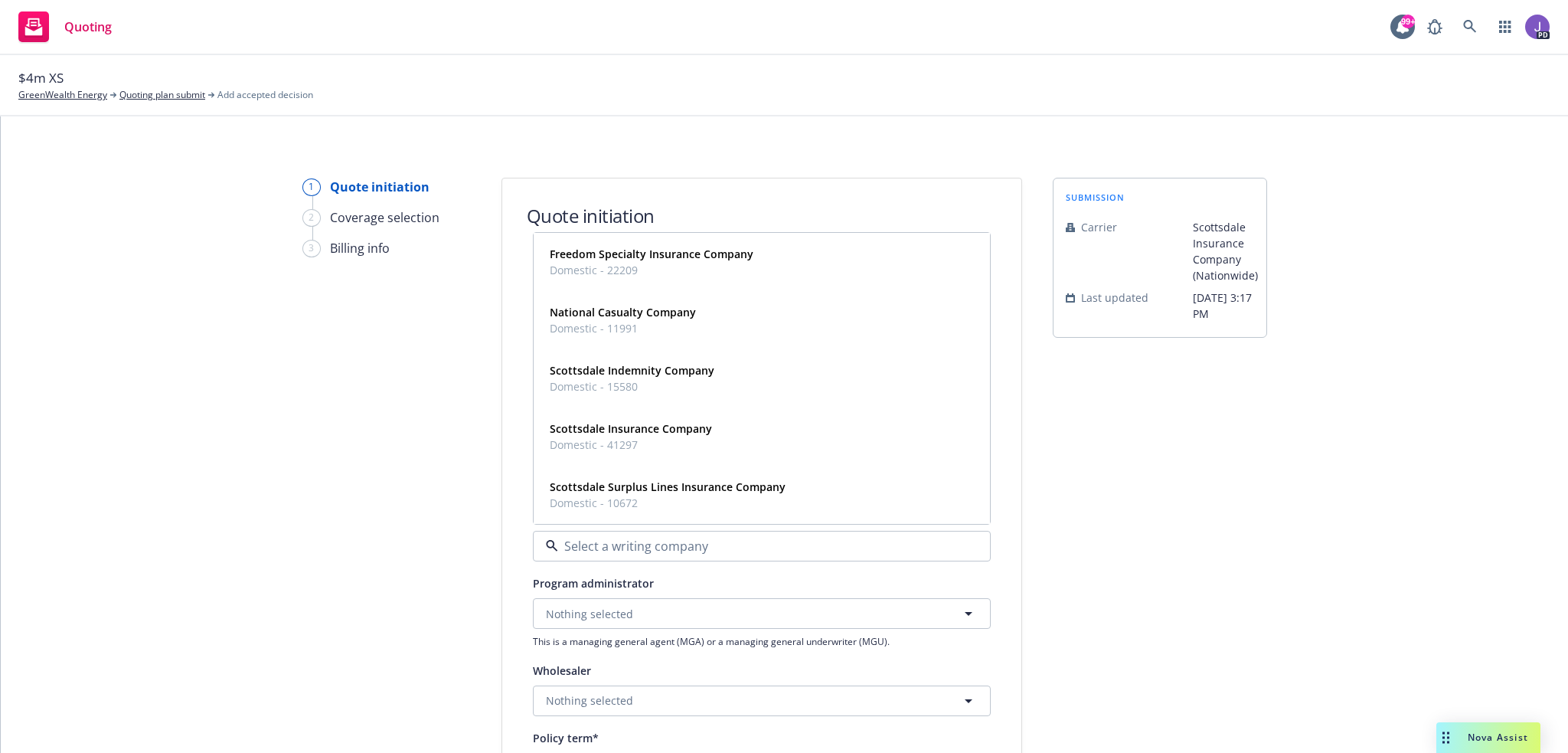
paste input "Scottsdale Insurance Company"
type input "Scottsdale Insurance Company"
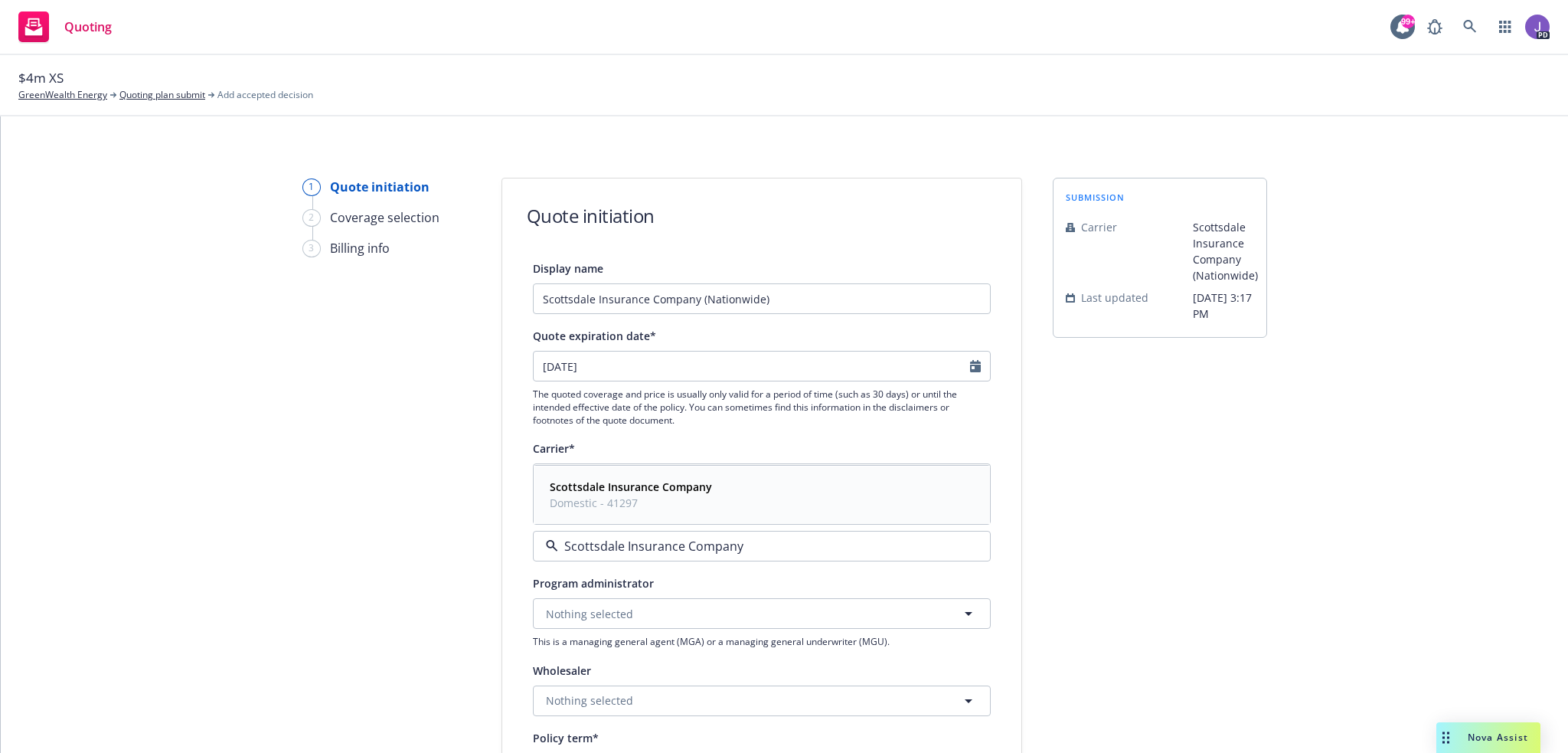
click at [661, 500] on span "Domestic - 41297" at bounding box center [630, 502] width 162 height 16
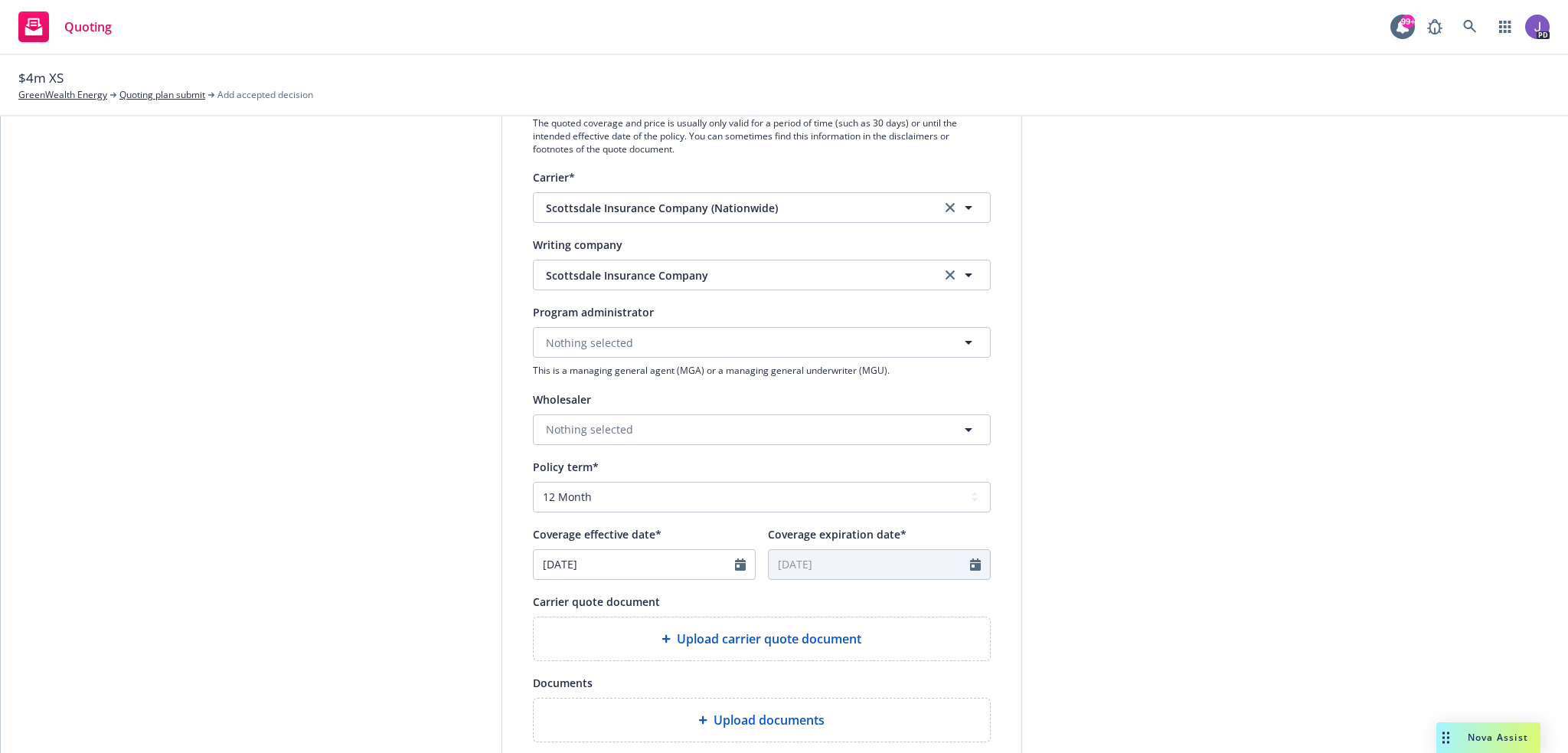
scroll to position [307, 0]
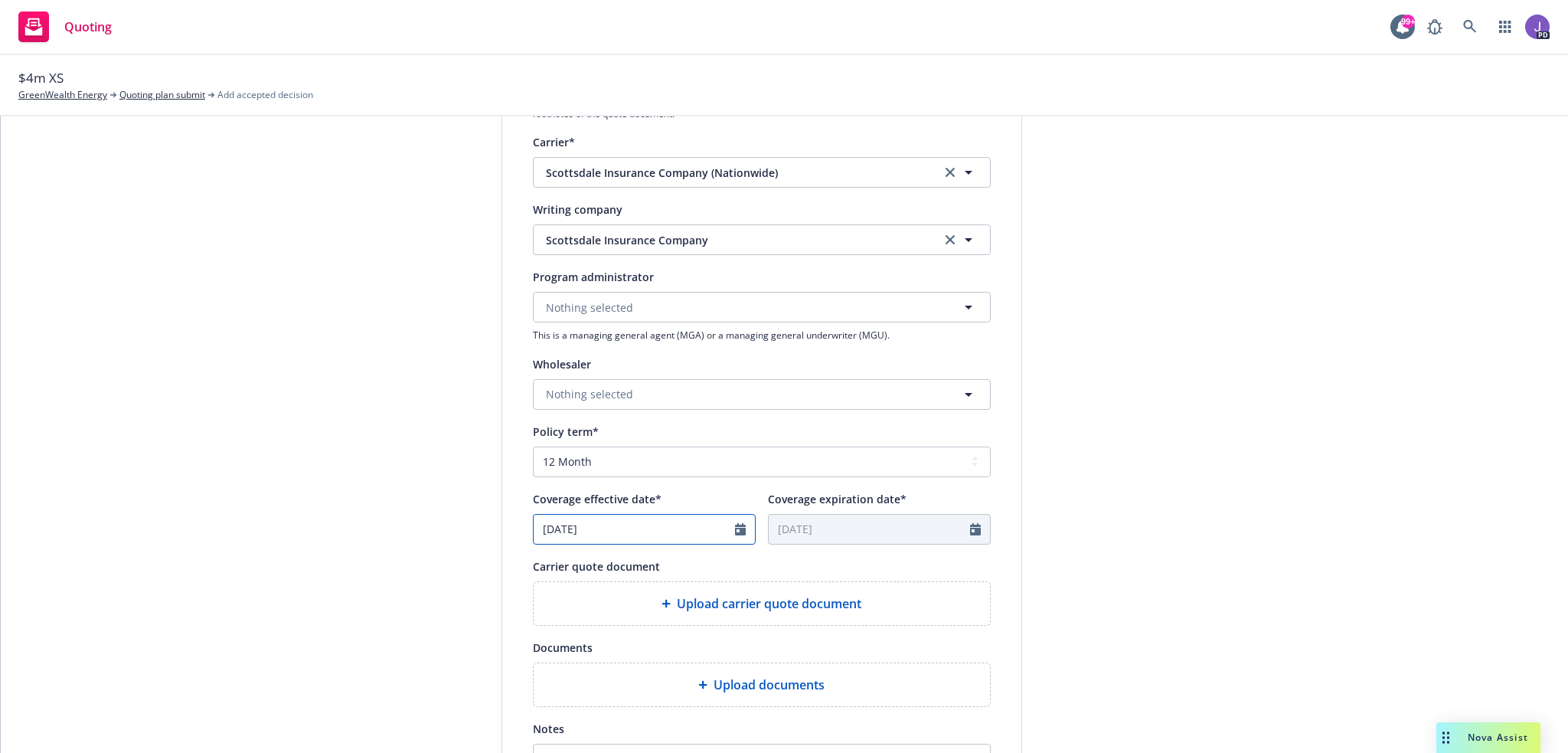
click at [735, 526] on icon "Calendar" at bounding box center [740, 529] width 10 height 12
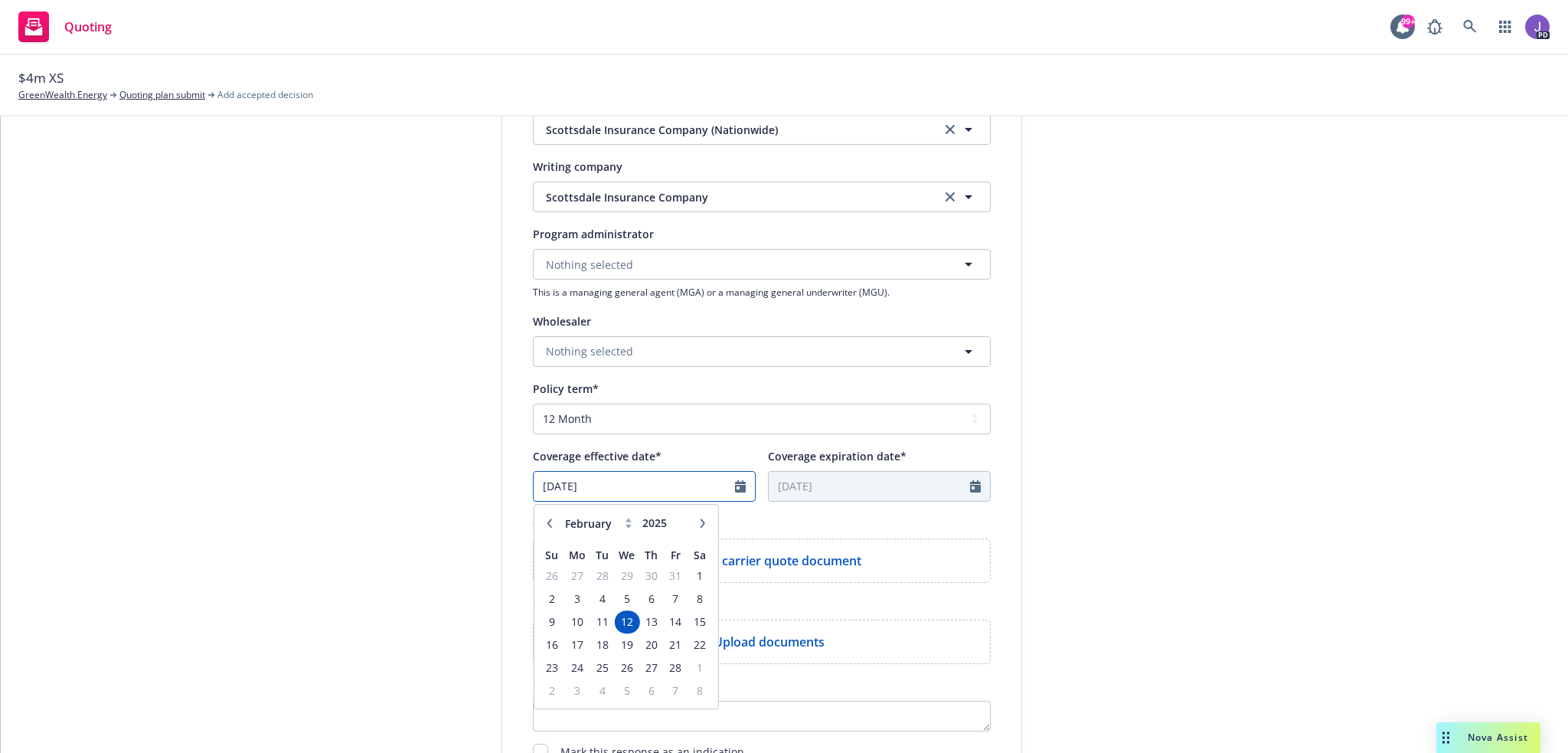
scroll to position [383, 0]
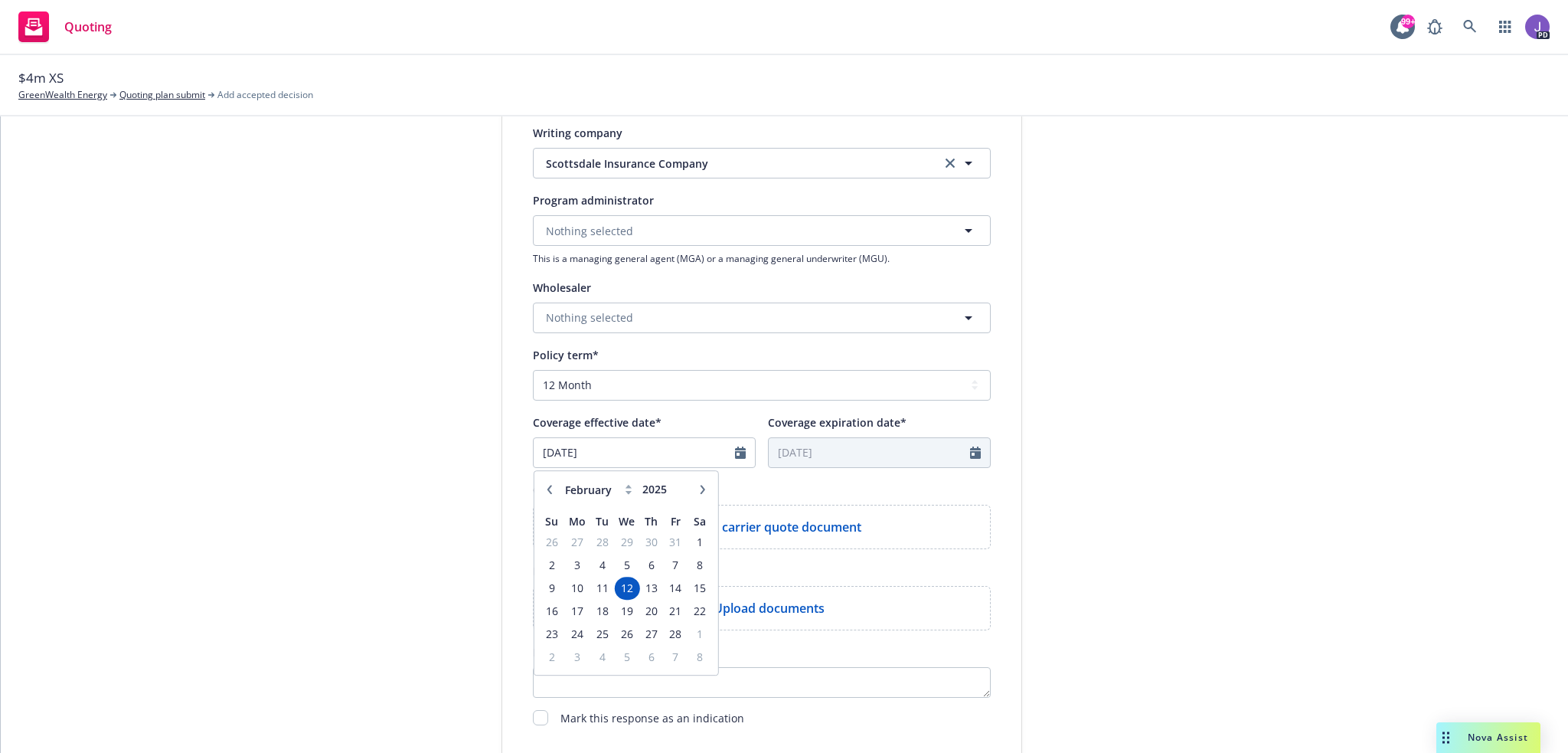
click at [697, 484] on icon "button" at bounding box center [702, 489] width 9 height 9
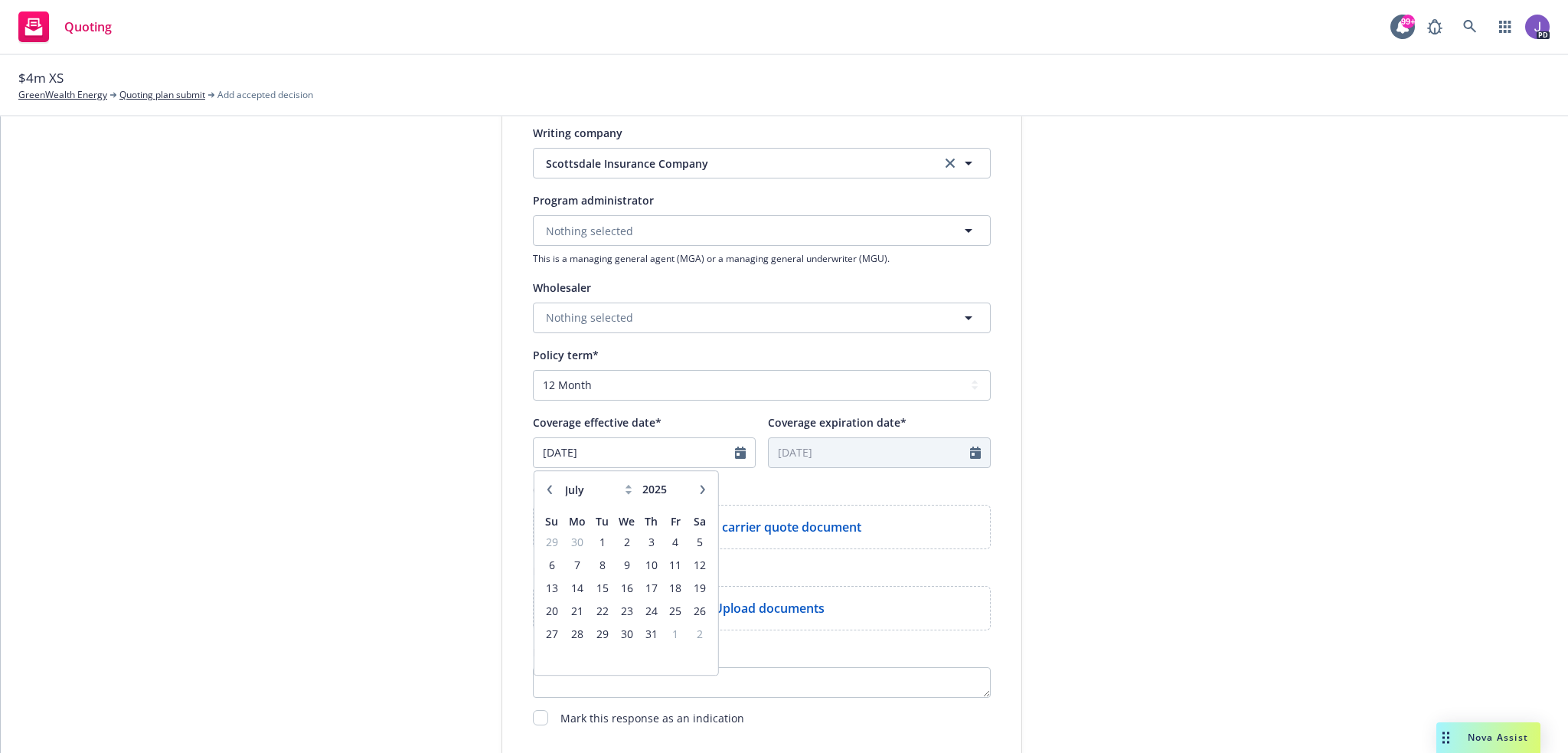
click at [697, 484] on icon "button" at bounding box center [702, 489] width 9 height 9
select select "10"
click at [616, 535] on span "1" at bounding box center [627, 542] width 22 height 19
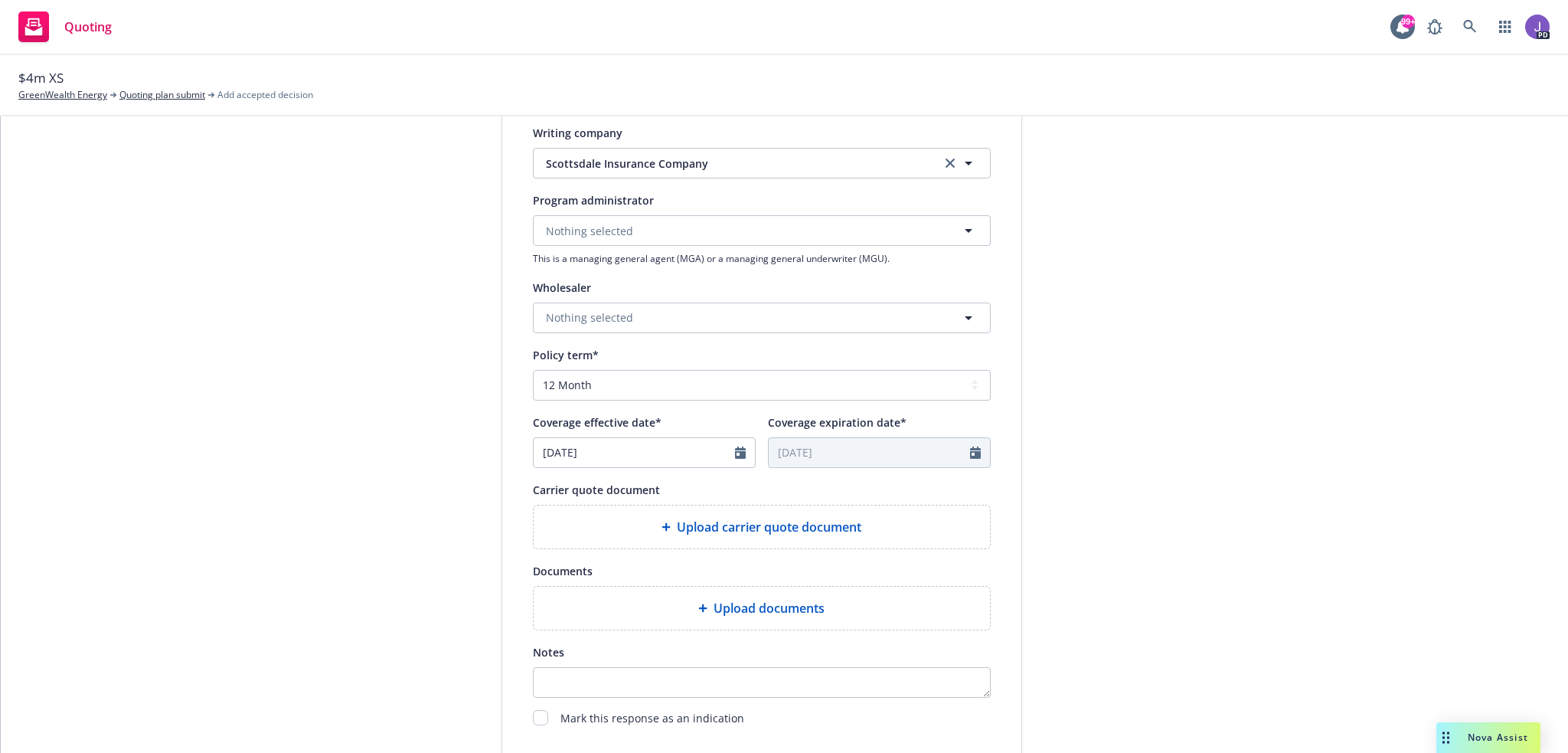
type input "10/01/2025"
type input "10/01/2026"
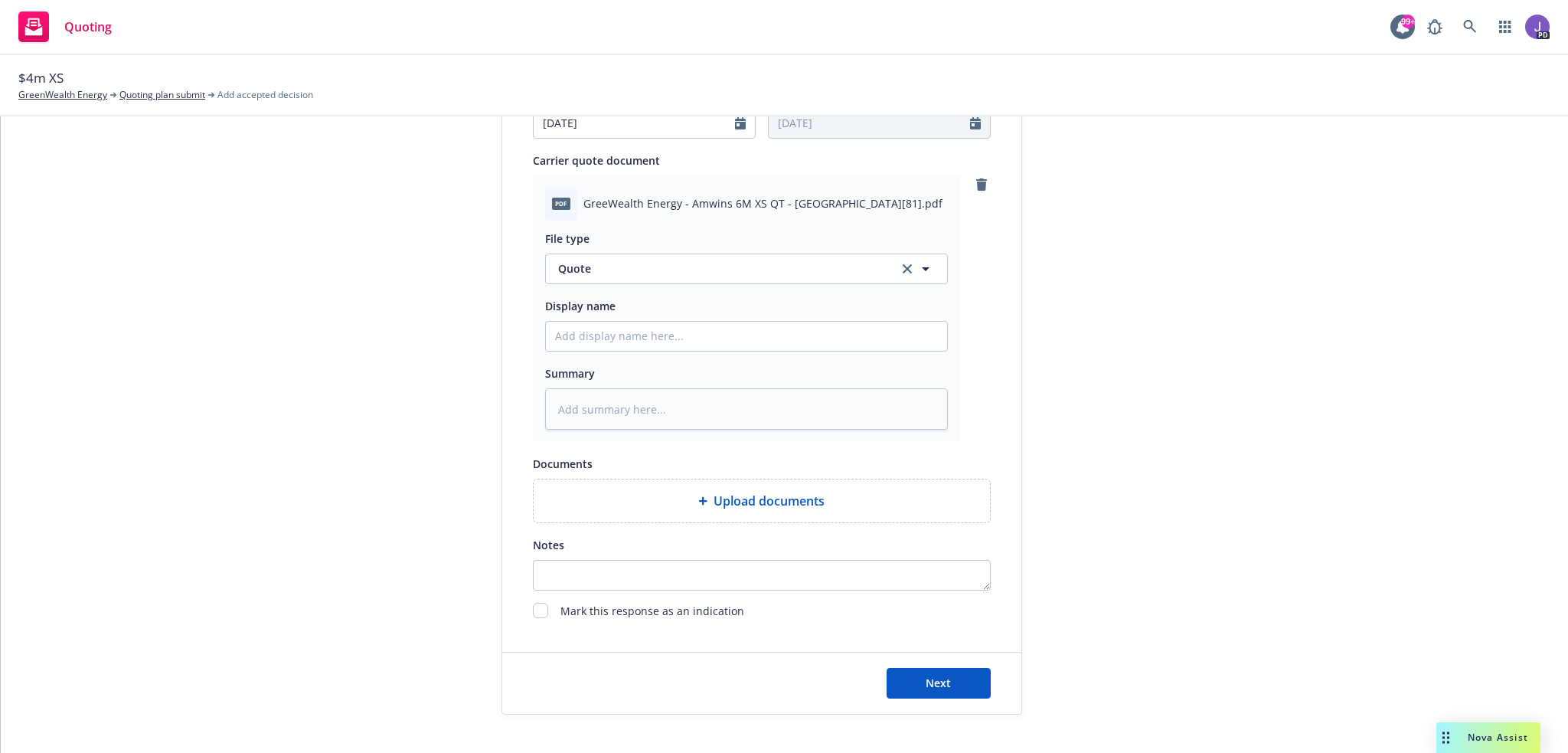
scroll to position [734, 0]
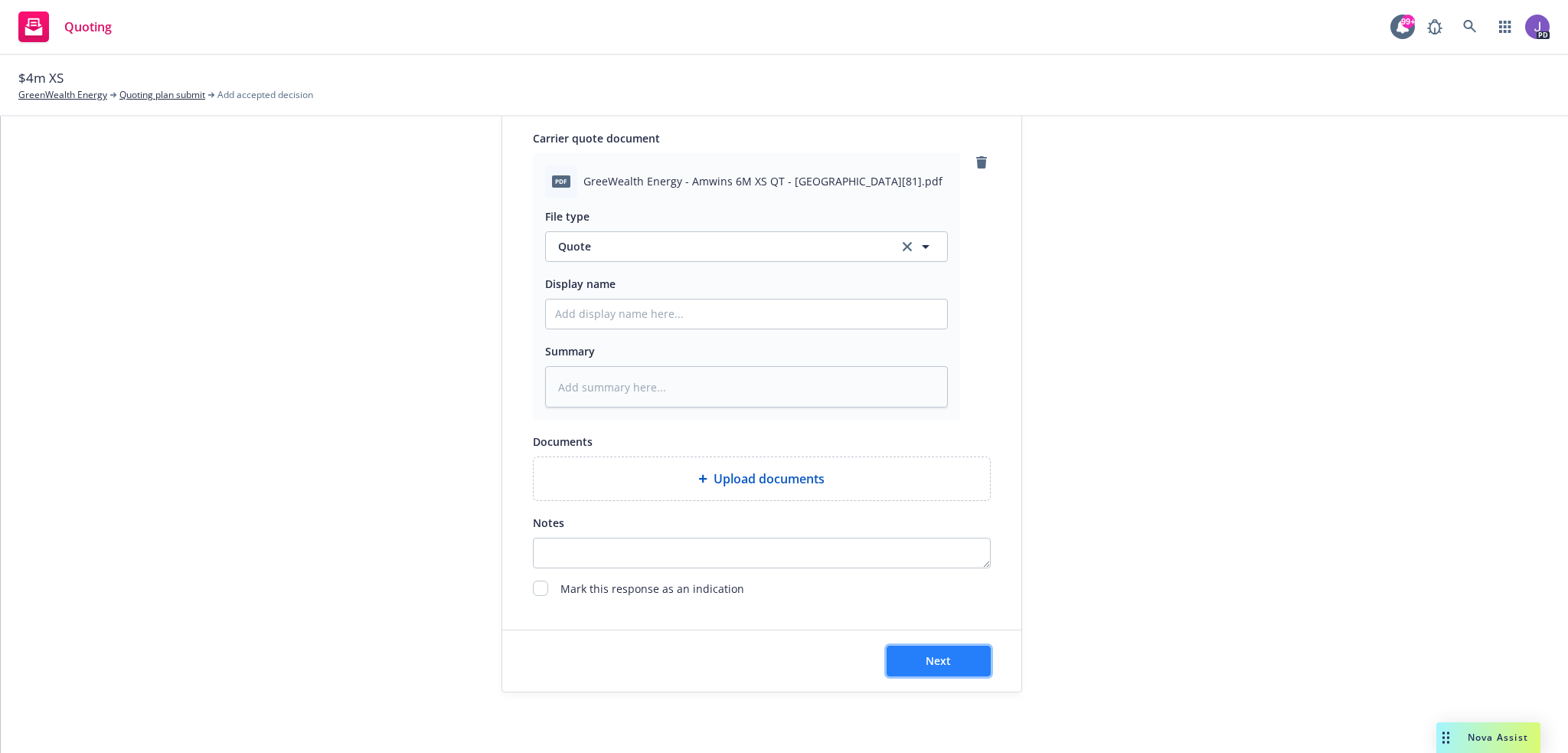
click at [944, 667] on button "Next" at bounding box center [939, 661] width 104 height 31
type textarea "x"
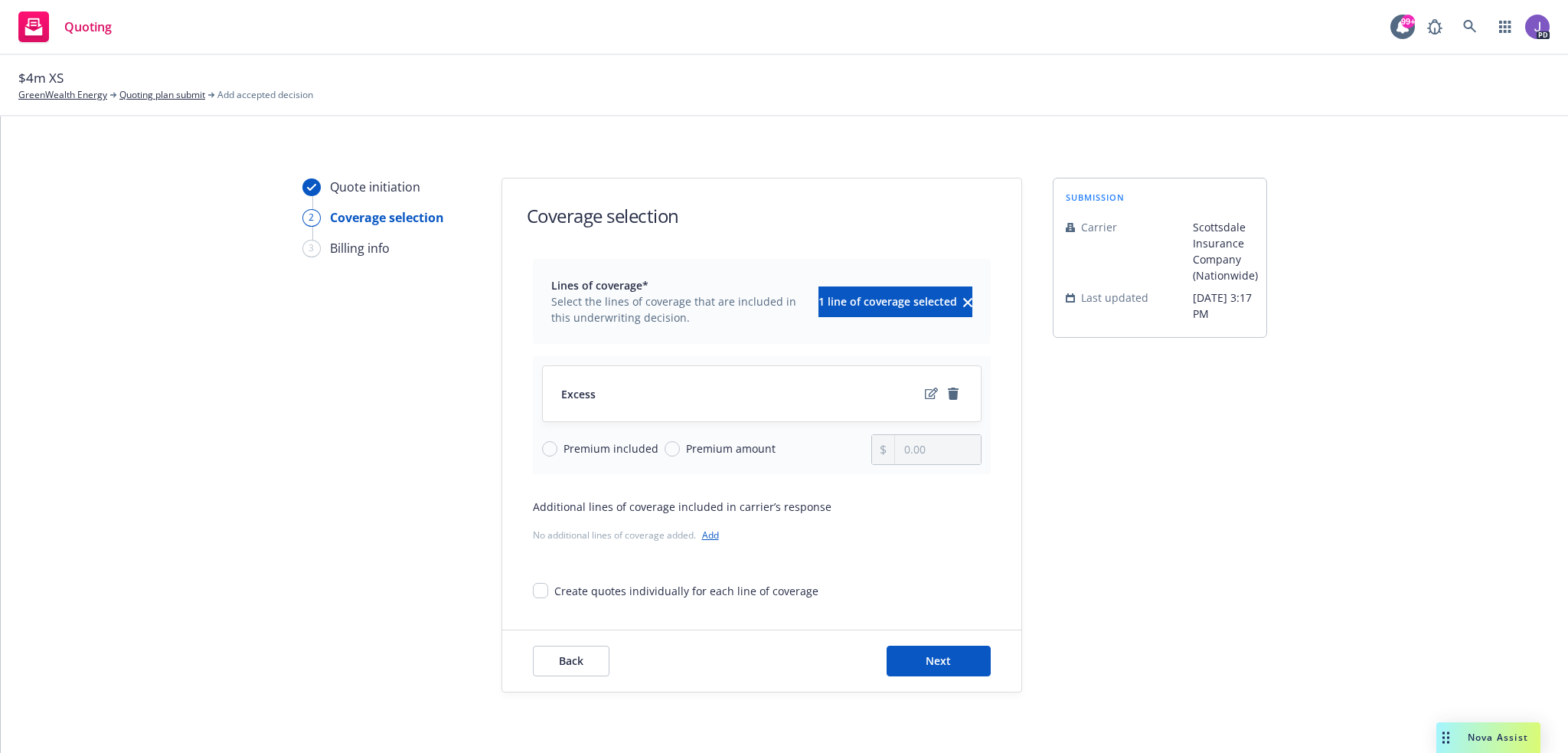
drag, startPoint x: 730, startPoint y: 446, endPoint x: 757, endPoint y: 446, distance: 27.0
click at [737, 446] on span "Premium amount" at bounding box center [731, 448] width 89 height 16
drag, startPoint x: 668, startPoint y: 446, endPoint x: 677, endPoint y: 446, distance: 9.0
click at [669, 446] on input "Premium amount" at bounding box center [672, 449] width 15 height 15
radio input "true"
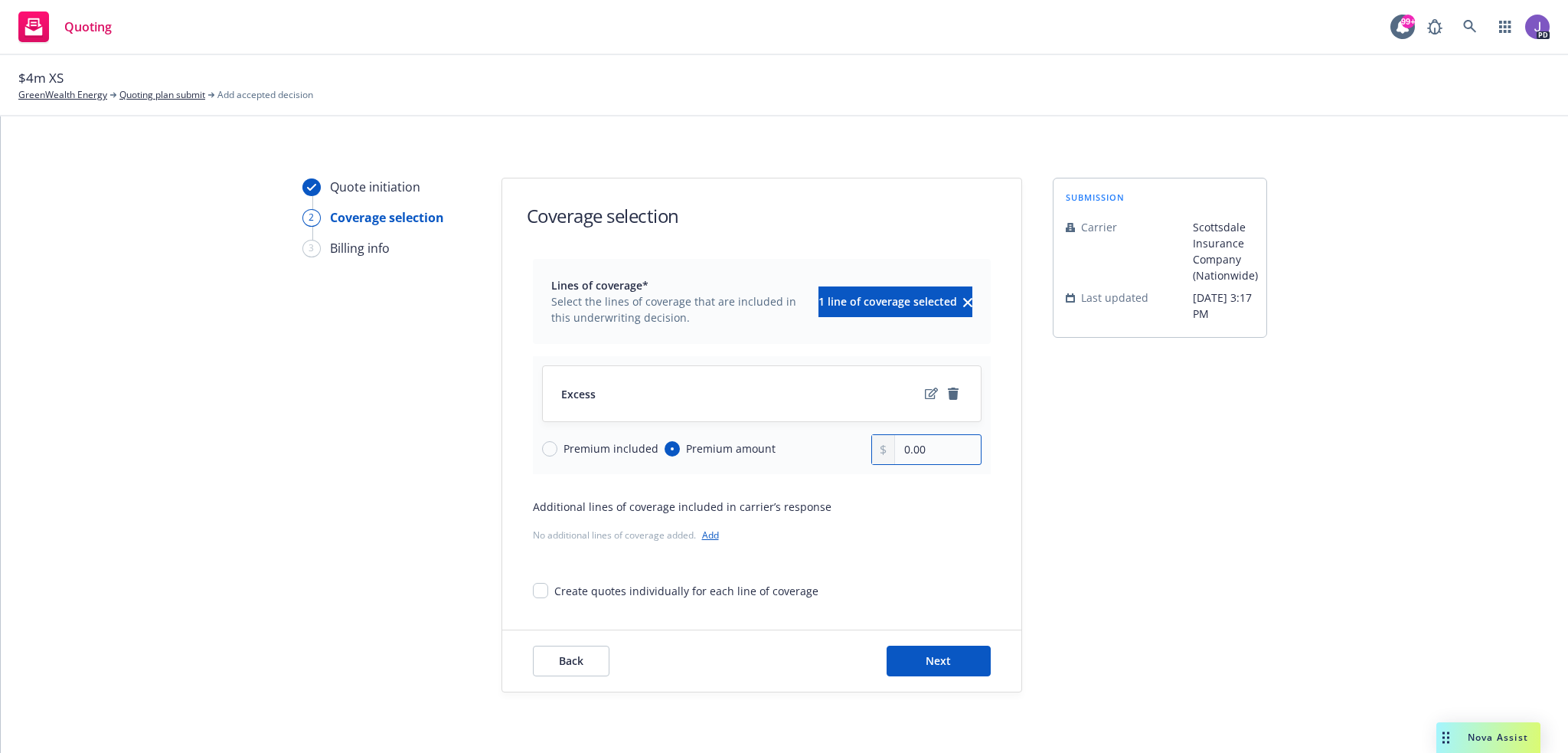
click at [796, 452] on div "Premium included Premium amount 0.00" at bounding box center [762, 450] width 440 height 31
type input "22,242.00"
click at [928, 657] on span "Next" at bounding box center [938, 660] width 25 height 15
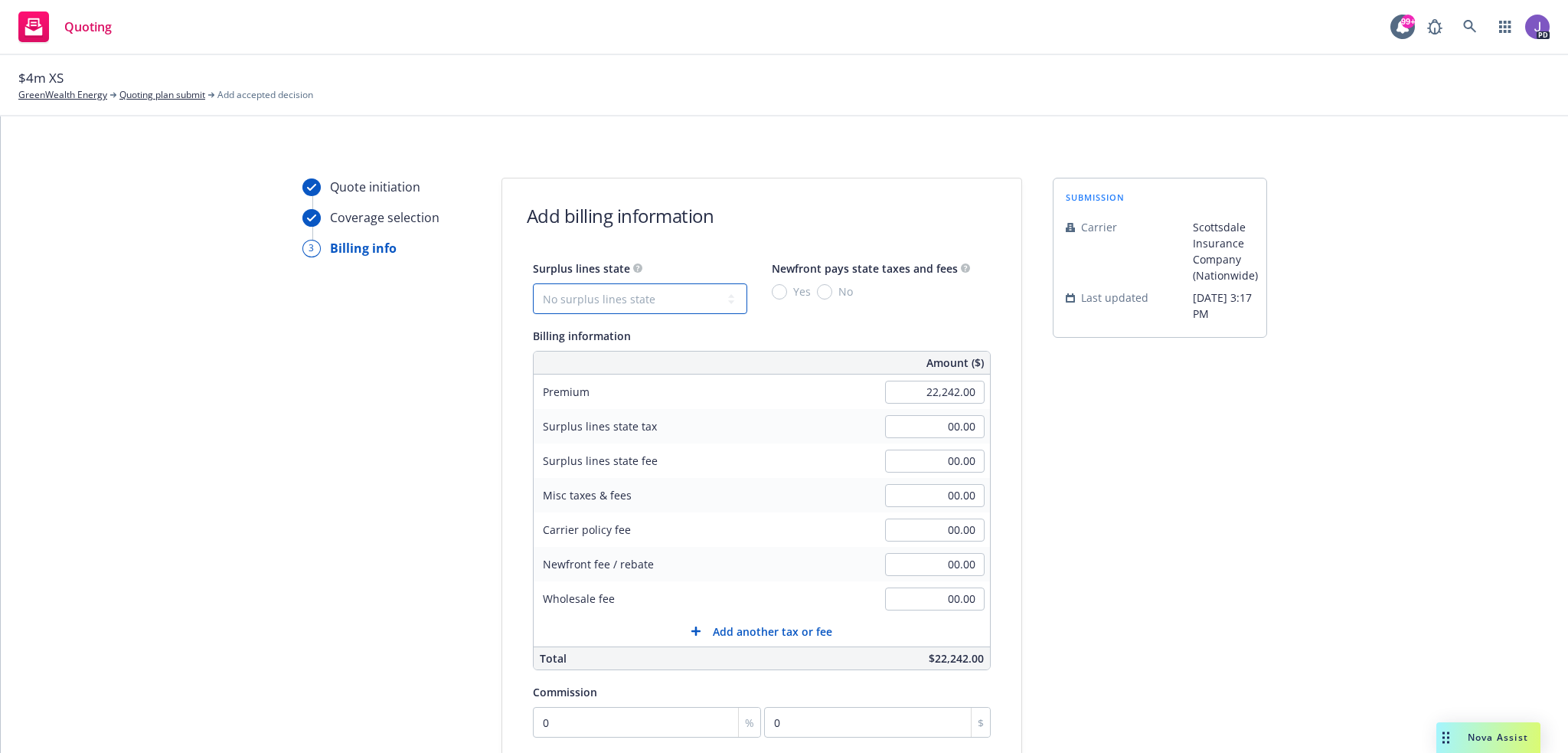
click at [681, 301] on select "No surplus lines state Alaska Alabama Arkansas Arizona California Colorado Conn…" at bounding box center [641, 299] width 215 height 31
select select "CA"
click at [533, 283] on select "No surplus lines state Alaska Alabama Arkansas Arizona California Colorado Conn…" at bounding box center [641, 299] width 215 height 31
type input "667.26"
type input "40.04"
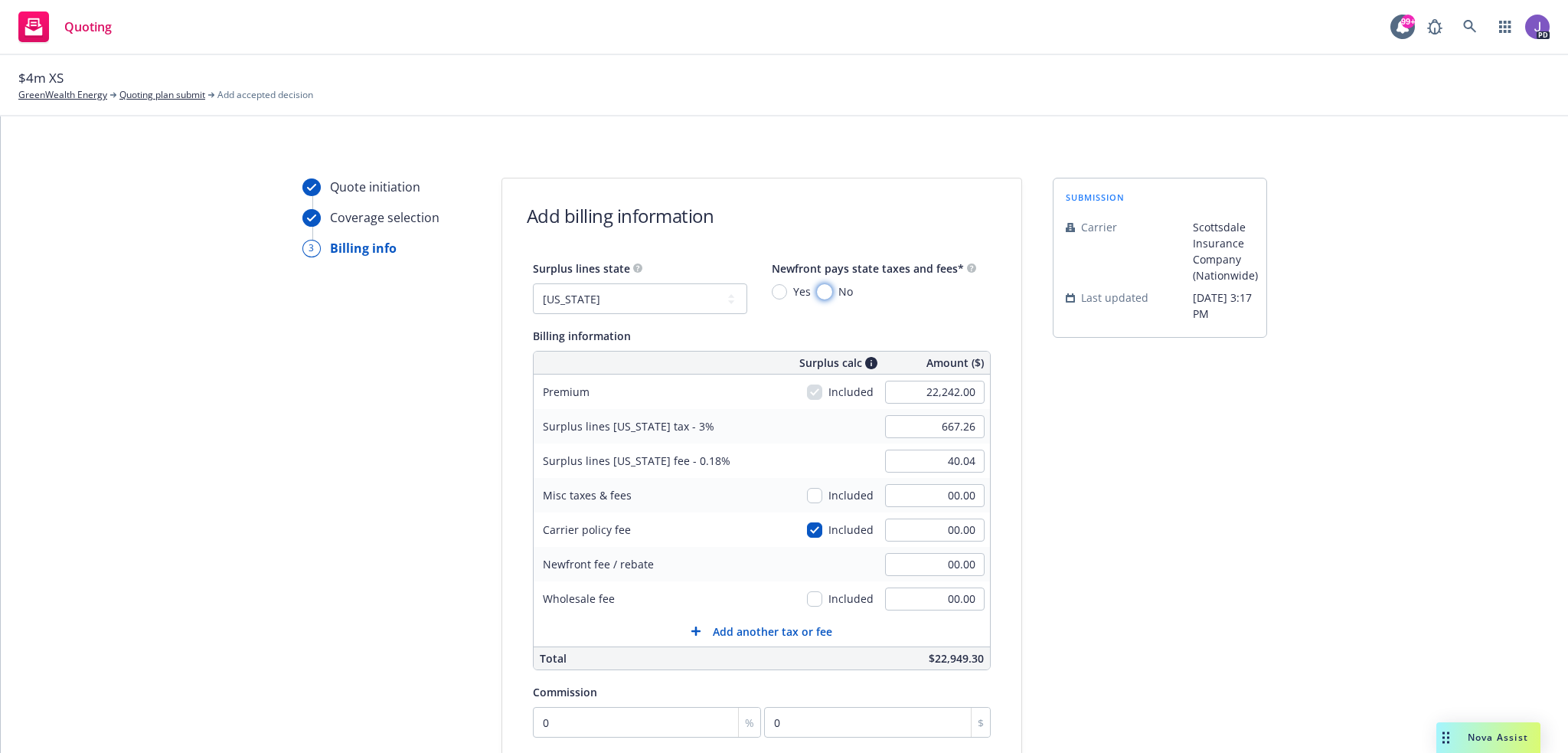
click at [817, 288] on input "No" at bounding box center [824, 292] width 15 height 15
radio input "true"
click at [903, 590] on input "00.00" at bounding box center [935, 598] width 100 height 23
type input "5"
type input "00.00"
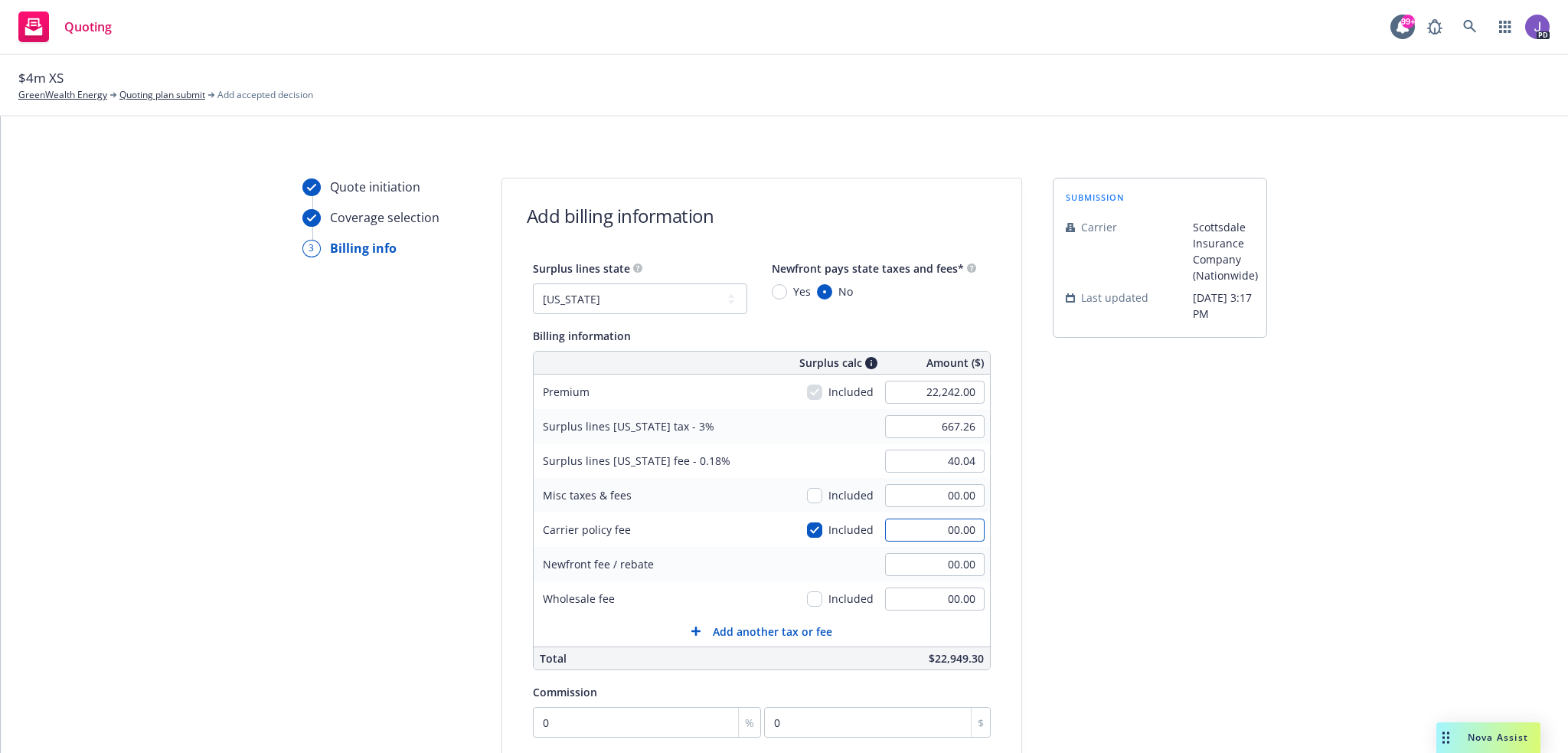
click at [922, 527] on input "00.00" at bounding box center [935, 530] width 100 height 23
type input "500"
type input "682.26"
type input "40.94"
type input "500.00"
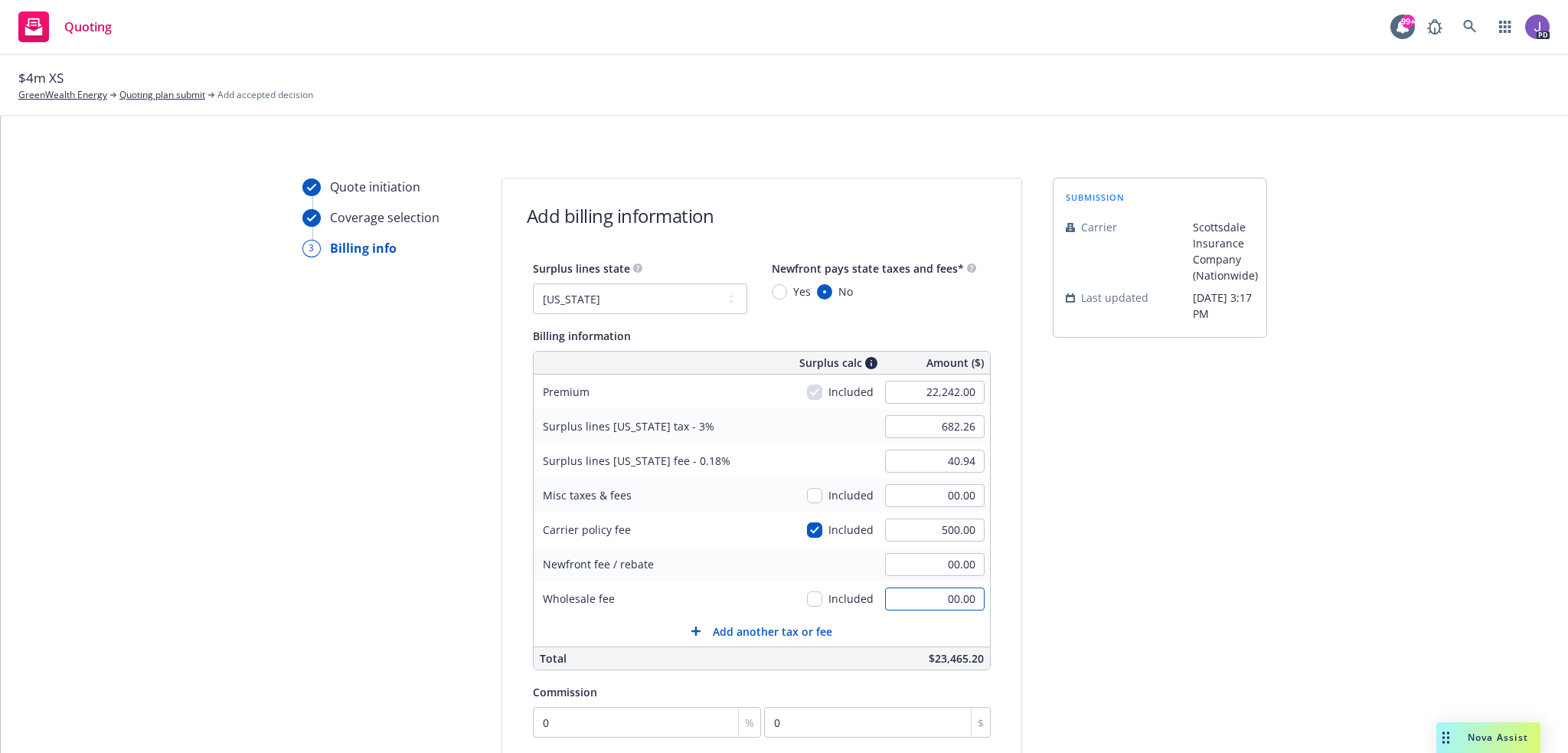
click at [919, 587] on input "00.00" at bounding box center [935, 598] width 100 height 23
type input "1,112.00"
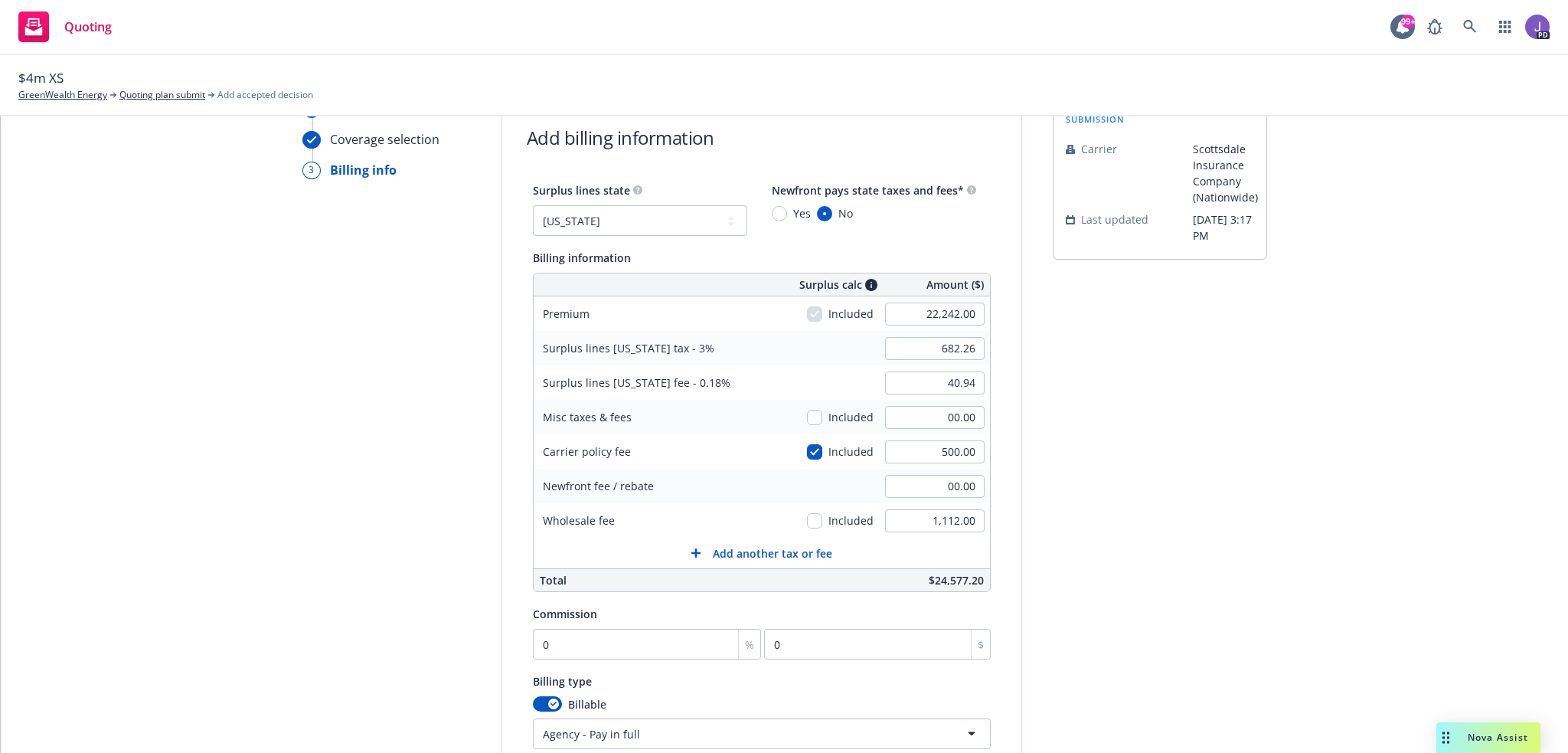
scroll to position [153, 0]
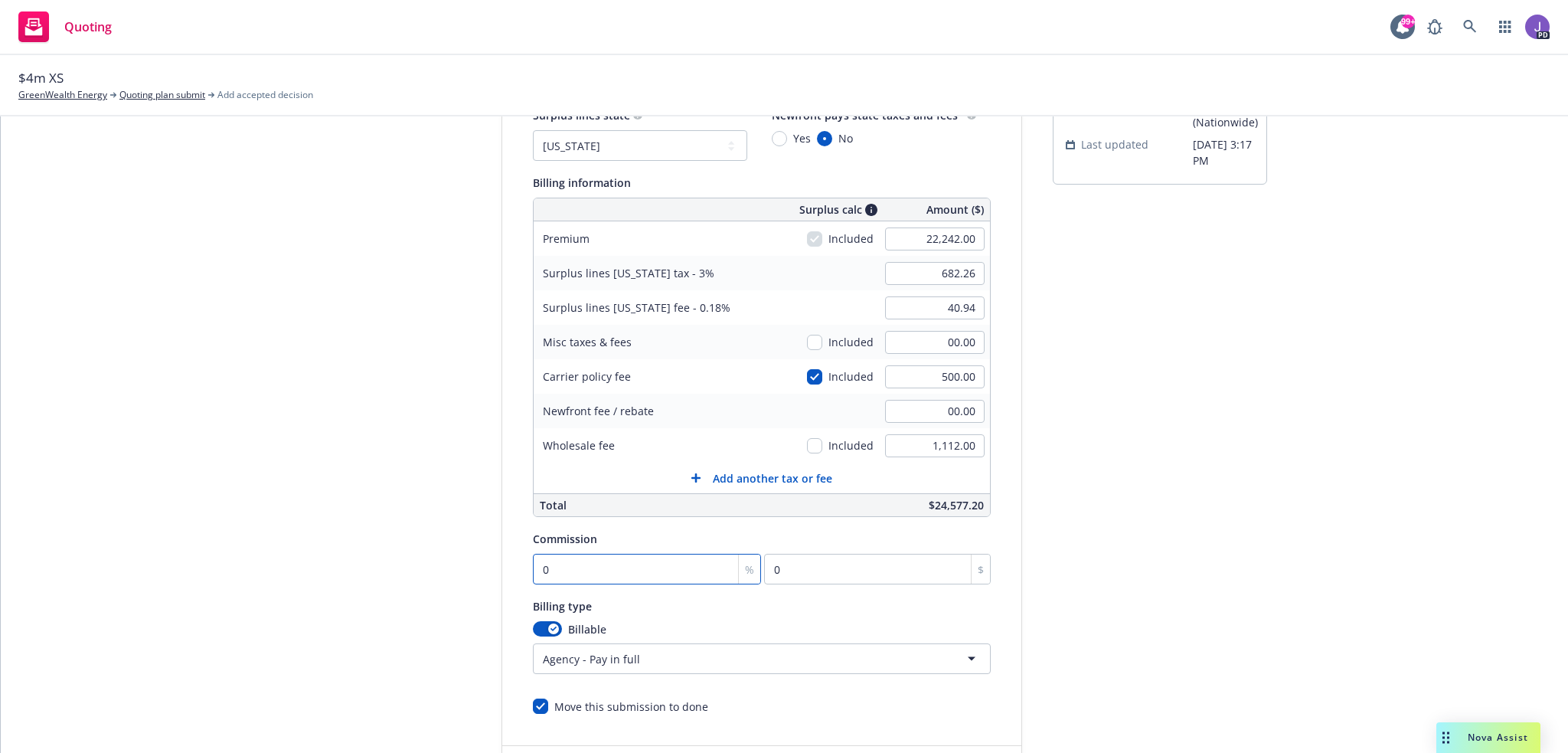
click at [562, 568] on input "0" at bounding box center [647, 569] width 229 height 31
type input "1"
type input "222.42"
type input "12"
type input "2669.04"
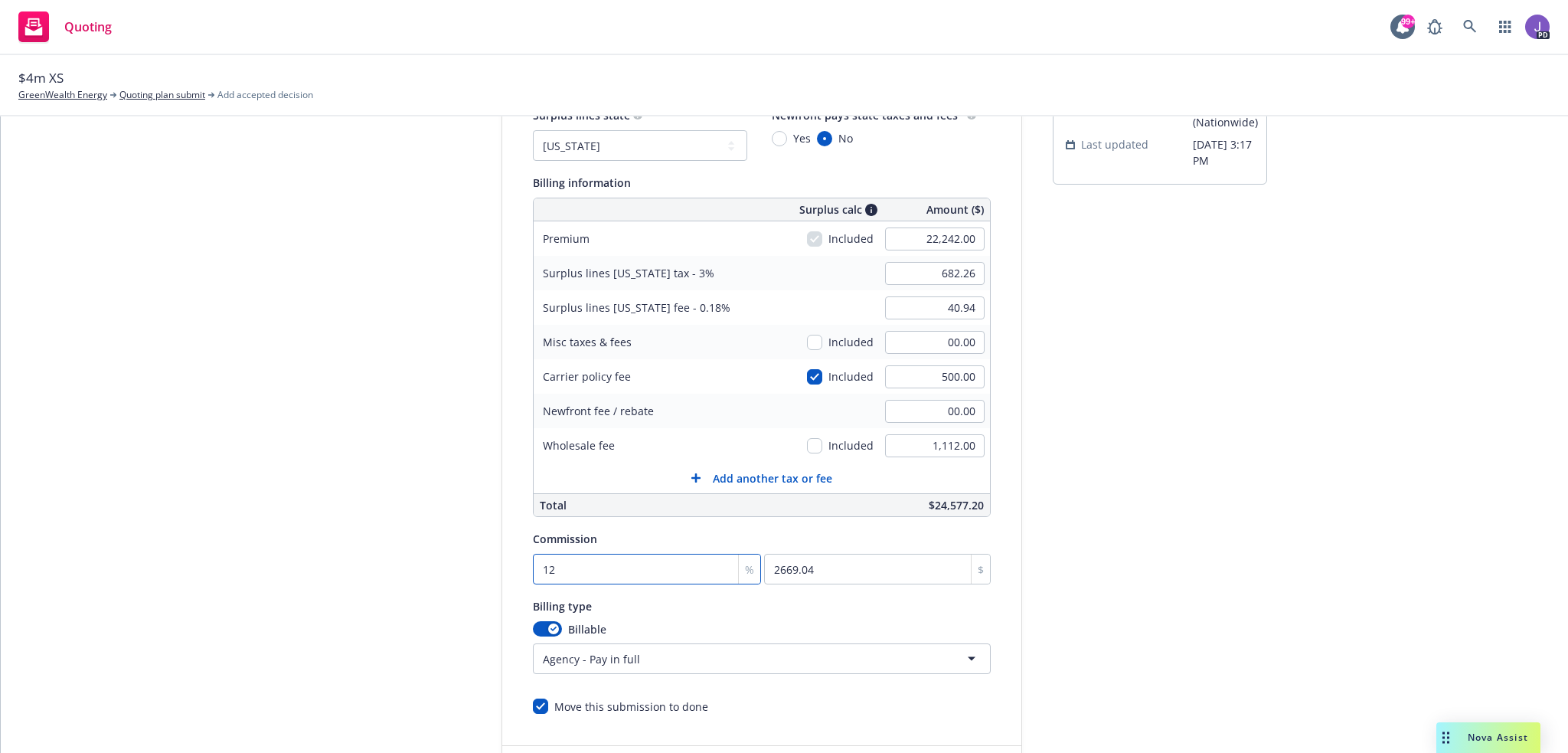
type input "12.5"
type input "2780.25"
type input "12.5"
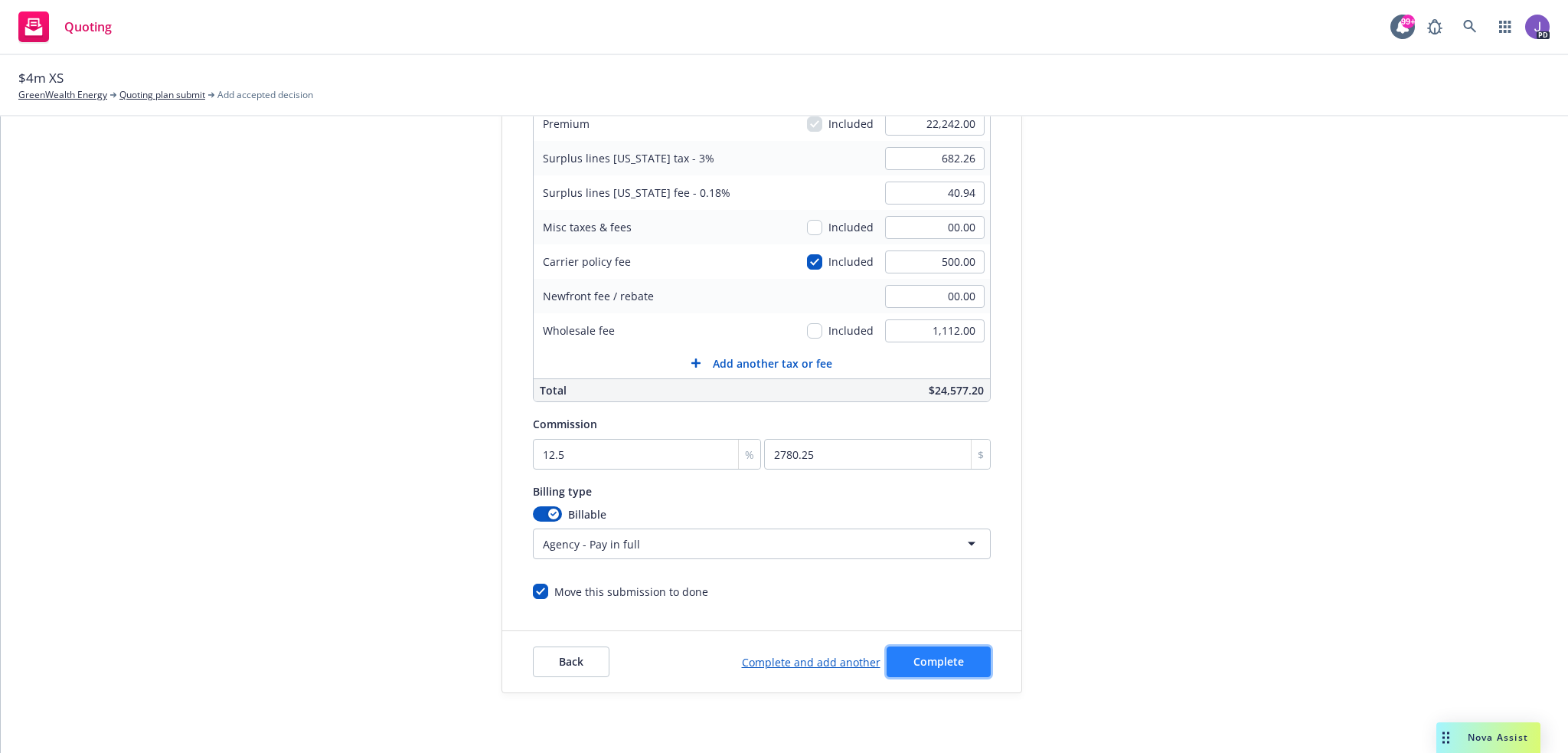
click at [939, 665] on span "Complete" at bounding box center [939, 660] width 51 height 15
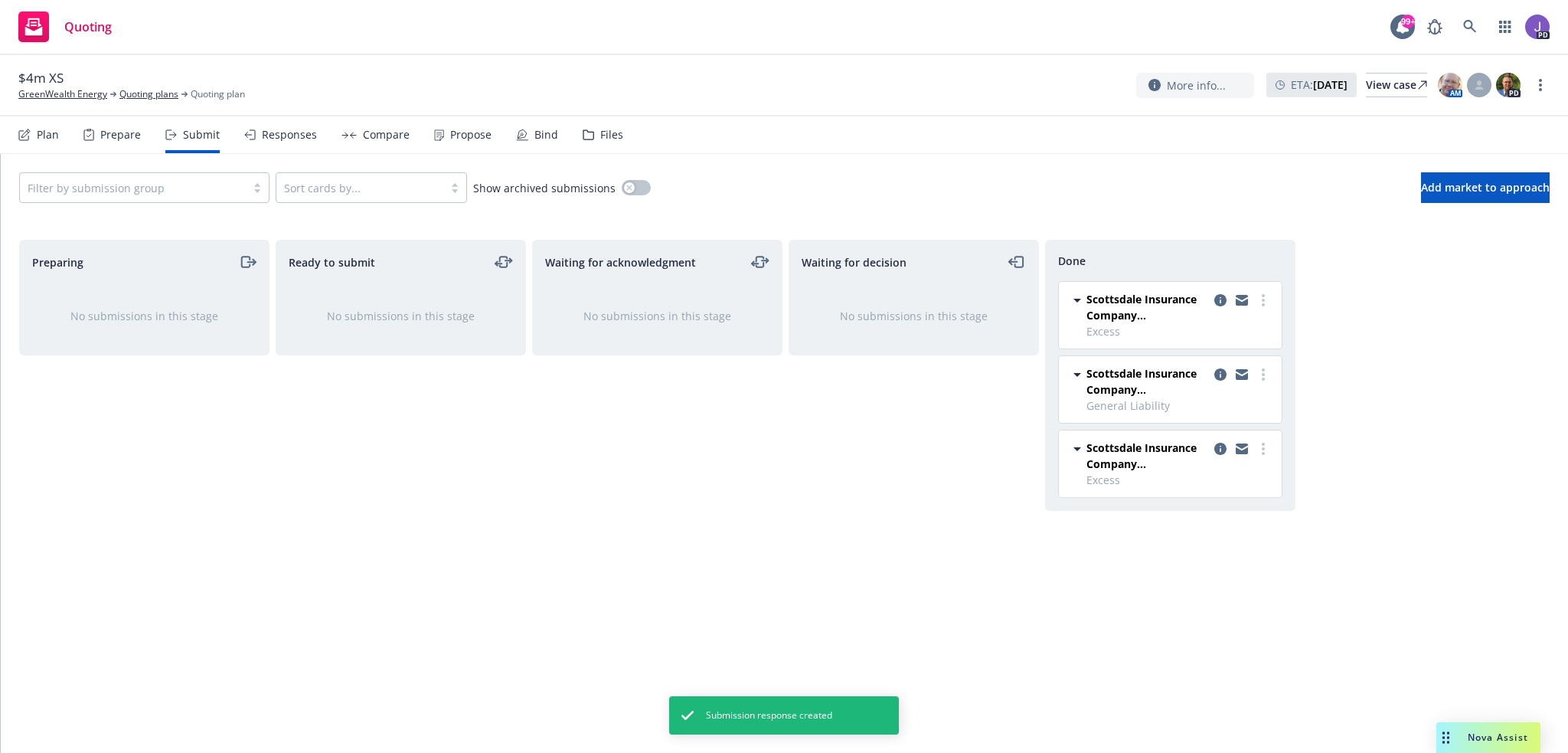
drag, startPoint x: 471, startPoint y: 137, endPoint x: 488, endPoint y: 146, distance: 19.2
click at [471, 137] on div "Propose" at bounding box center [471, 135] width 41 height 12
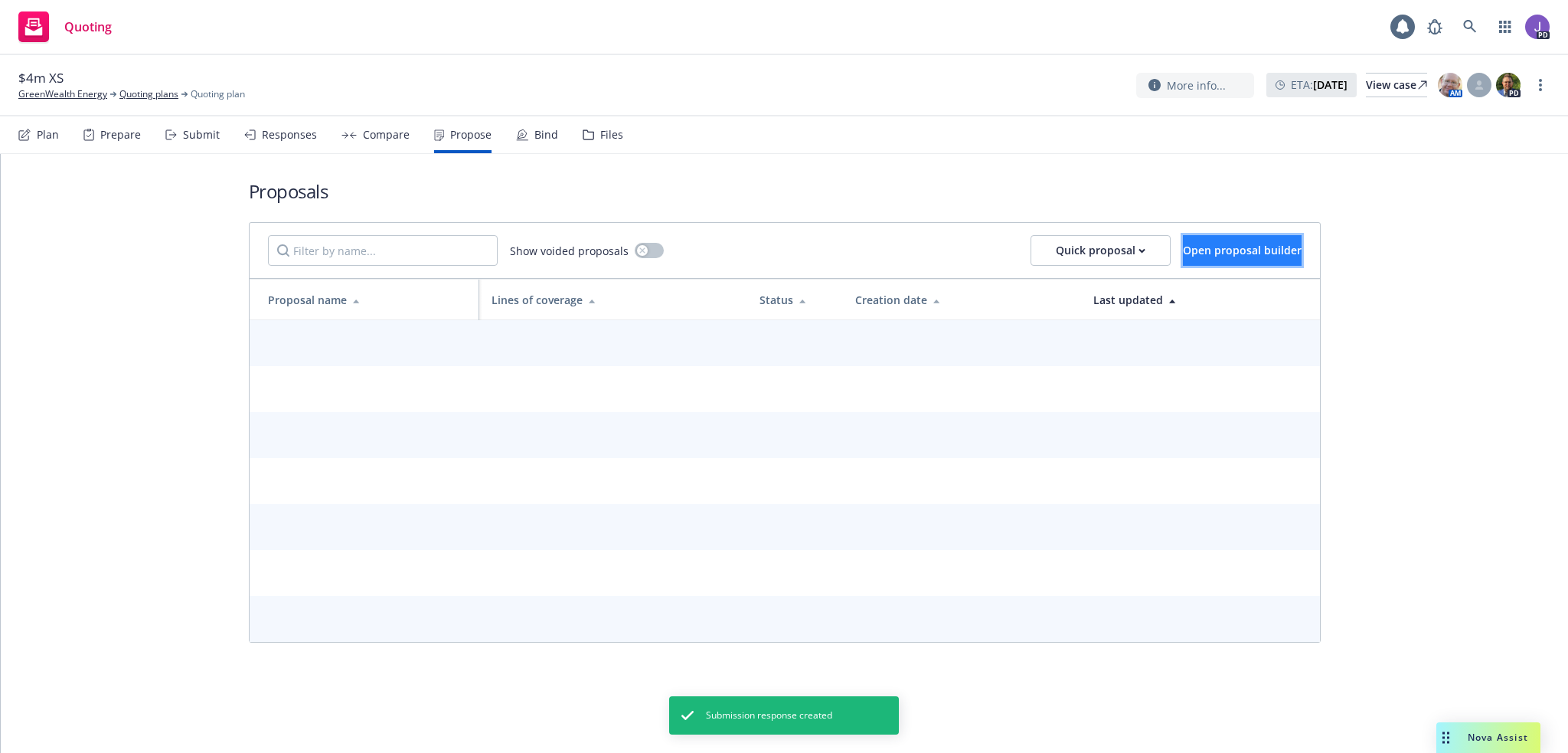
click at [1183, 257] on span "Open proposal builder" at bounding box center [1243, 250] width 119 height 15
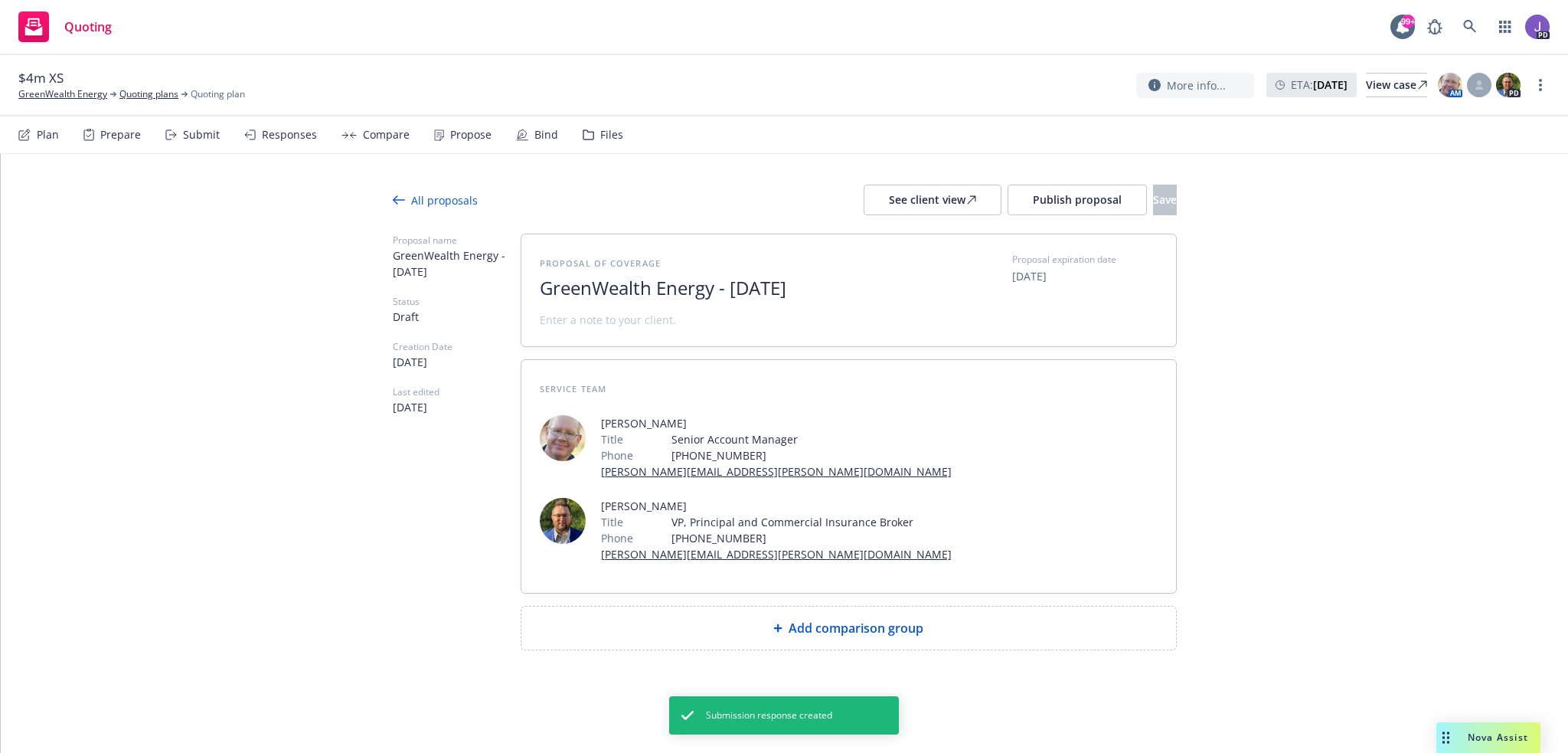
click at [805, 635] on div "Add comparison group" at bounding box center [848, 628] width 654 height 43
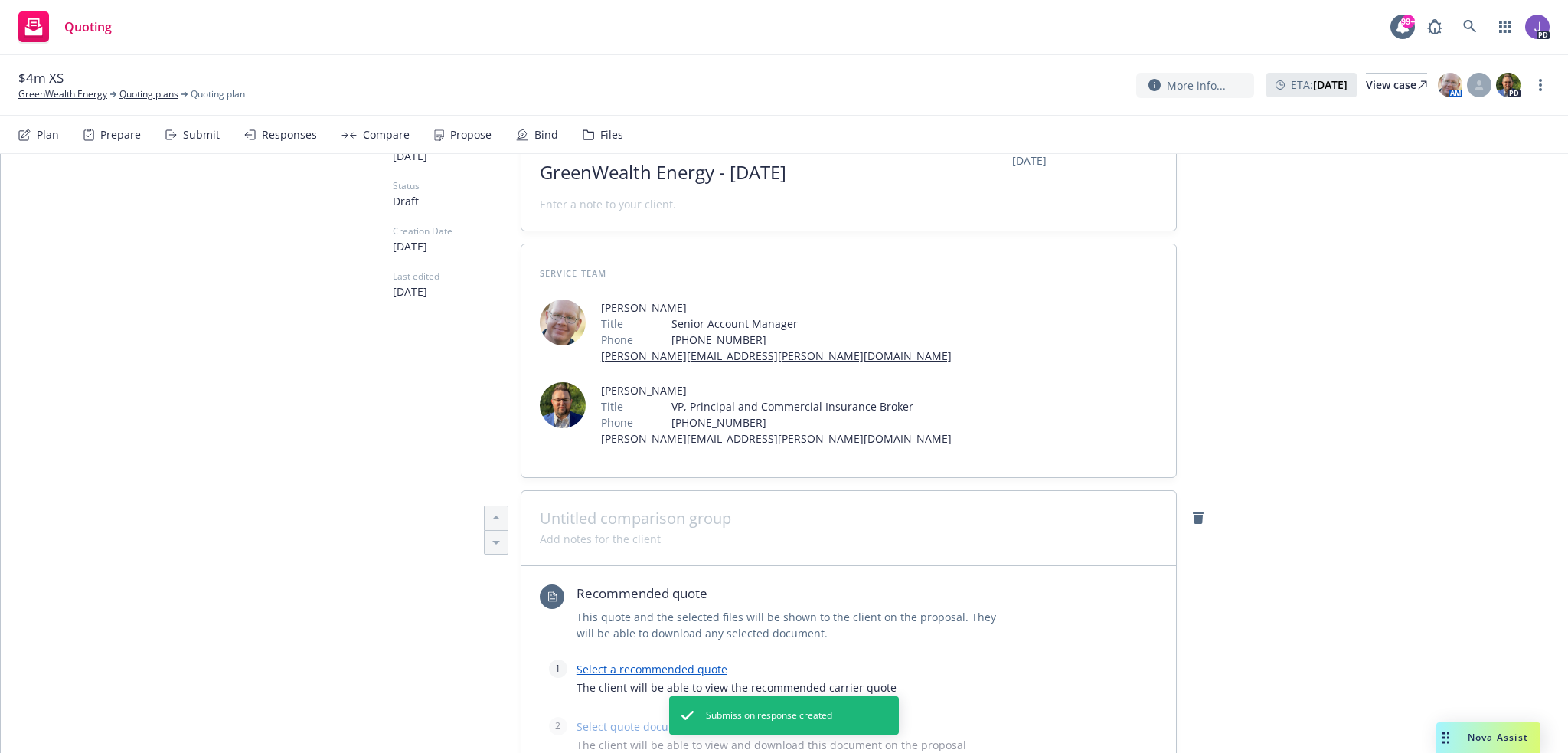
scroll to position [307, 0]
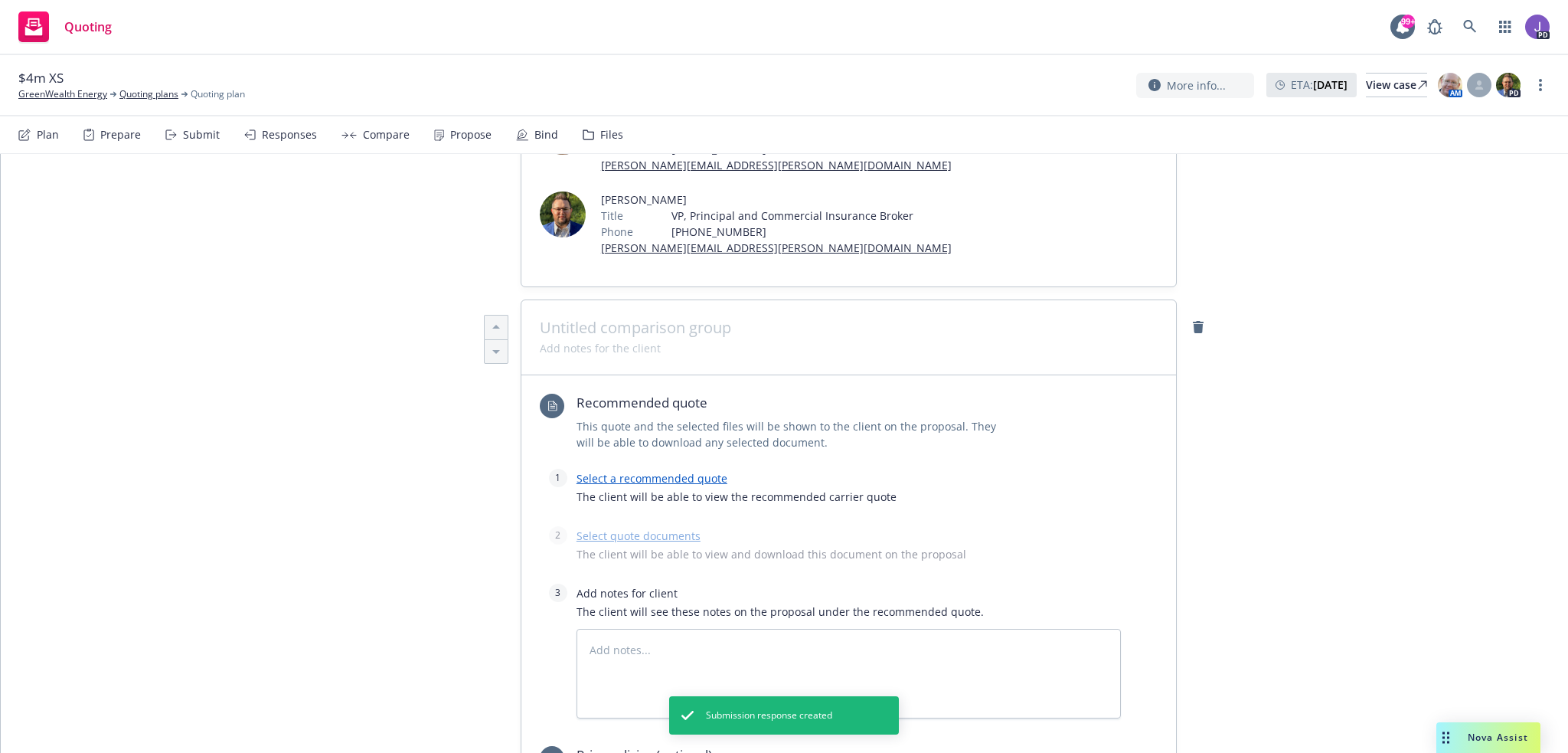
click at [650, 469] on div "Select a recommended quote The client will be able to view the recommended carr…" at bounding box center [848, 491] width 544 height 46
click at [650, 474] on link "Select a recommended quote" at bounding box center [652, 477] width 151 height 15
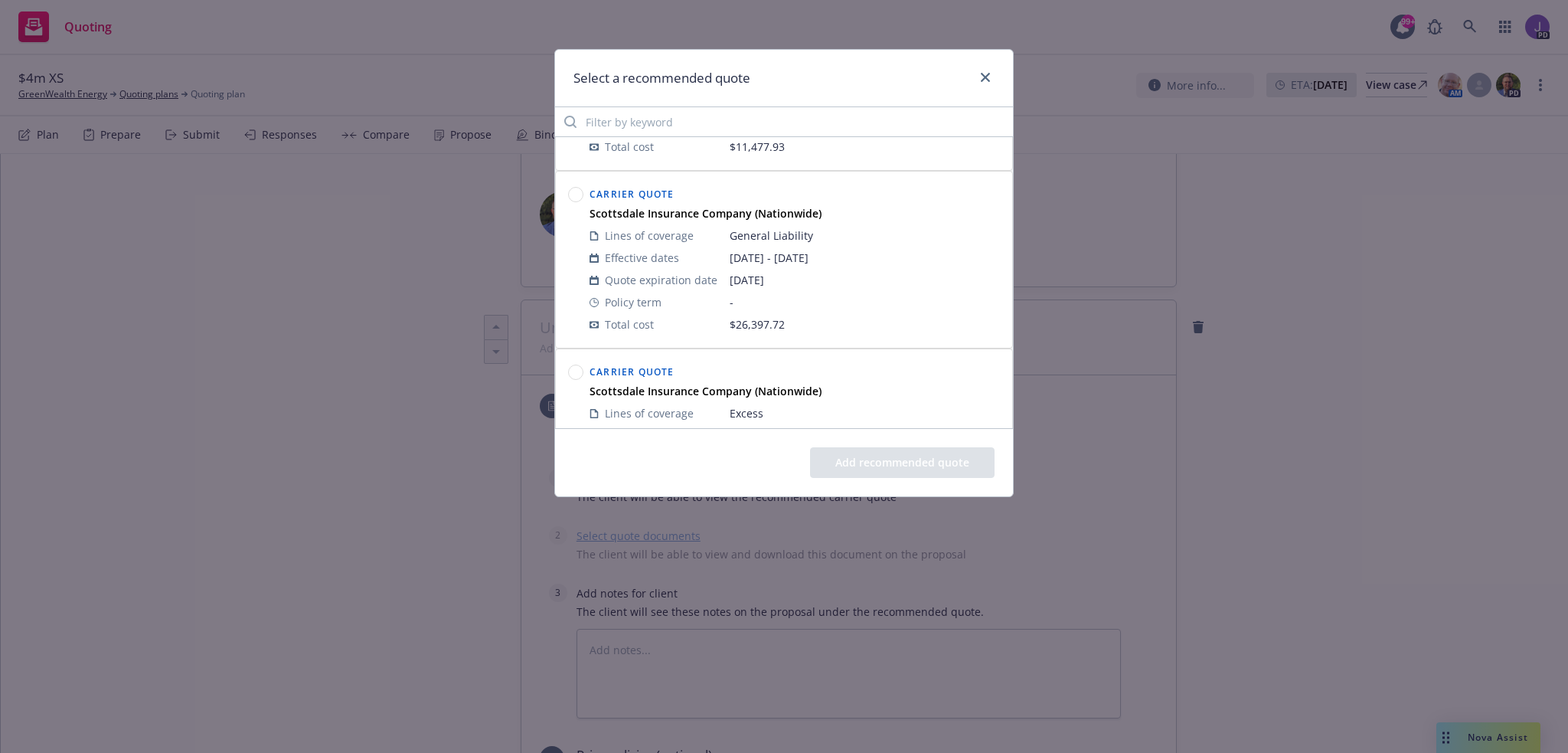
scroll to position [153, 0]
click at [572, 186] on circle at bounding box center [576, 185] width 15 height 15
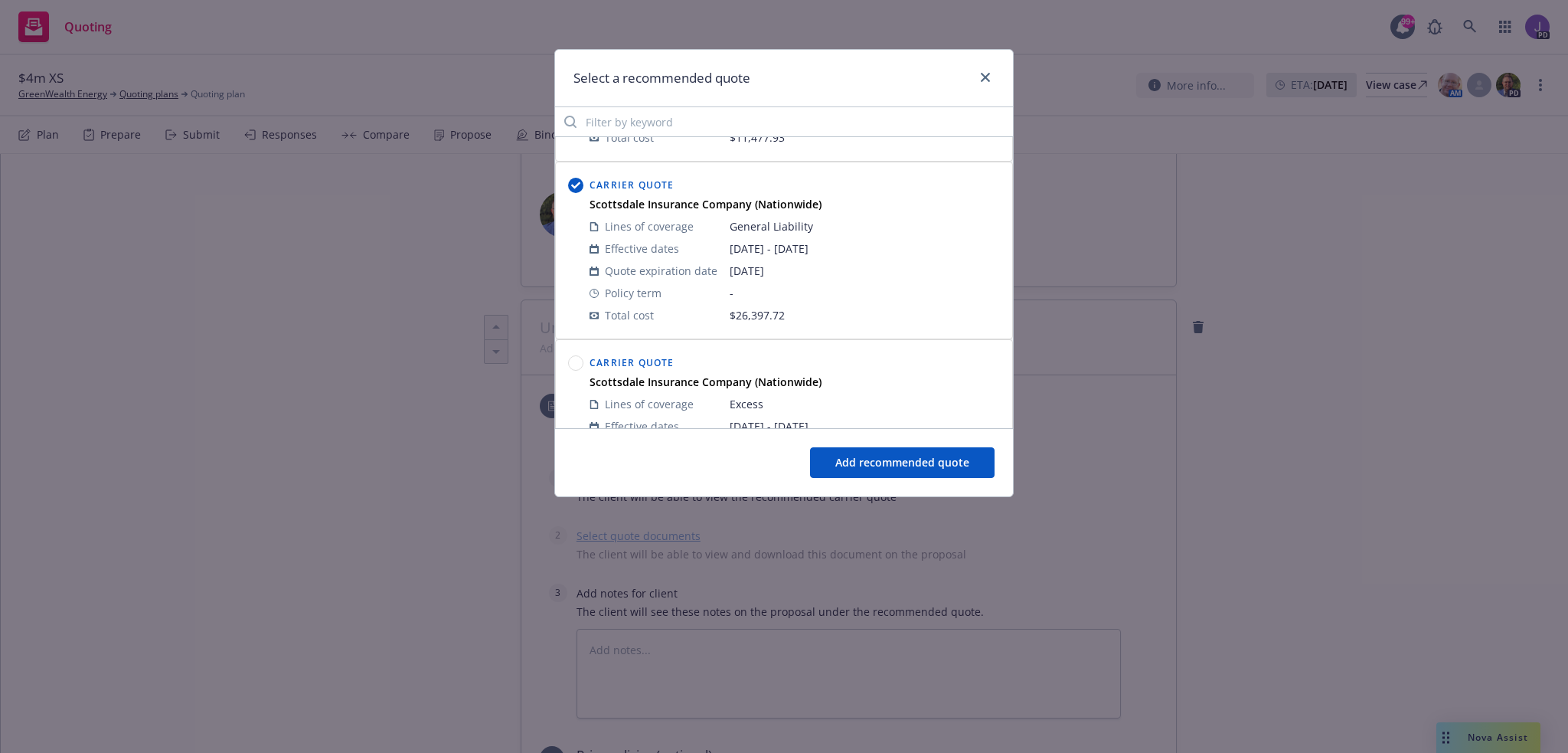
click at [878, 468] on button "Add recommended quote" at bounding box center [902, 463] width 185 height 31
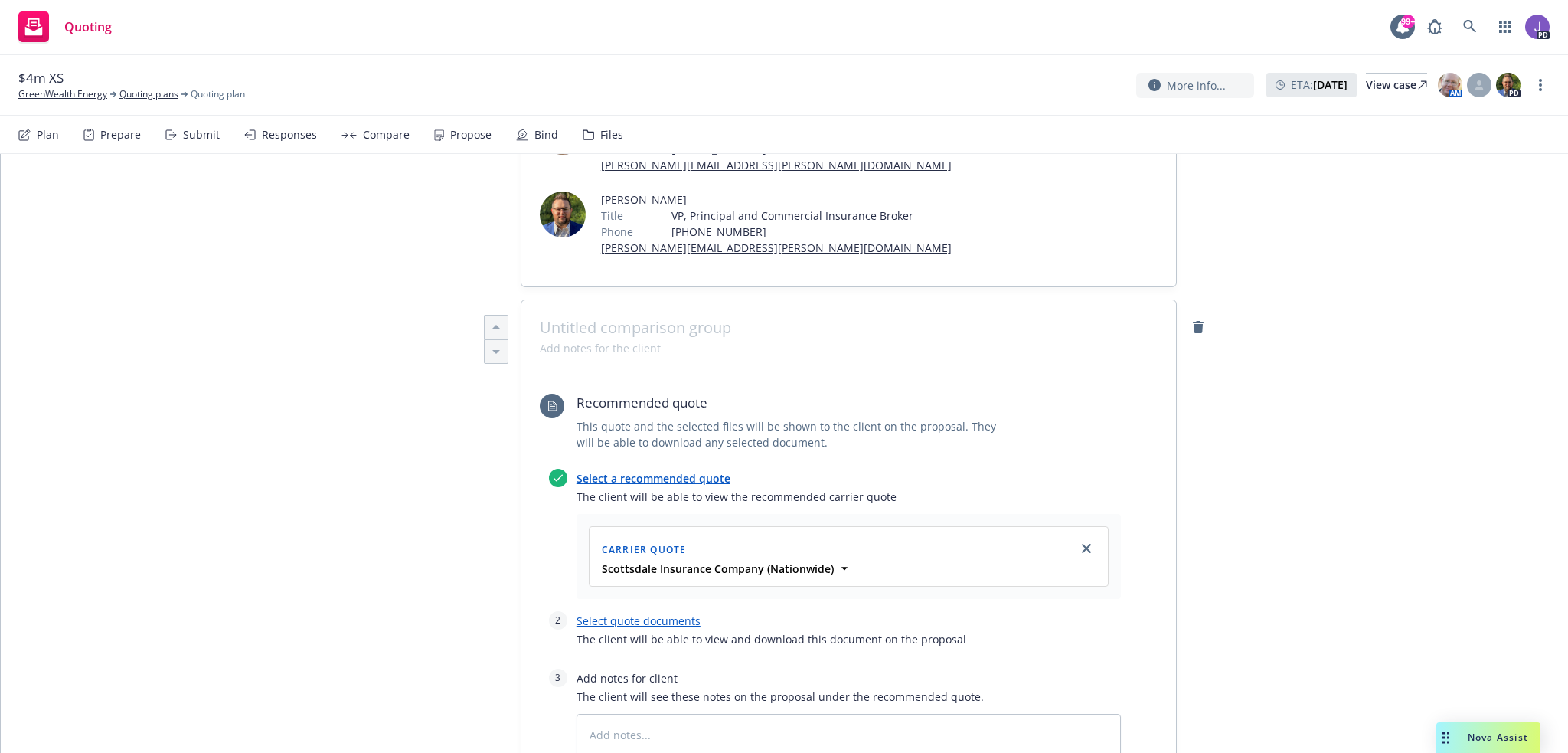
scroll to position [459, 0]
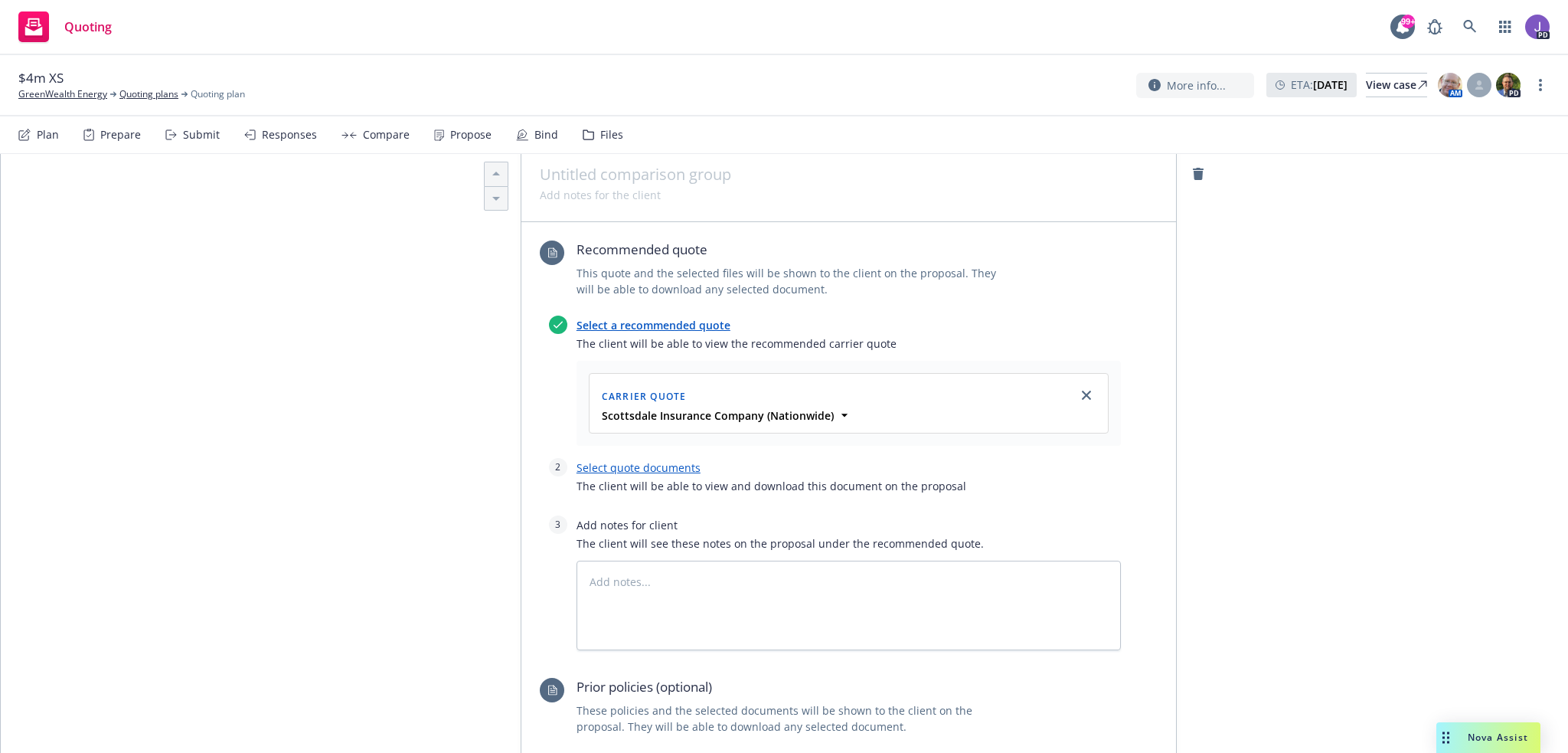
click at [632, 465] on link "Select quote documents" at bounding box center [638, 467] width 124 height 15
type textarea "x"
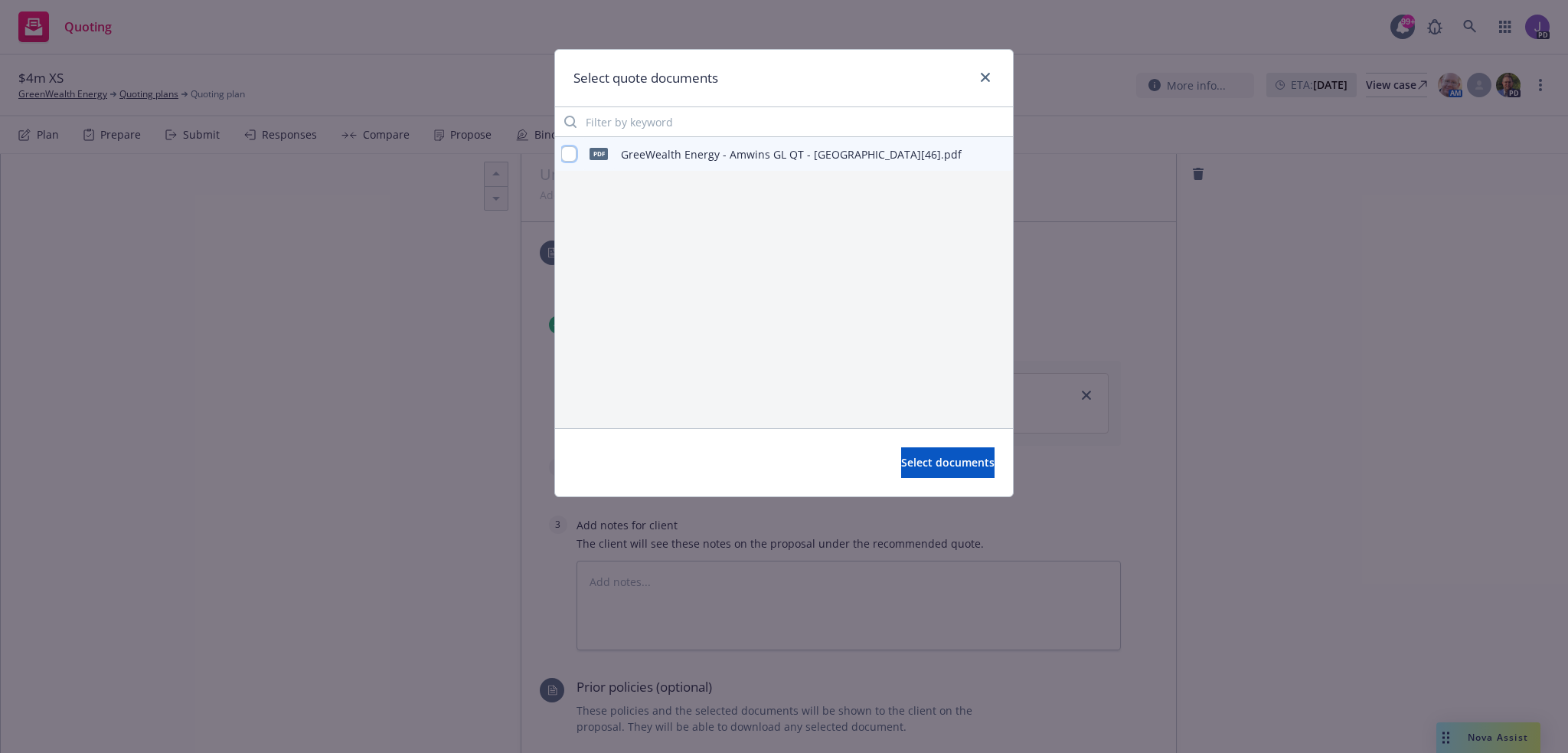
drag, startPoint x: 567, startPoint y: 152, endPoint x: 886, endPoint y: 413, distance: 412.2
click at [573, 155] on input "checkbox" at bounding box center [569, 154] width 15 height 15
checkbox input "true"
click at [940, 470] on button "Select documents" at bounding box center [947, 463] width 94 height 31
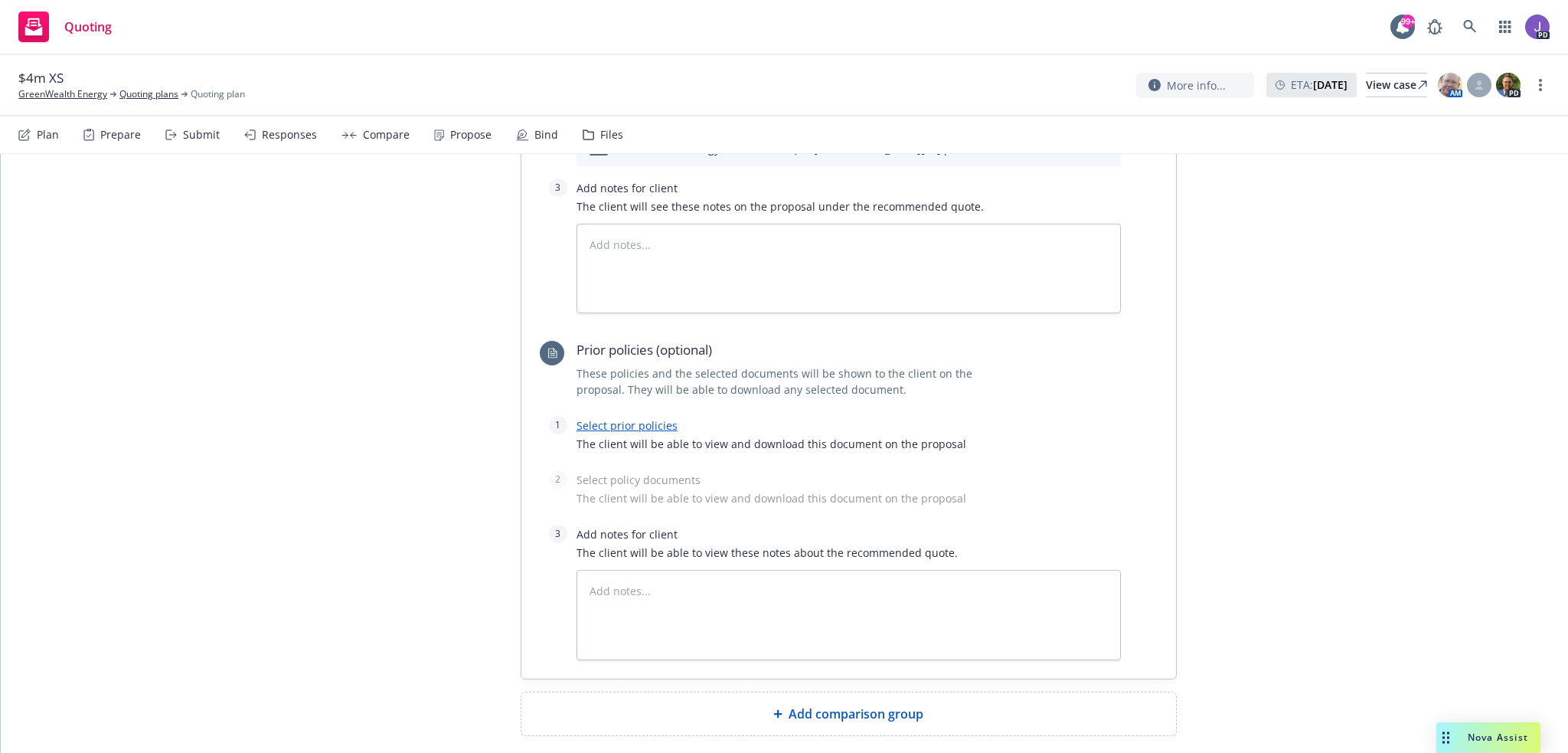
scroll to position [842, 0]
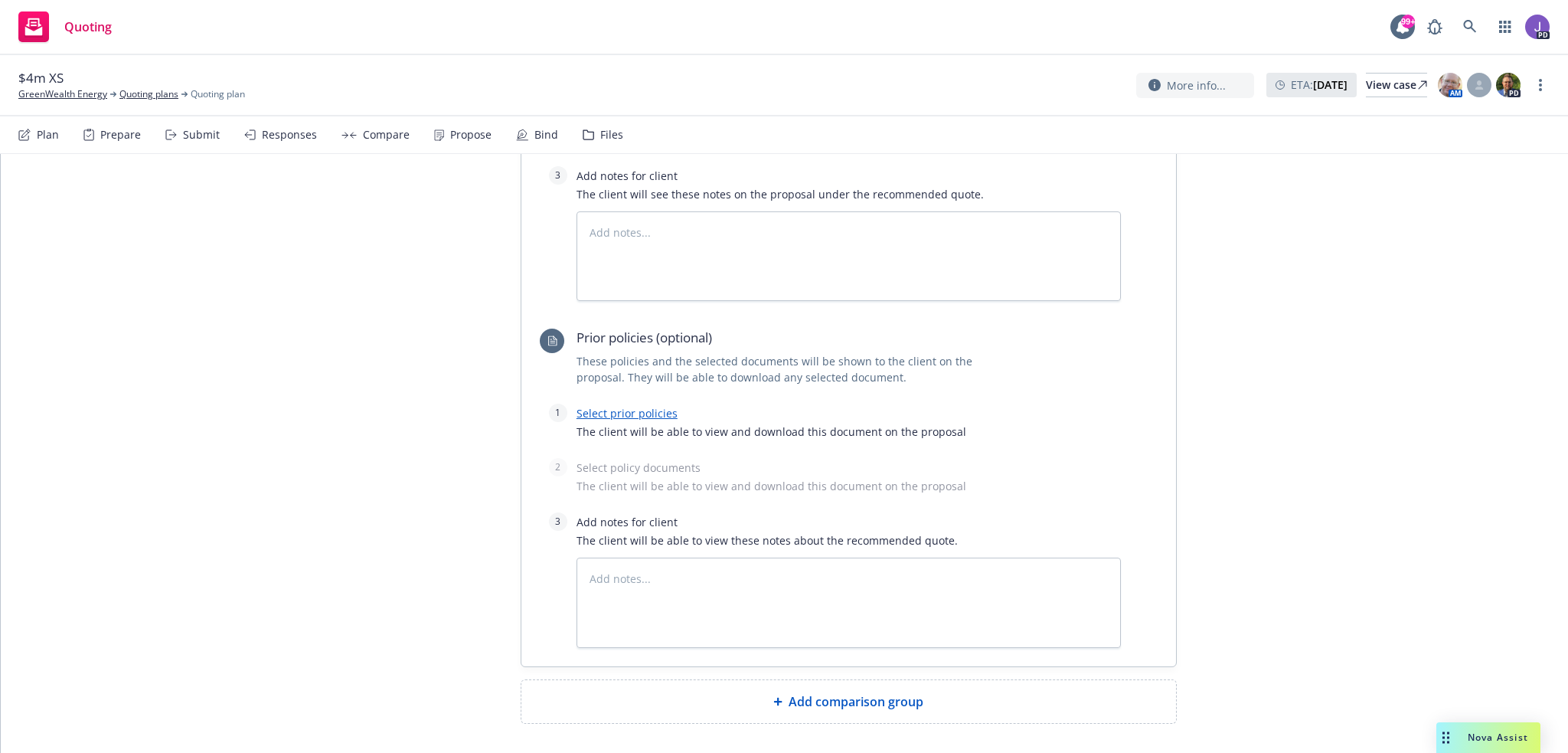
click at [813, 696] on span "Add comparison group" at bounding box center [855, 701] width 135 height 18
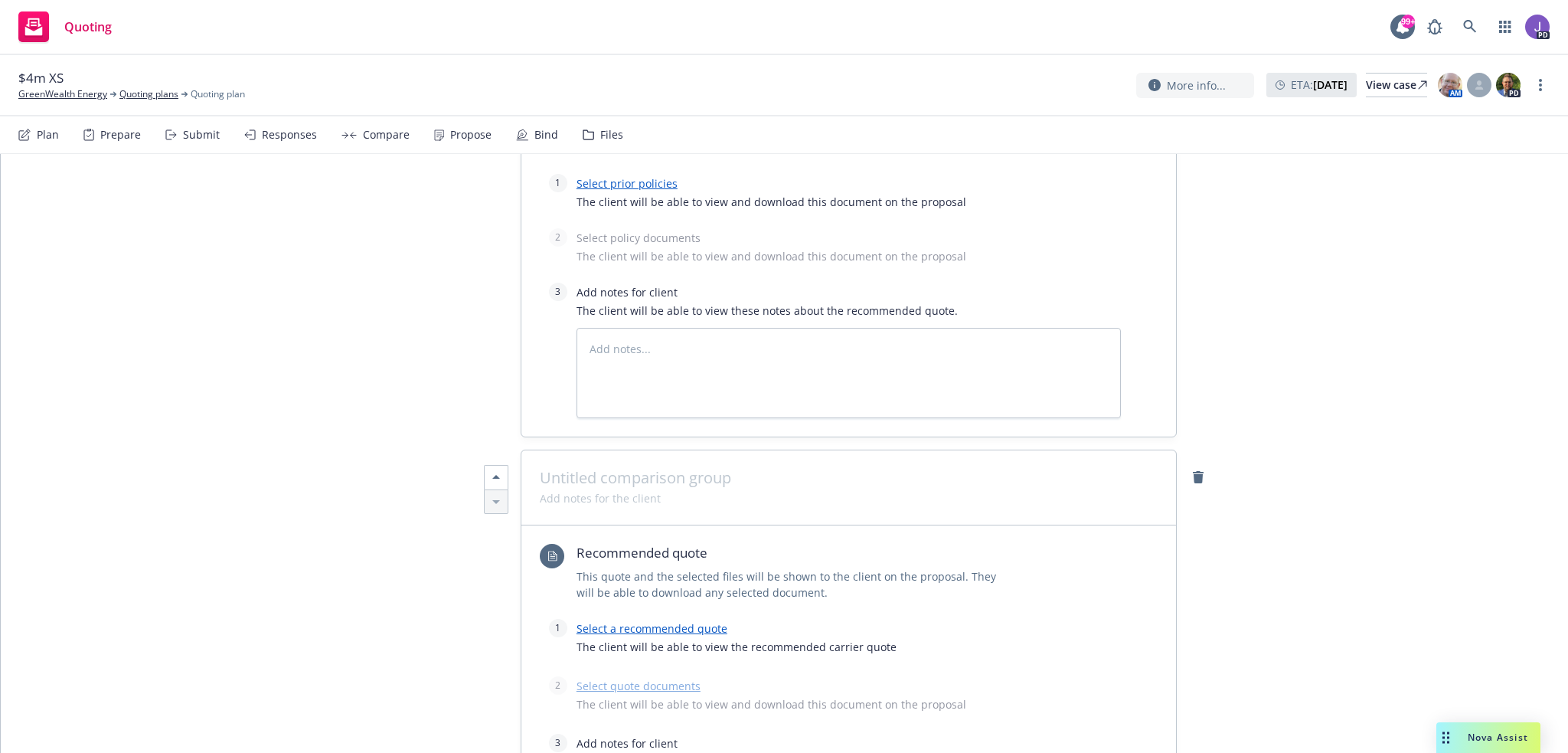
click at [690, 622] on link "Select a recommended quote" at bounding box center [652, 628] width 151 height 15
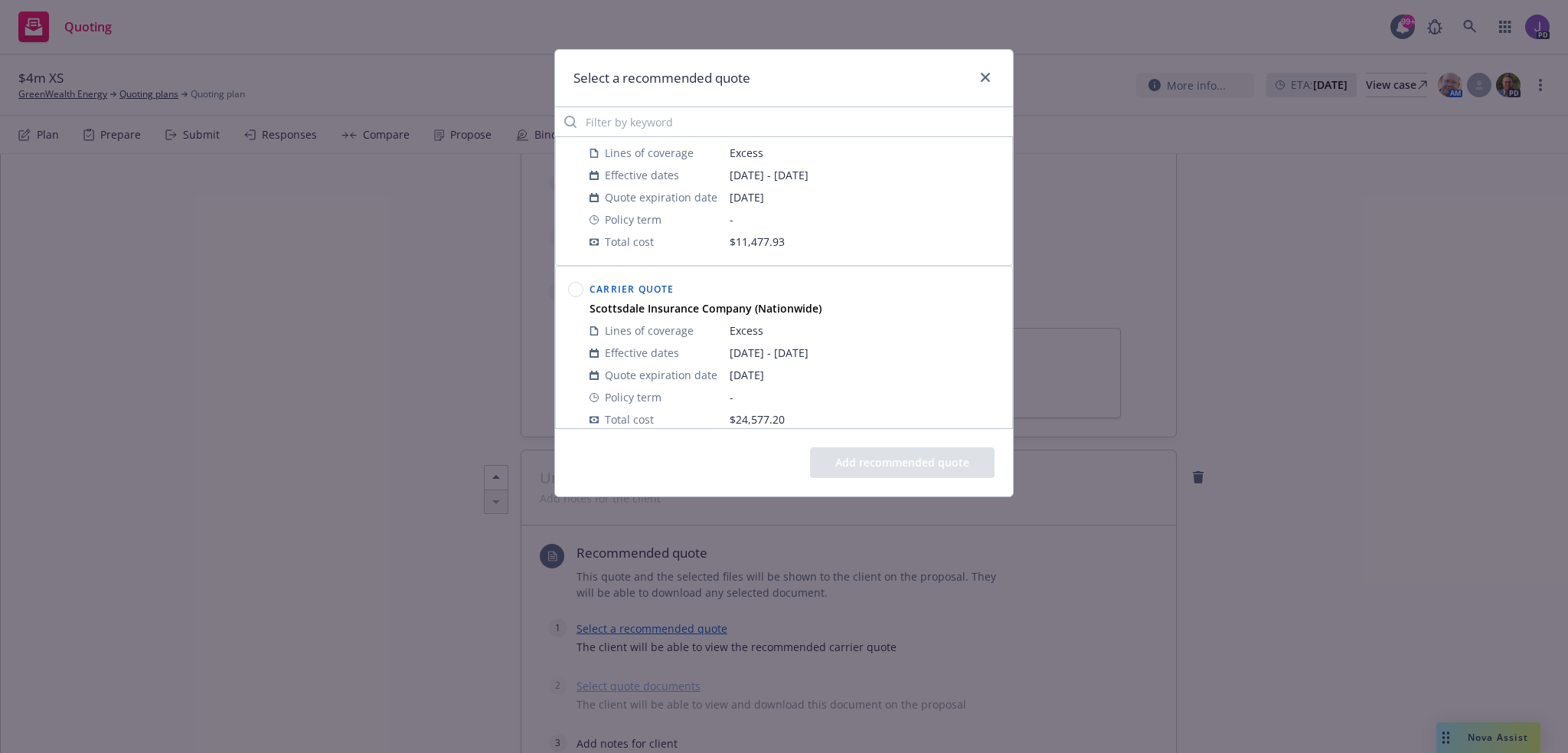
scroll to position [76, 0]
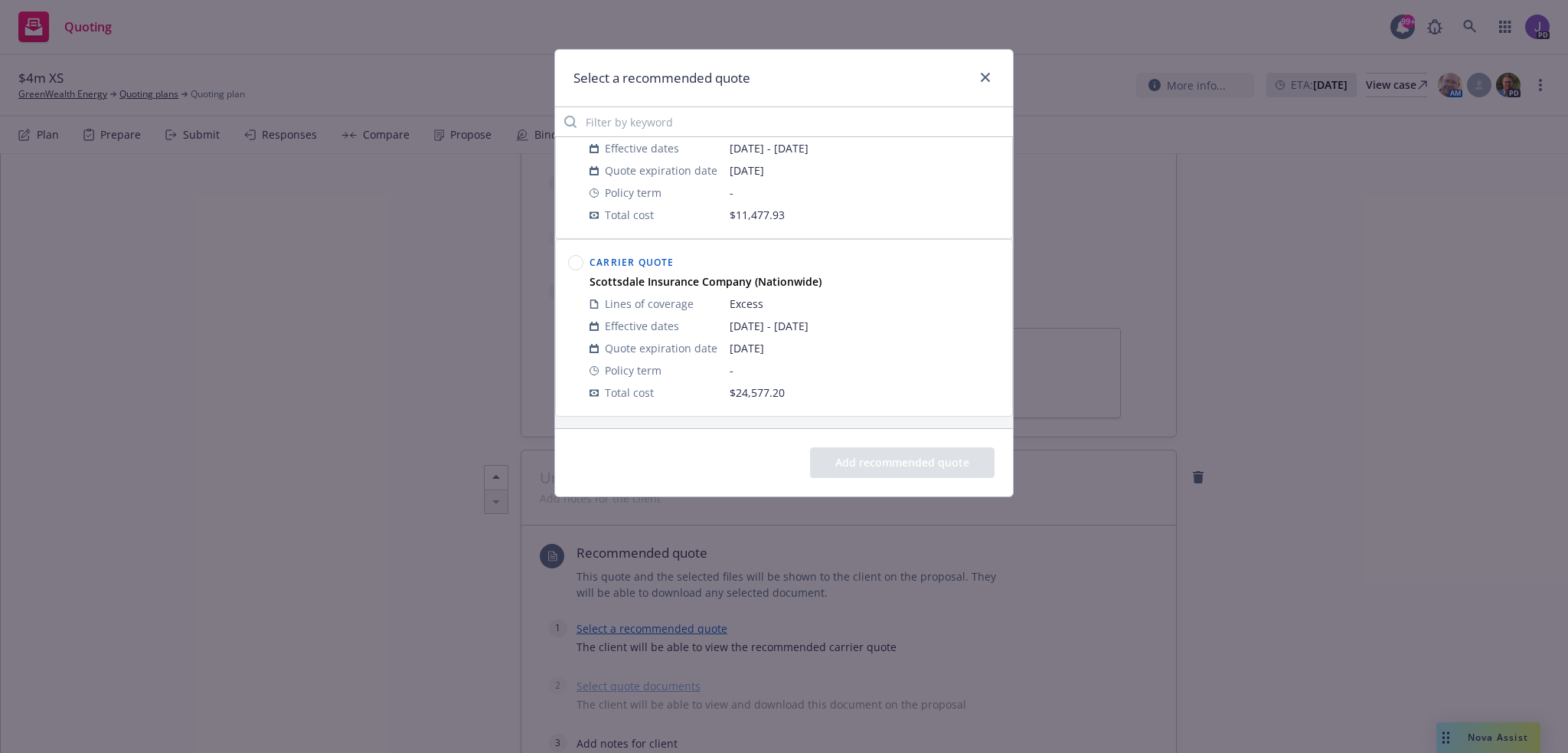
click at [580, 258] on circle at bounding box center [576, 263] width 15 height 15
click at [873, 462] on button "Add recommended quote" at bounding box center [902, 463] width 185 height 31
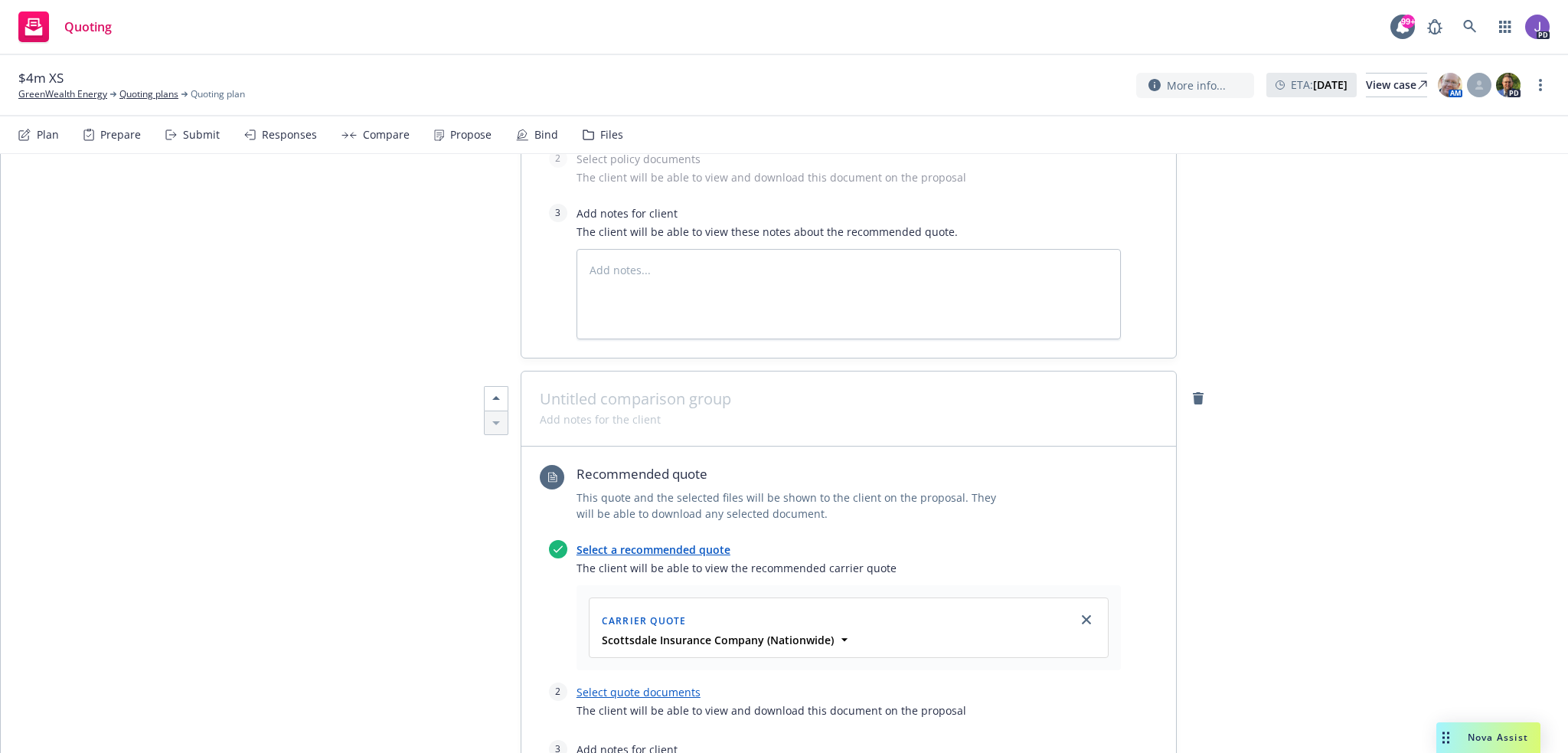
scroll to position [1378, 0]
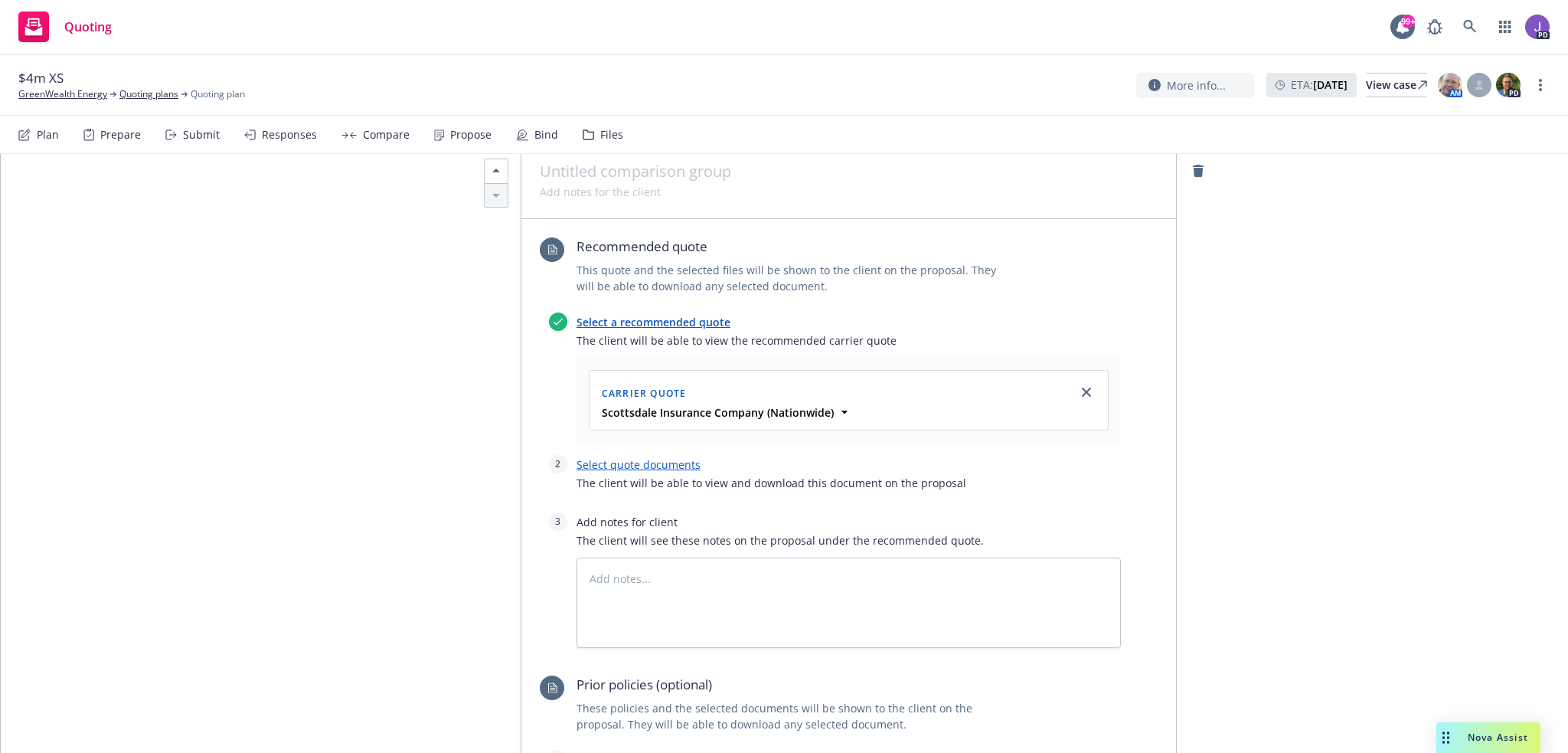
click at [625, 461] on link "Select quote documents" at bounding box center [638, 464] width 124 height 15
type textarea "x"
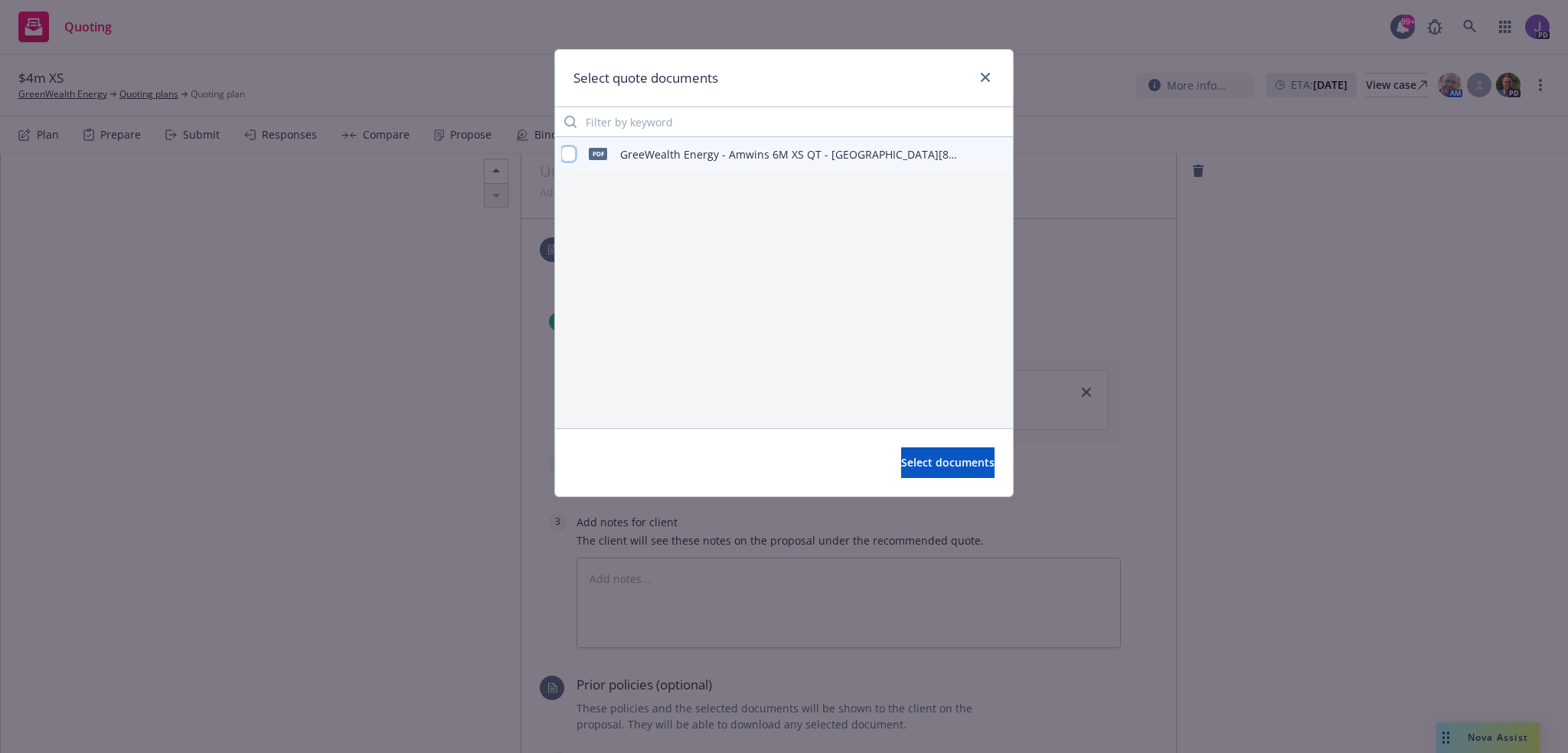
drag, startPoint x: 564, startPoint y: 156, endPoint x: 606, endPoint y: 175, distance: 46.1
click at [573, 160] on input "checkbox" at bounding box center [568, 154] width 15 height 15
checkbox input "true"
click at [901, 462] on span "Select documents" at bounding box center [947, 462] width 94 height 15
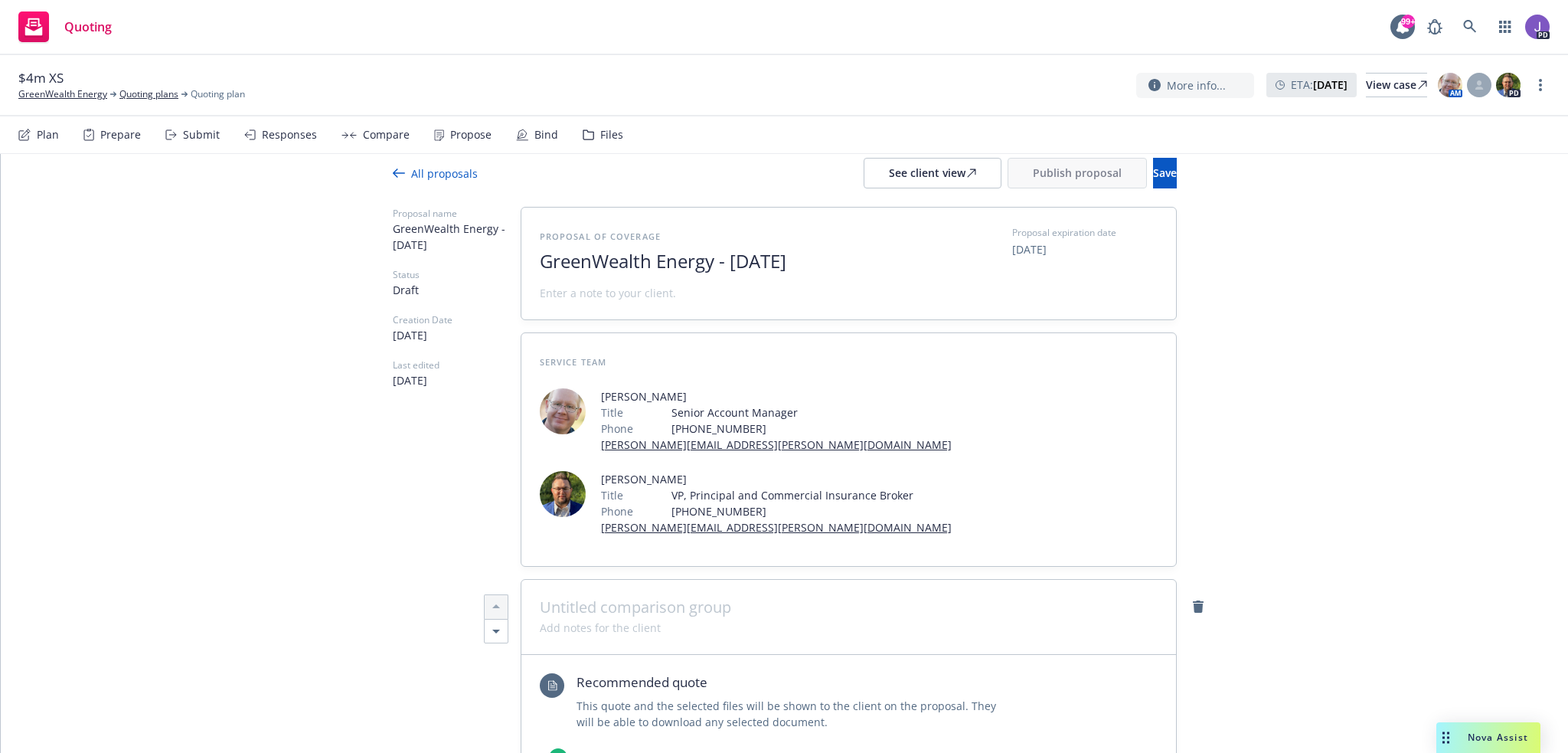
scroll to position [0, 0]
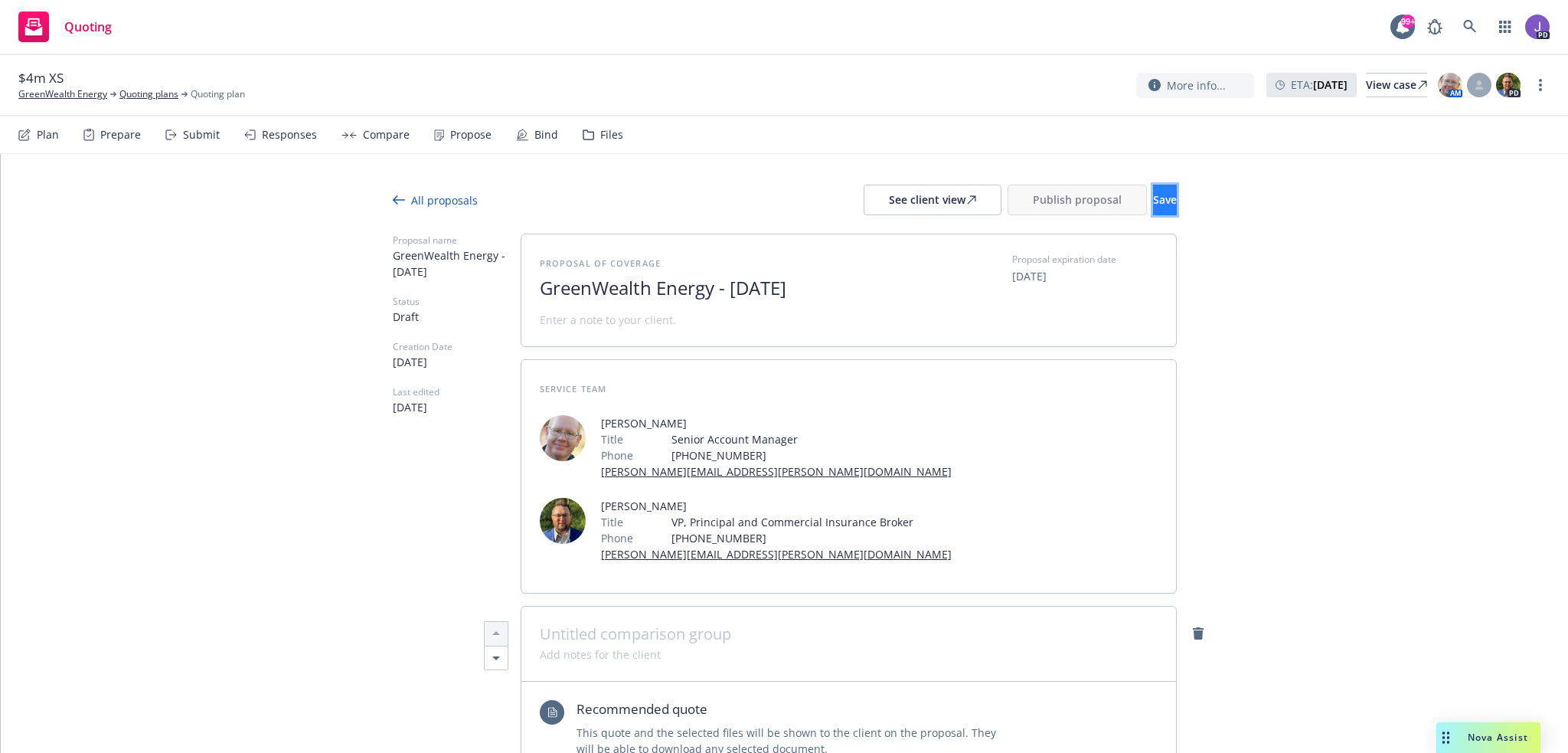
click at [1153, 202] on span "Save" at bounding box center [1165, 199] width 24 height 15
click at [1036, 195] on span "Publish proposal" at bounding box center [1077, 199] width 88 height 15
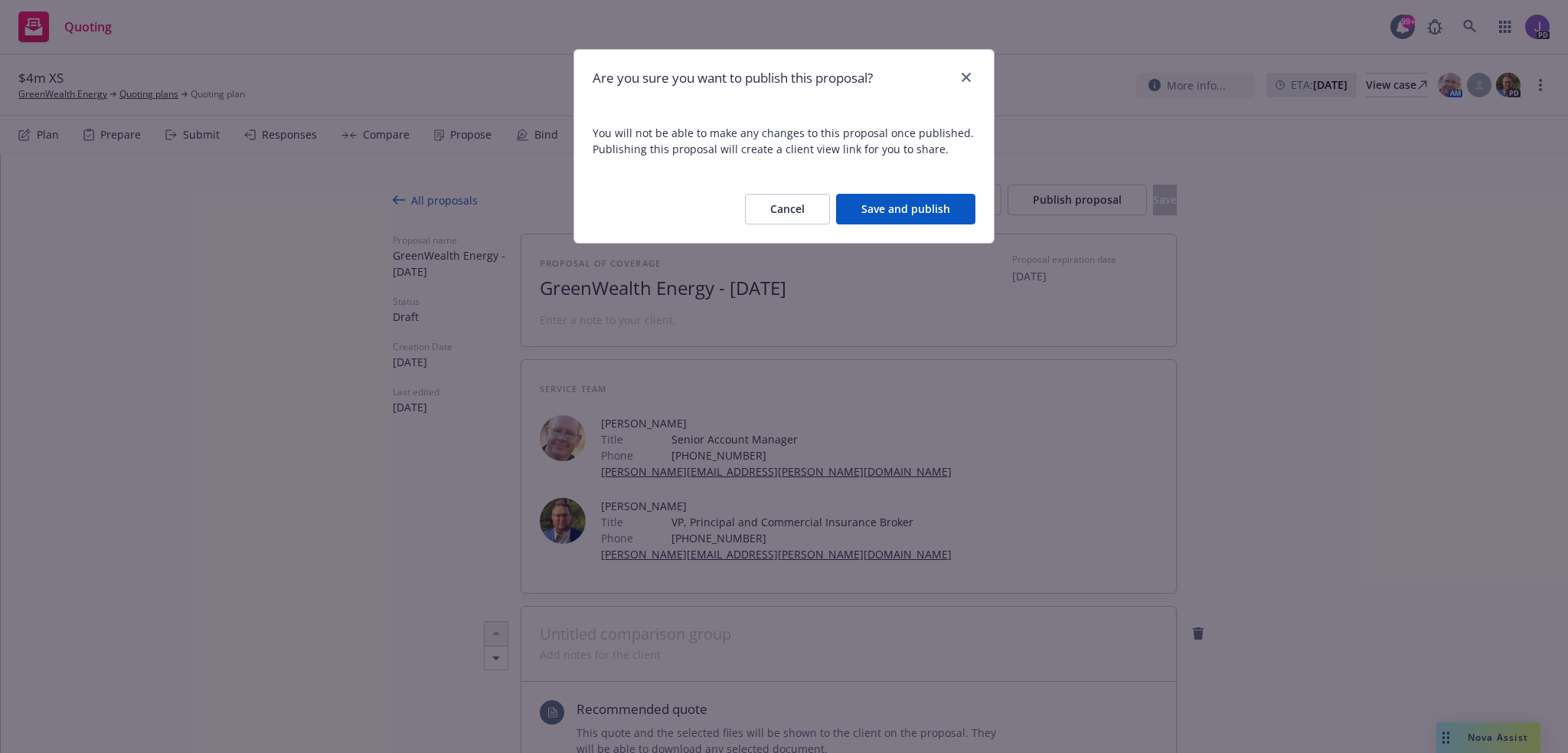
click at [919, 209] on button "Save and publish" at bounding box center [906, 210] width 139 height 31
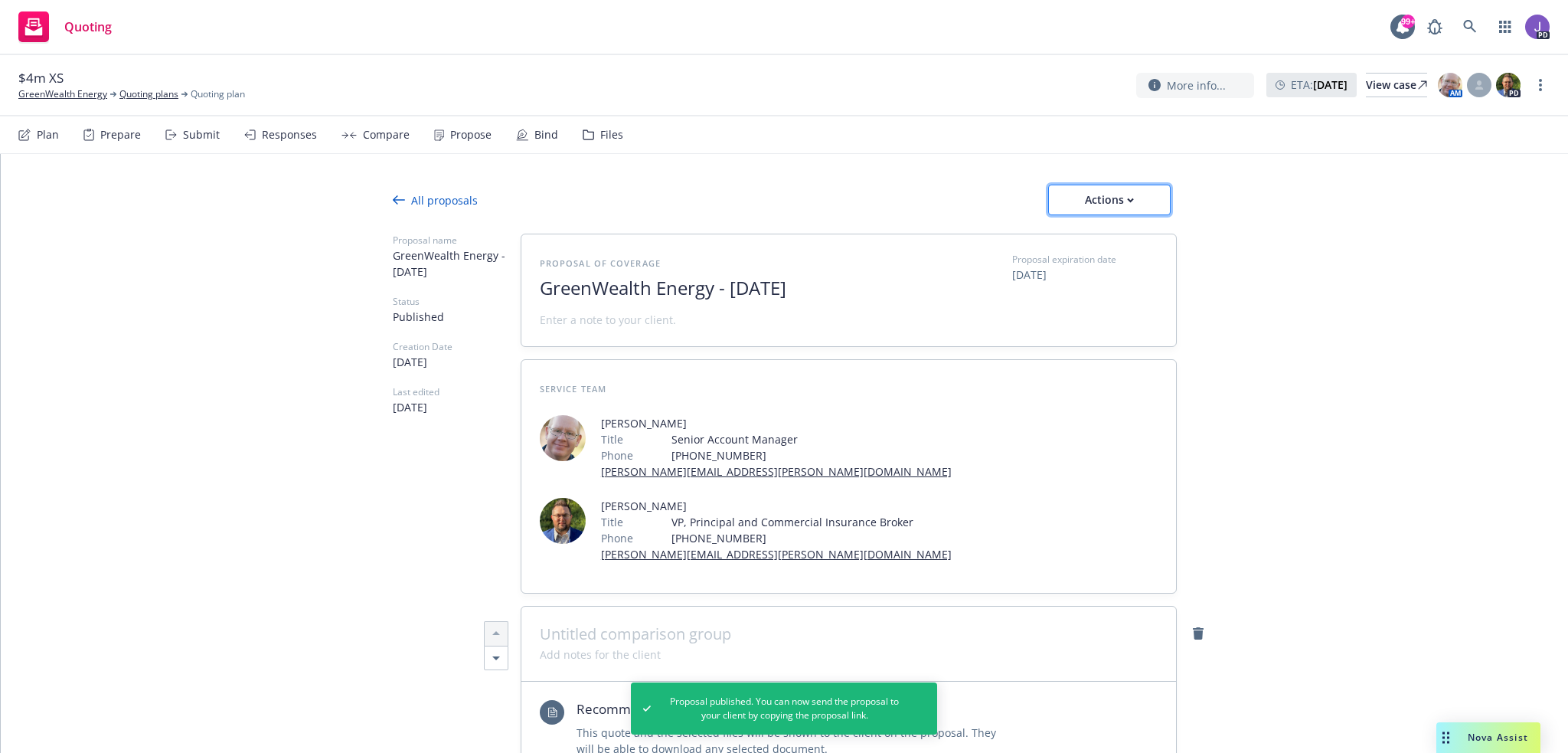
drag, startPoint x: 1078, startPoint y: 189, endPoint x: 1085, endPoint y: 200, distance: 13.0
click at [1079, 189] on div "Actions" at bounding box center [1109, 200] width 72 height 29
click at [1105, 233] on span "Copy proposal link" at bounding box center [1108, 239] width 131 height 15
type textarea "x"
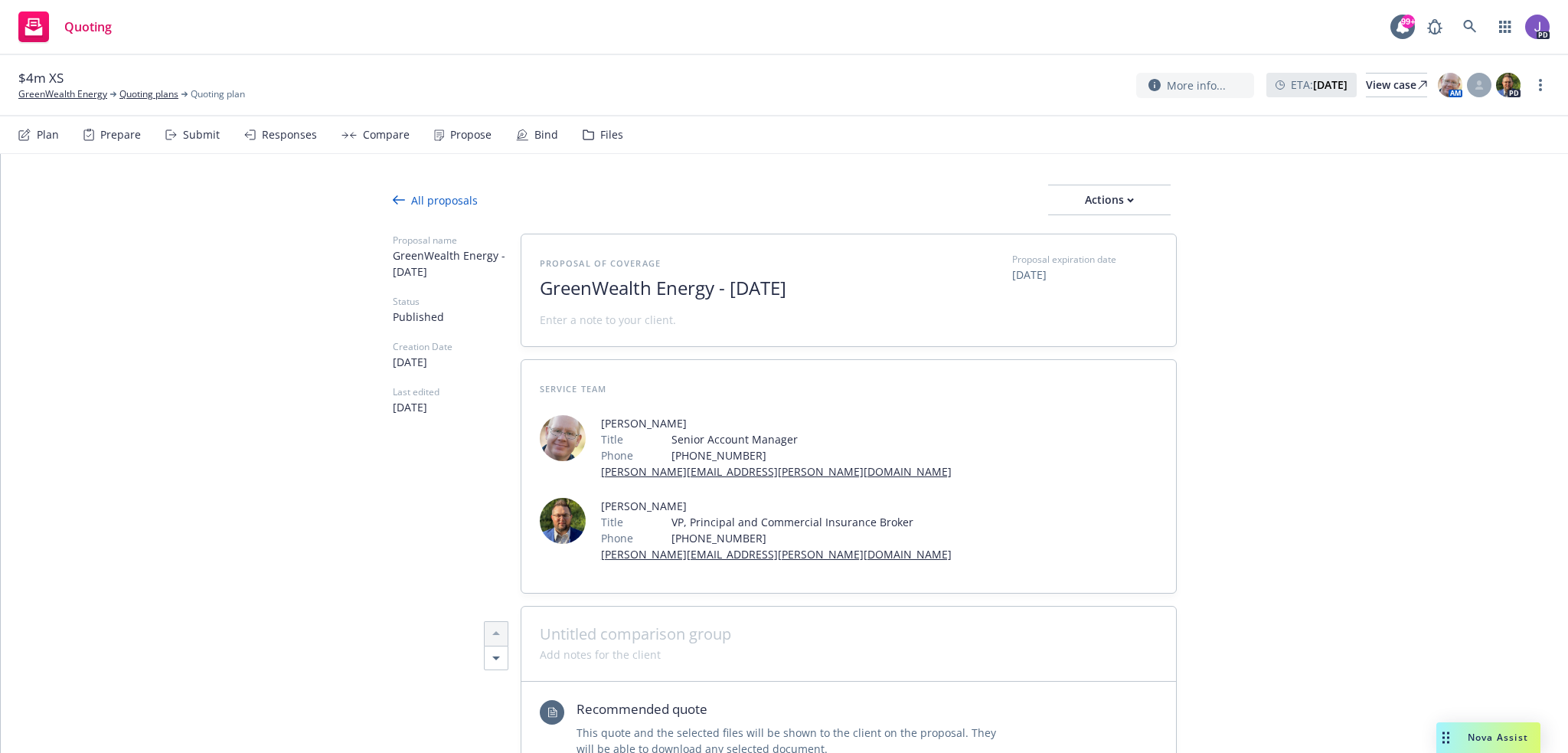
type textarea "x"
